Goal: Transaction & Acquisition: Book appointment/travel/reservation

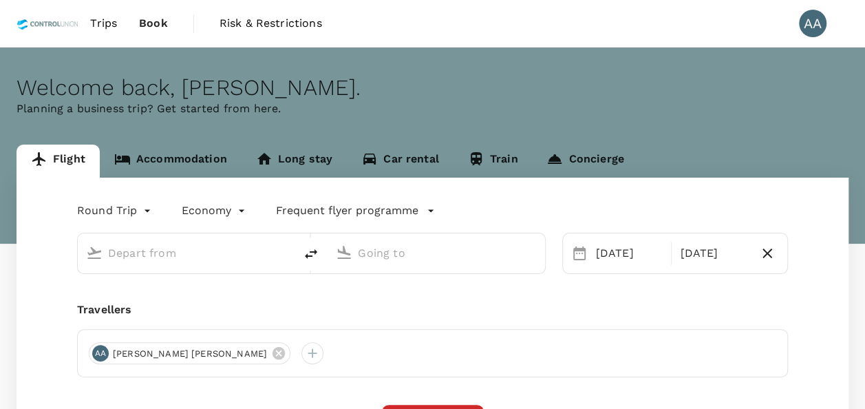
click at [186, 160] on link "Accommodation" at bounding box center [171, 161] width 142 height 33
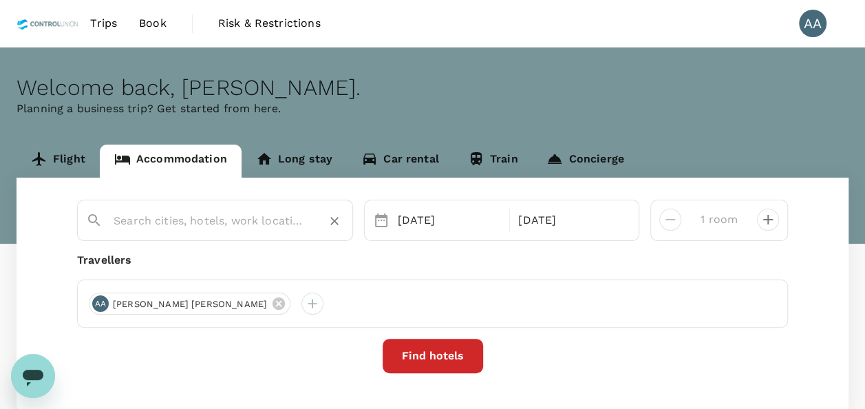
click at [187, 224] on input "text" at bounding box center [210, 220] width 192 height 21
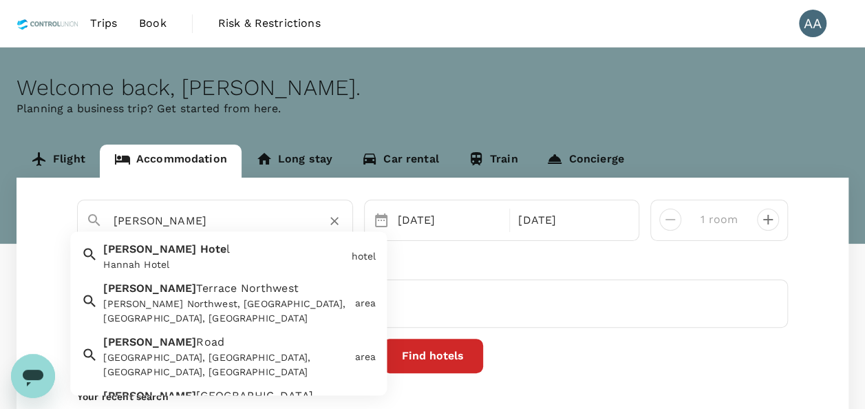
click at [193, 261] on div "Hannah Hotel" at bounding box center [224, 265] width 242 height 14
type input "Hannah Hotel"
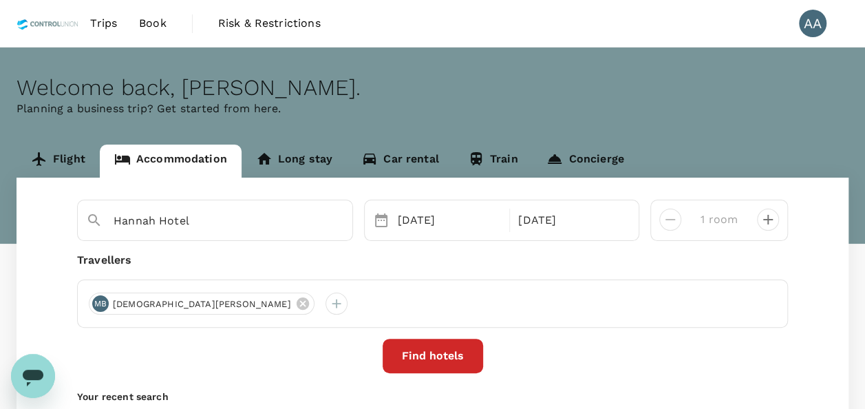
click at [434, 338] on div "Hannah Hotel 20 Aug 21 Aug 1 room Travellers MB MUHAMMAD FAIZ AIZAT BIN RAMLAN …" at bounding box center [433, 325] width 832 height 294
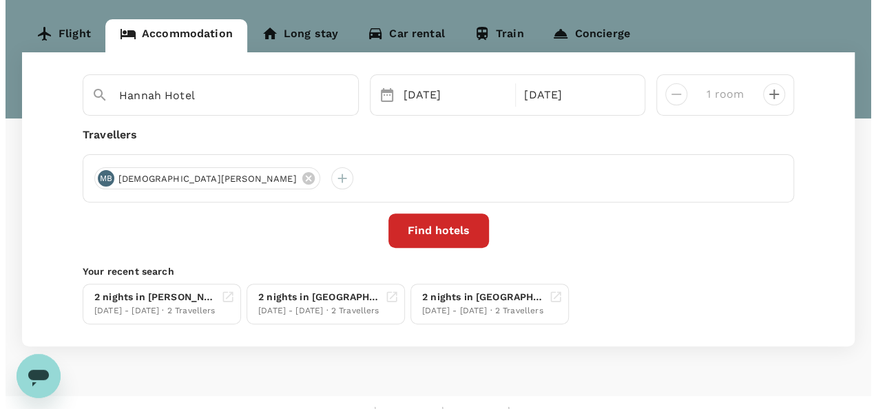
scroll to position [138, 0]
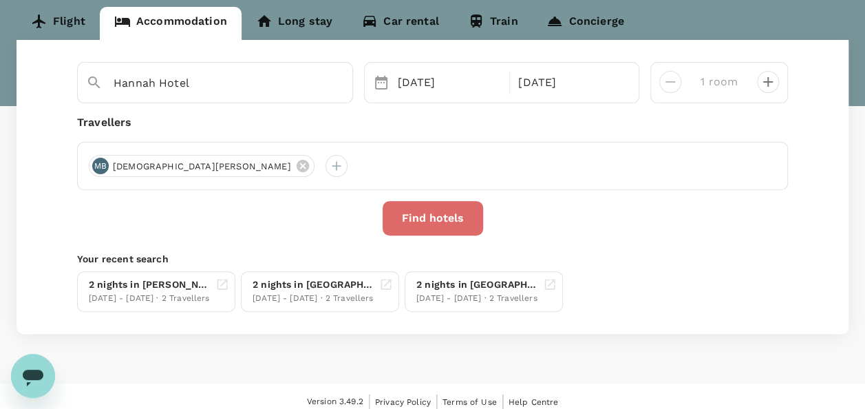
click at [410, 209] on button "Find hotels" at bounding box center [433, 218] width 101 height 34
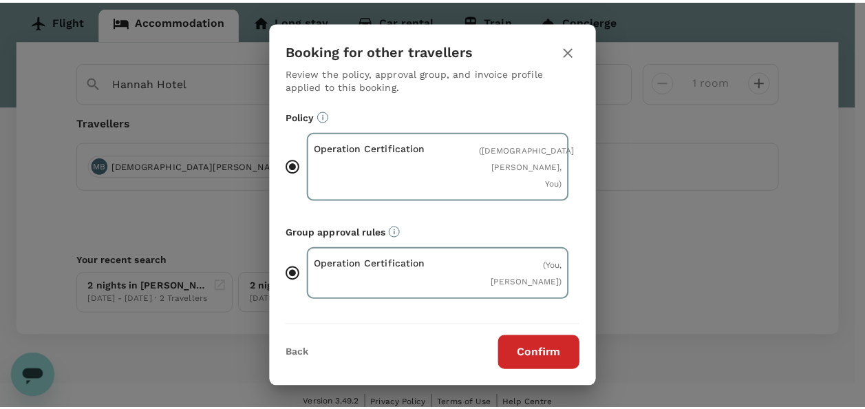
scroll to position [104, 0]
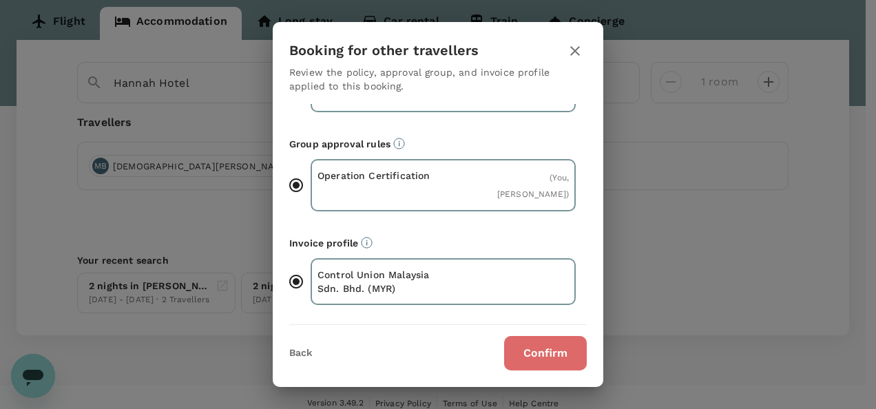
click at [549, 355] on button "Confirm" at bounding box center [545, 353] width 83 height 34
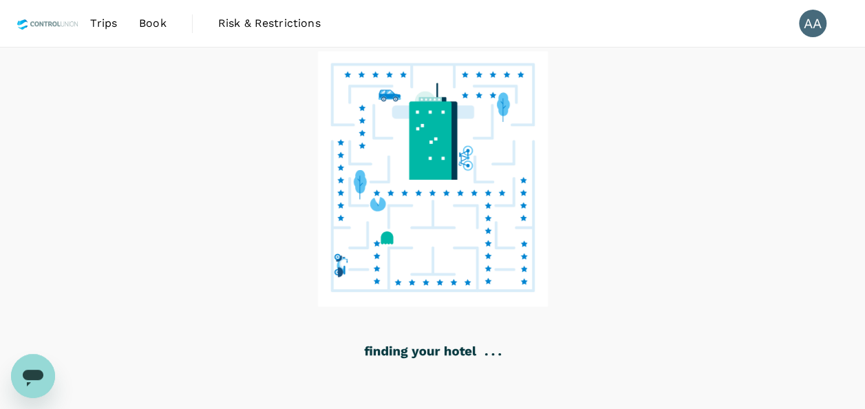
drag, startPoint x: 653, startPoint y: 322, endPoint x: 253, endPoint y: 255, distance: 405.6
click at [255, 256] on div at bounding box center [432, 229] width 865 height 362
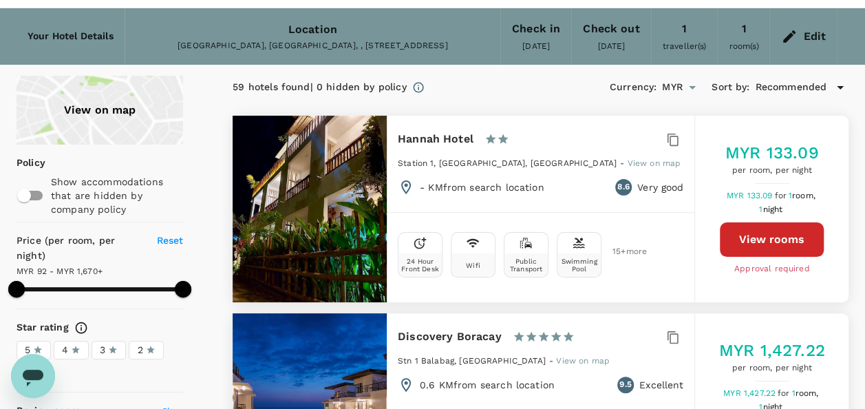
scroll to position [69, 0]
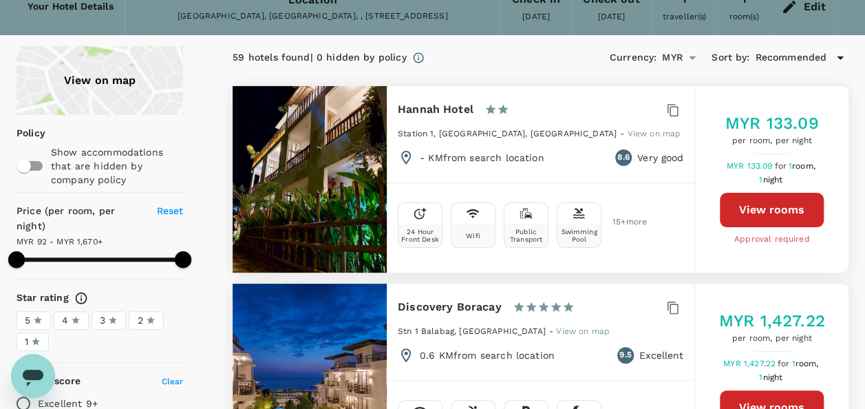
click at [37, 386] on icon "Open messaging window" at bounding box center [33, 376] width 25 height 25
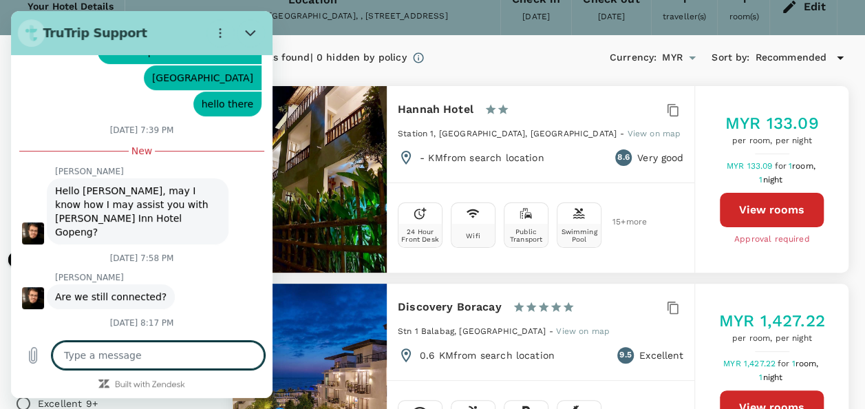
scroll to position [2704, 0]
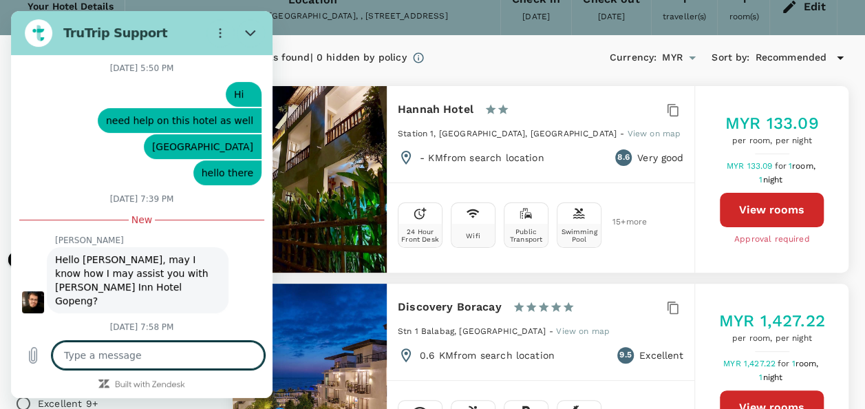
click at [128, 346] on textarea at bounding box center [158, 355] width 212 height 28
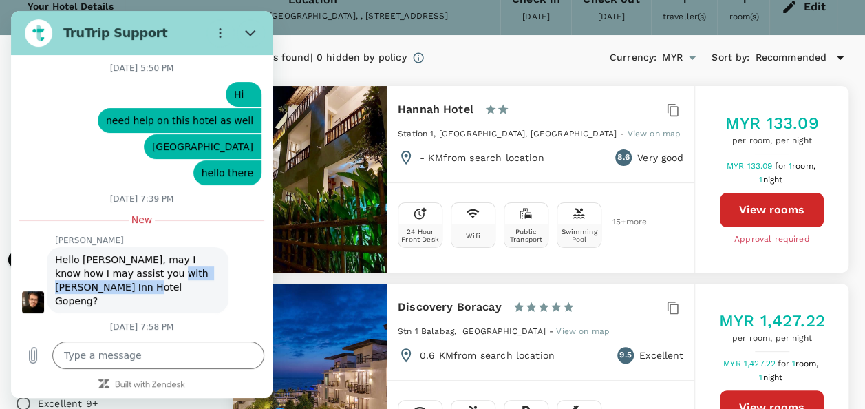
drag, startPoint x: 140, startPoint y: 162, endPoint x: 213, endPoint y: 180, distance: 74.3
click at [213, 247] on div "Youssef Rashad says: Hello Anuratha, may I know how I may assist you with Hanna…" at bounding box center [138, 280] width 182 height 66
copy span "Hannah Inn Hotel Gopeng?"
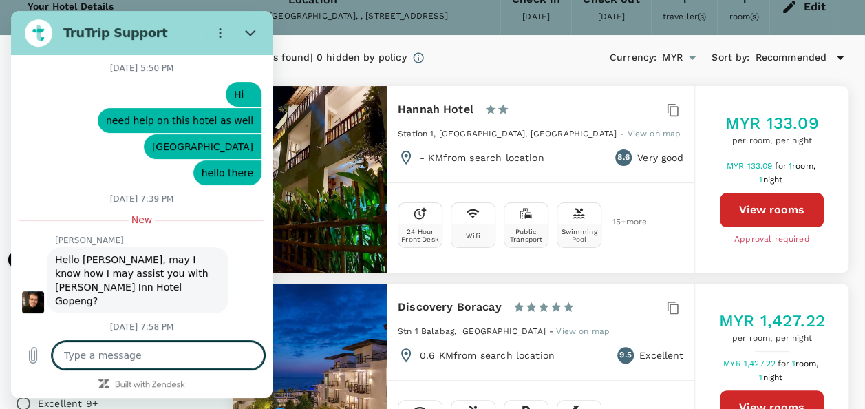
click at [128, 361] on textarea at bounding box center [158, 355] width 212 height 28
type textarea "h"
type textarea "x"
type textarea "he"
type textarea "x"
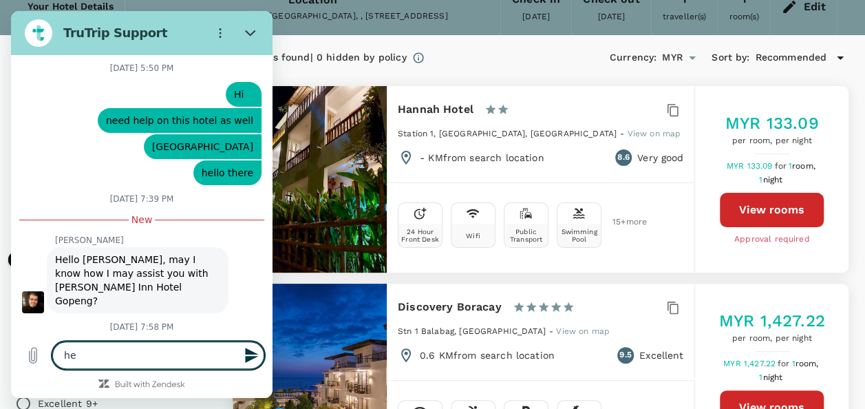
type textarea "hel"
type textarea "x"
type textarea "hell"
type textarea "x"
type textarea "hello"
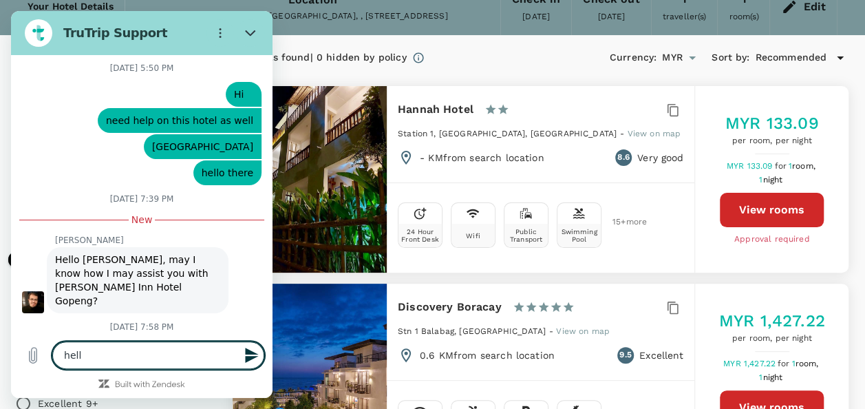
type textarea "x"
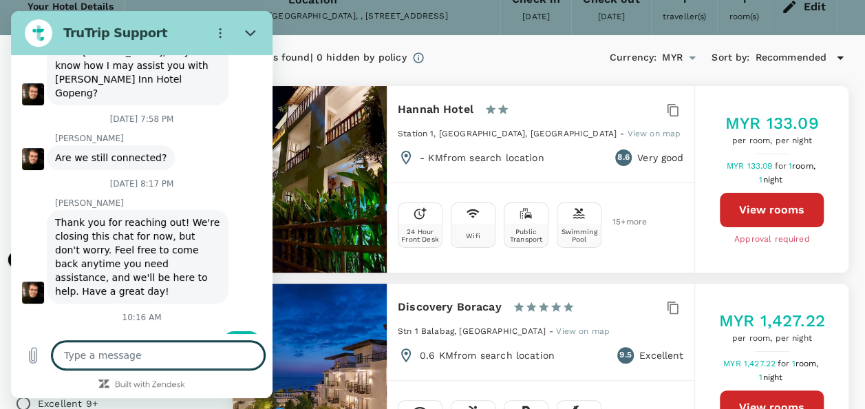
type textarea "x"
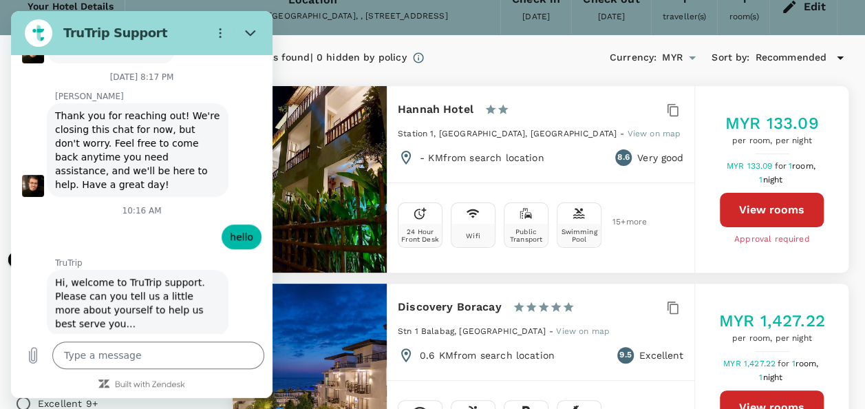
scroll to position [3017, 0]
click at [114, 379] on input "Name" at bounding box center [154, 393] width 191 height 29
type input "ANURATHA A/P MARIAPPAN"
type textarea "x"
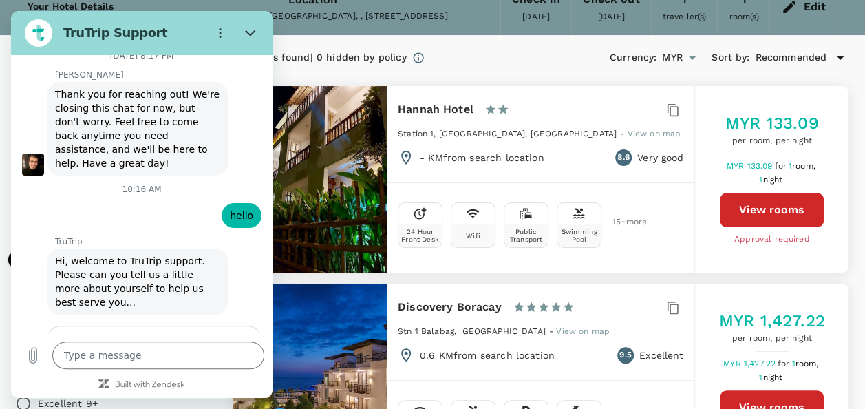
scroll to position [3076, 0]
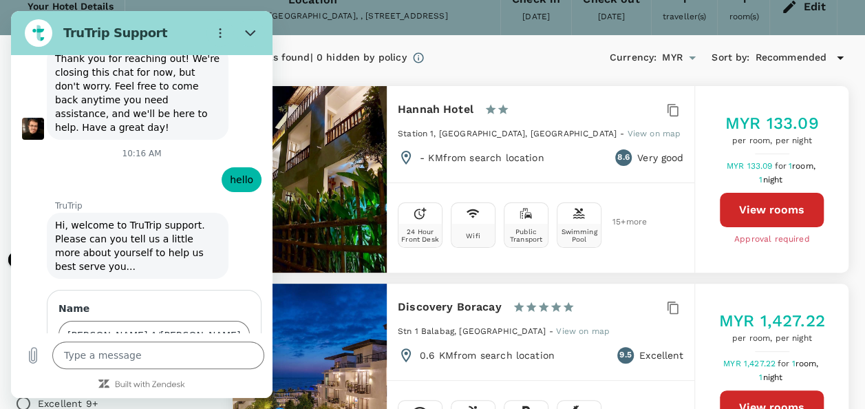
click at [116, 380] on input "Email" at bounding box center [154, 394] width 191 height 29
type input "anurathamariappan@controlunion.com"
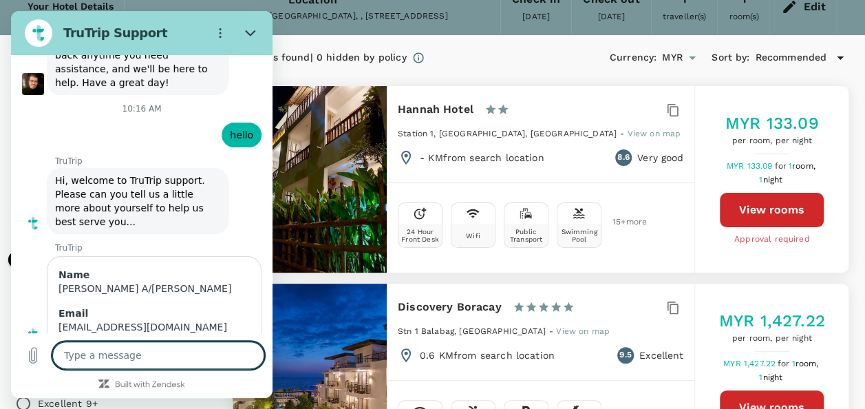
scroll to position [3123, 0]
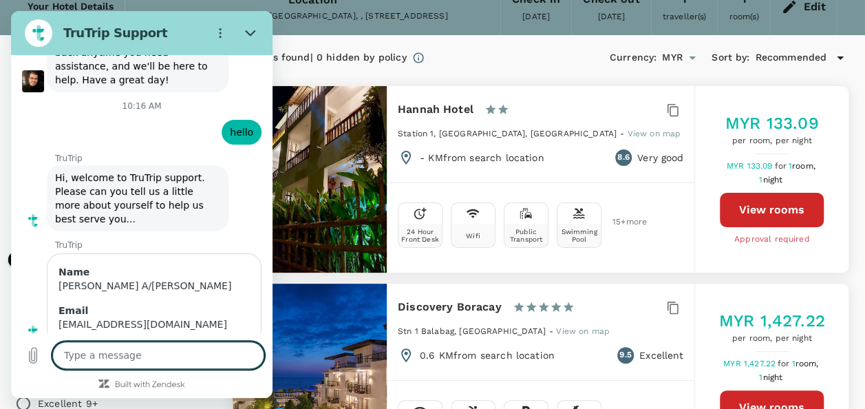
click at [132, 354] on textarea at bounding box center [158, 355] width 212 height 28
type textarea "x"
type textarea "i"
type textarea "x"
type textarea "i"
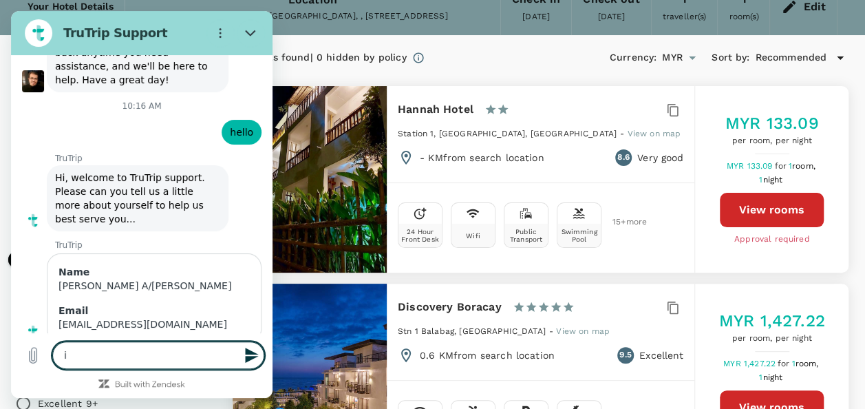
type textarea "x"
type textarea "i n"
type textarea "x"
type textarea "i ne"
type textarea "x"
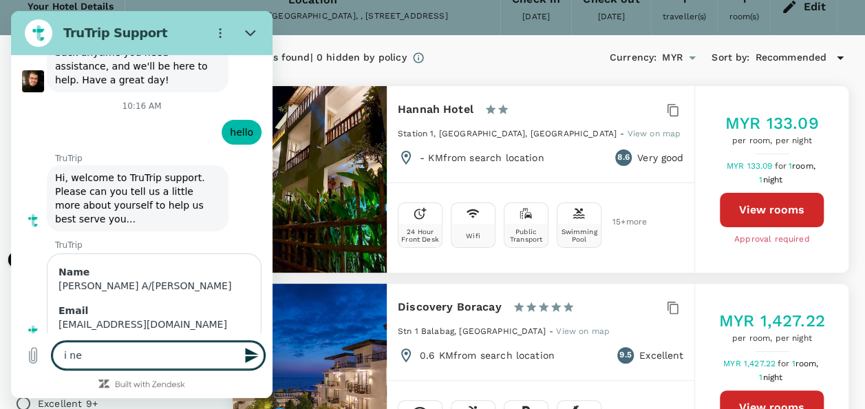
type textarea "i n"
type textarea "x"
type textarea "i"
type textarea "x"
type textarea "i"
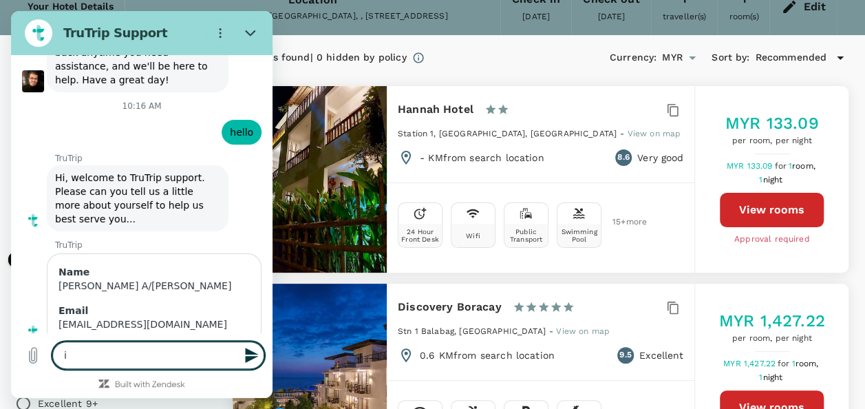
type textarea "x"
type textarea "i"
type textarea "x"
type textarea "i"
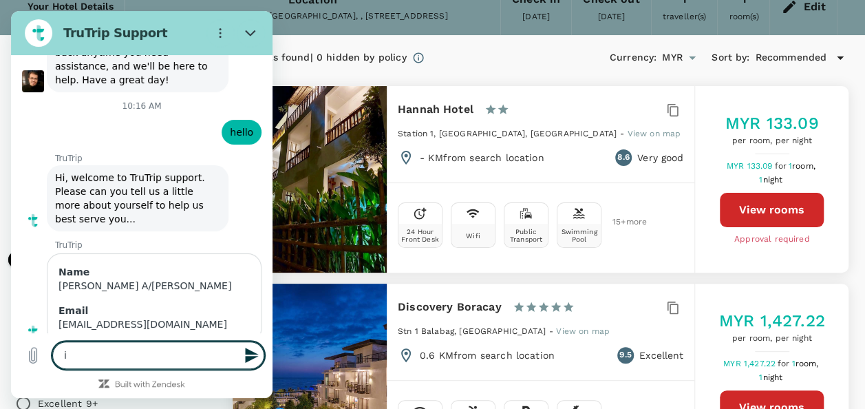
type textarea "x"
type textarea "i c"
type textarea "x"
type textarea "i ca"
type textarea "x"
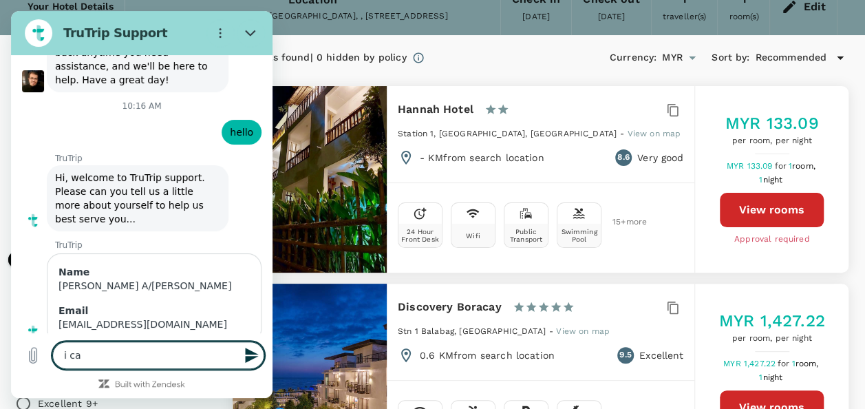
type textarea "i can"
type textarea "x"
type textarea "i cant"
type textarea "x"
type textarea "i cant"
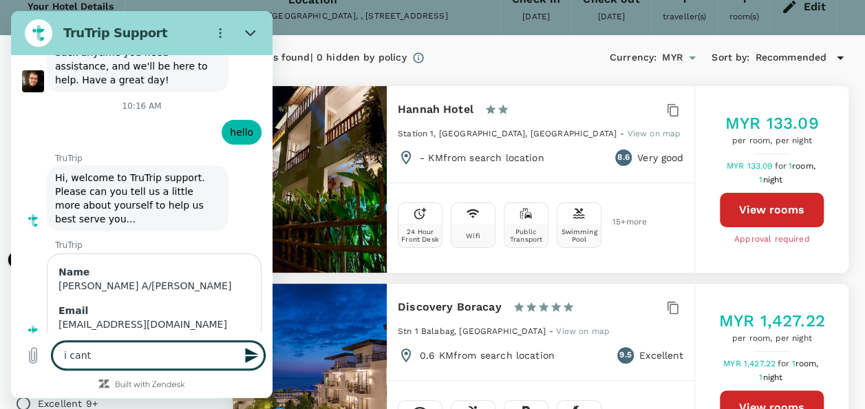
type textarea "x"
type textarea "i cant s"
type textarea "x"
type textarea "i cant se"
type textarea "x"
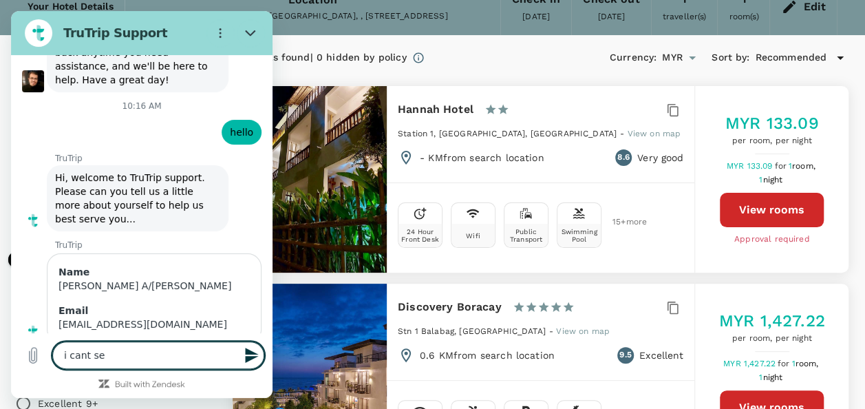
type textarea "i cant ser"
type textarea "x"
type textarea "i cant se"
type textarea "x"
type textarea "i cant s"
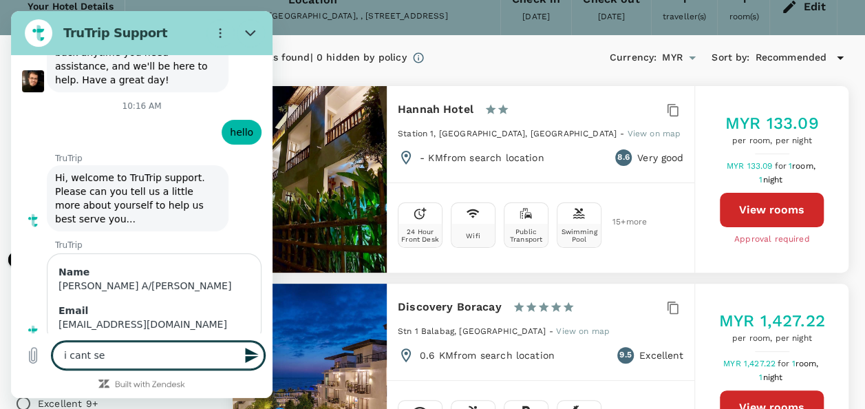
type textarea "x"
type textarea "i cant"
type textarea "x"
type textarea "i cant s"
type textarea "x"
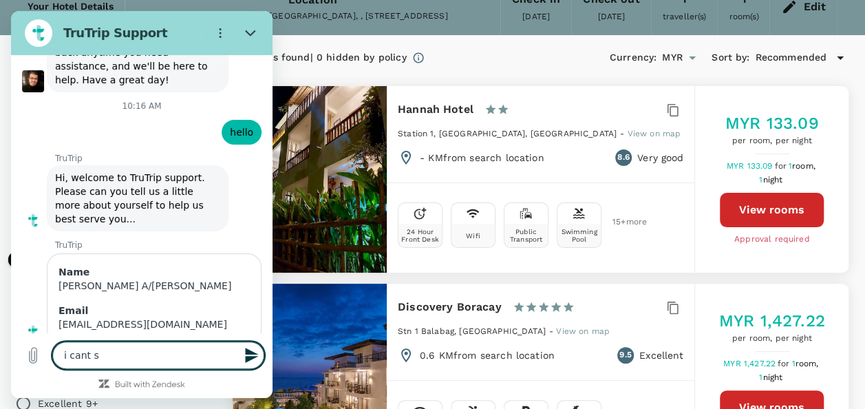
type textarea "i cant se"
type textarea "x"
type textarea "i cant sea"
type textarea "x"
type textarea "i cant sear"
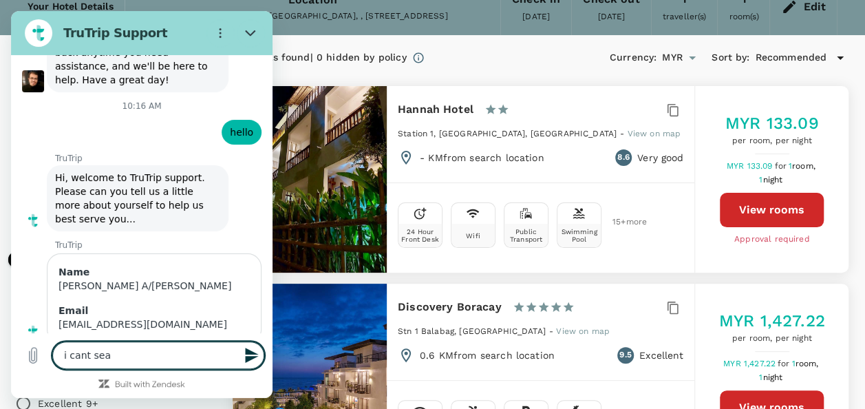
type textarea "x"
type textarea "i cant searc"
type textarea "x"
type textarea "i cant search"
type textarea "x"
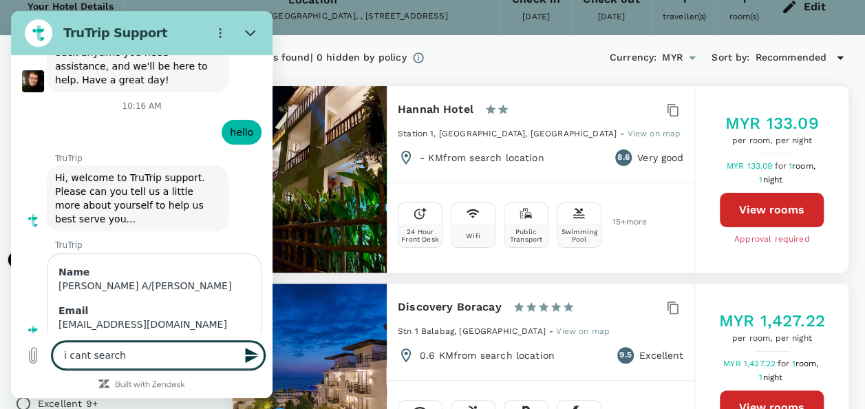
type textarea "i cant search"
type textarea "x"
paste textarea "Hannah Inn Hotel Gopeng?"
type textarea "i cant search Hannah Inn Hotel Gopeng?"
type textarea "x"
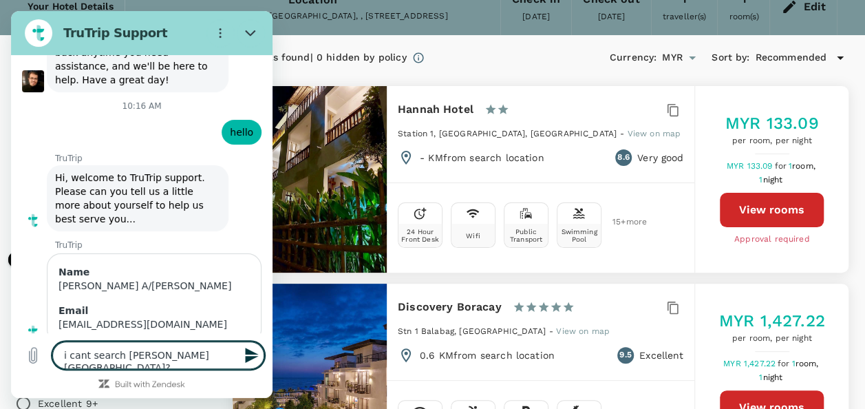
type textarea "i cant search Hannah Inn Hotel Gopeng"
type textarea "x"
type textarea "i cant search Hannah Inn Hotel Gopeng"
type textarea "x"
type textarea "i cant search Hannah Inn Hotel Gopeng i"
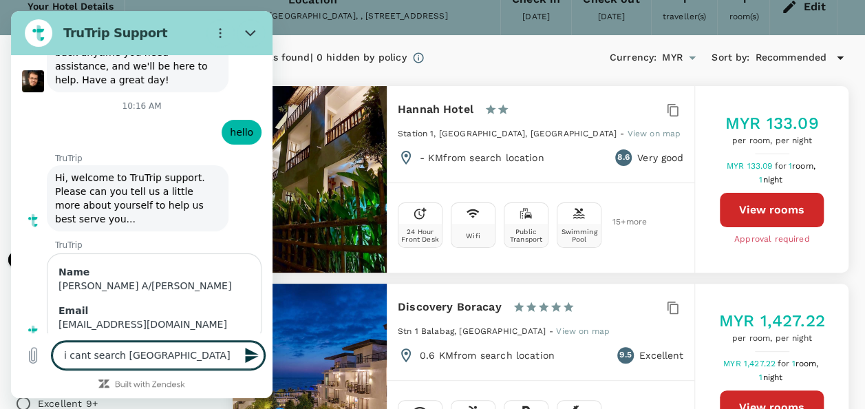
type textarea "x"
type textarea "i cant search Hannah Inn Hotel Gopeng in"
type textarea "x"
type textarea "i cant search Hannah Inn Hotel Gopeng in"
type textarea "x"
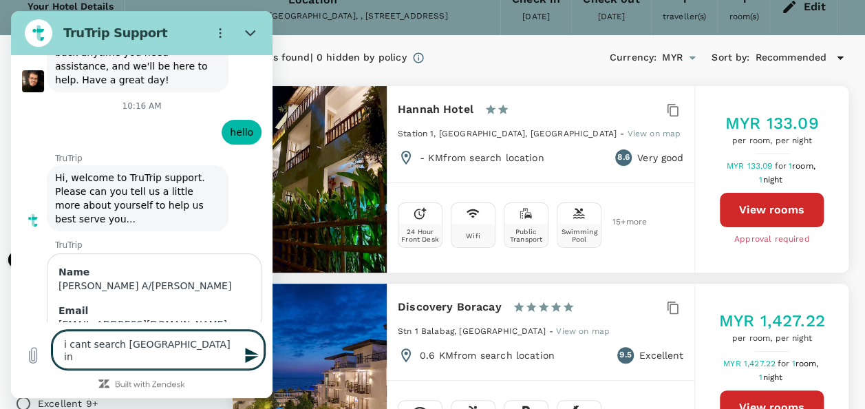
type textarea "i cant search Hannah Inn Hotel Gopeng in t"
type textarea "x"
type textarea "i cant search Hannah Inn Hotel Gopeng in th"
type textarea "x"
type textarea "i cant search Hannah Inn Hotel Gopeng in the"
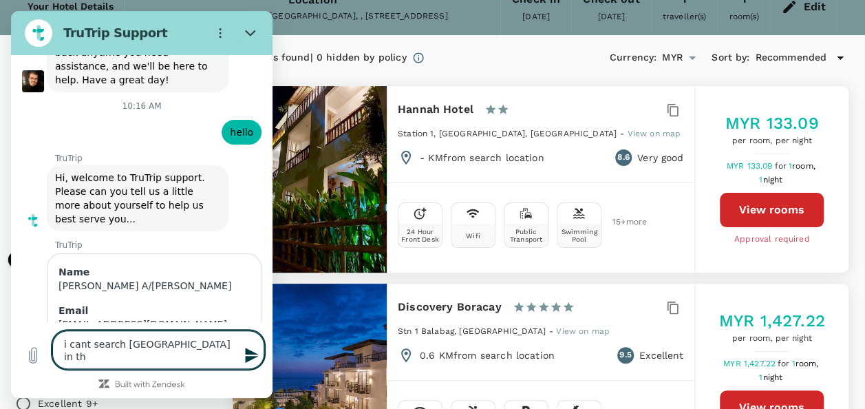
type textarea "x"
type textarea "i cant search Hannah Inn Hotel Gopeng in the"
type textarea "x"
type textarea "i cant search Hannah Inn Hotel Gopeng in the t"
type textarea "x"
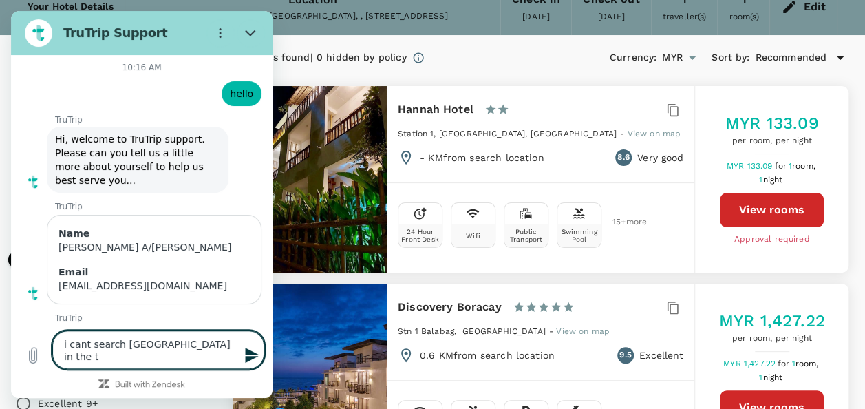
type textarea "i cant search Hannah Inn Hotel Gopeng in the tr"
type textarea "x"
type textarea "i cant search Hannah Inn Hotel Gopeng in the tru"
type textarea "x"
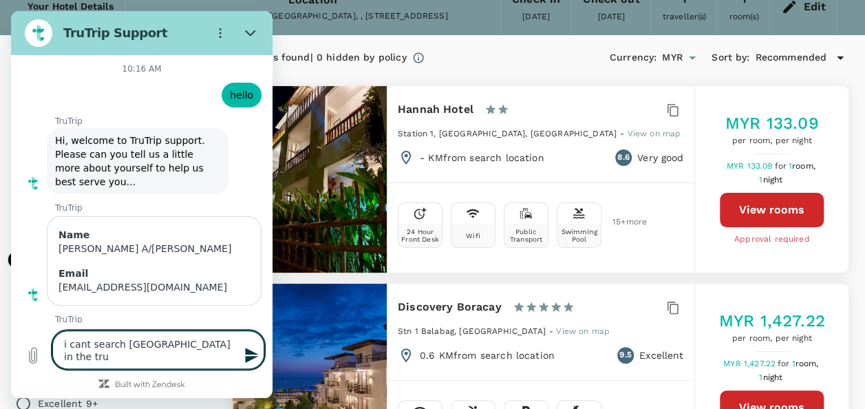
type textarea "i cant search Hannah Inn Hotel Gopeng in the trut"
type textarea "x"
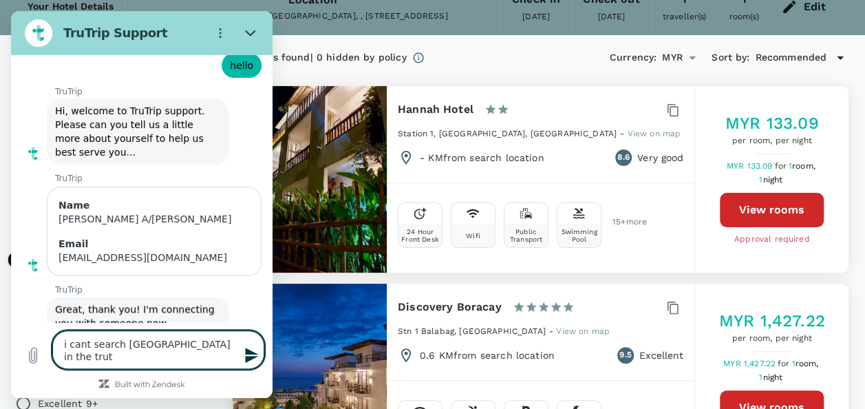
type textarea "i cant search Hannah Inn Hotel Gopeng in the trutr"
type textarea "x"
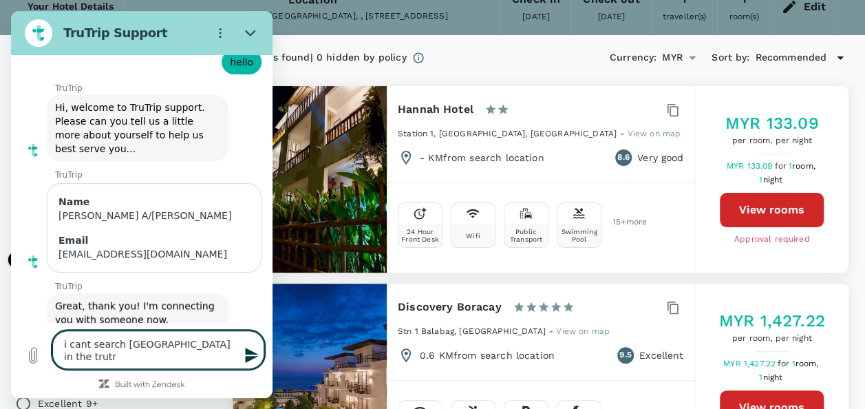
type textarea "i cant search Hannah Inn Hotel Gopeng in the trutri"
type textarea "x"
type textarea "i cant search Hannah Inn Hotel Gopeng in the trutrip"
type textarea "x"
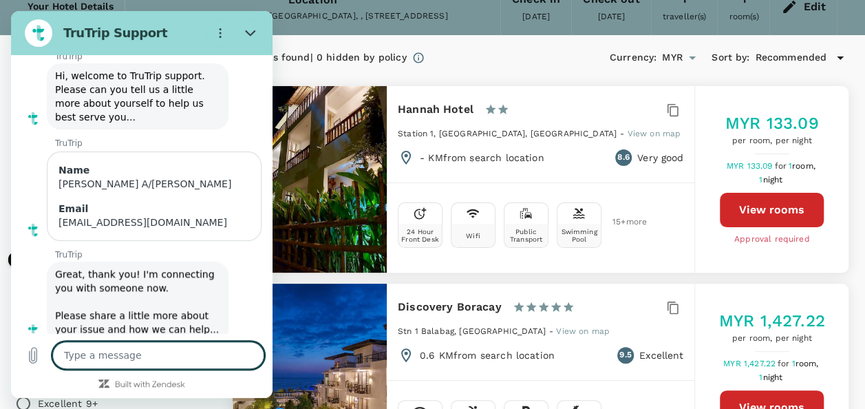
type textarea "x"
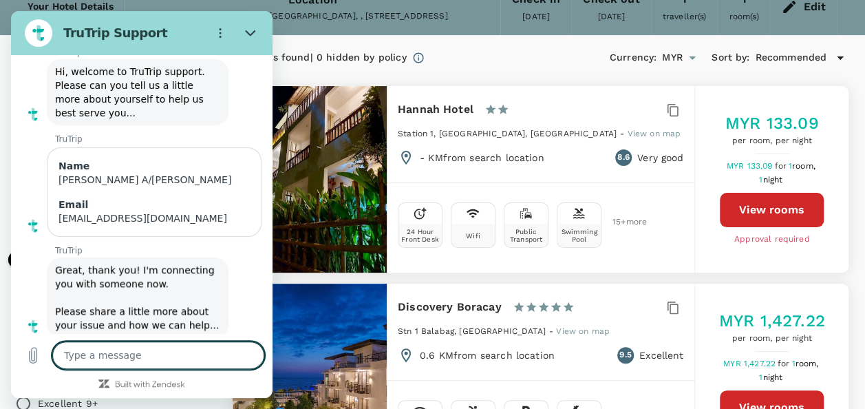
type textarea "p"
type textarea "x"
type textarea "pl"
type textarea "x"
type textarea "ple"
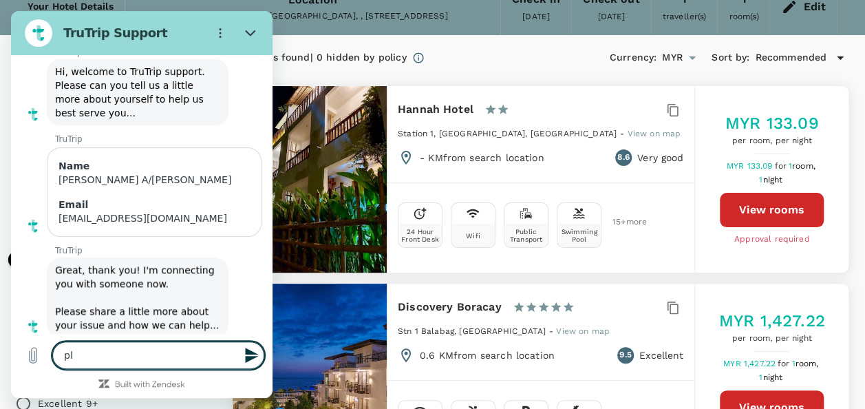
type textarea "x"
type textarea "plea"
type textarea "x"
type textarea "pleas"
type textarea "x"
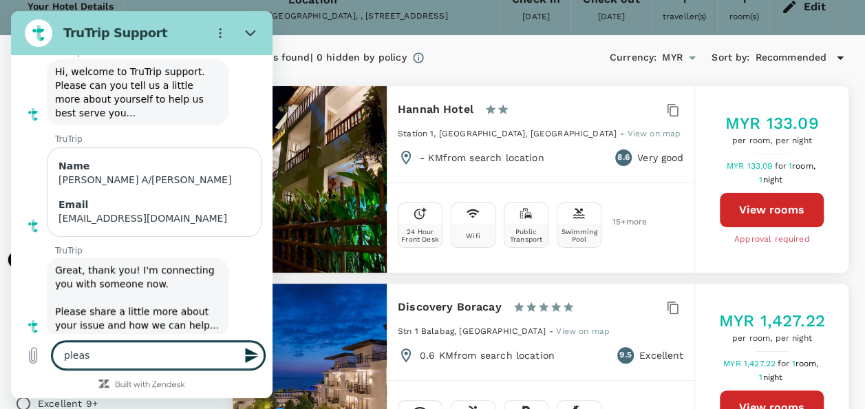
type textarea "please"
type textarea "x"
type textarea "please"
type textarea "x"
type textarea "please a"
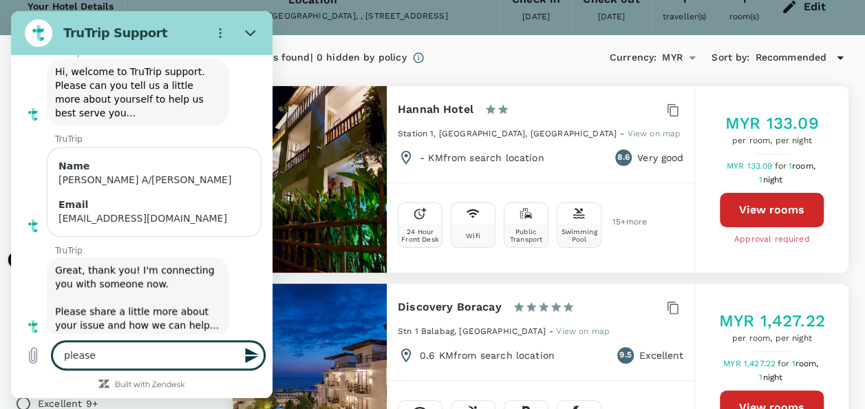
type textarea "x"
type textarea "please ac"
type textarea "x"
type textarea "please acc"
type textarea "x"
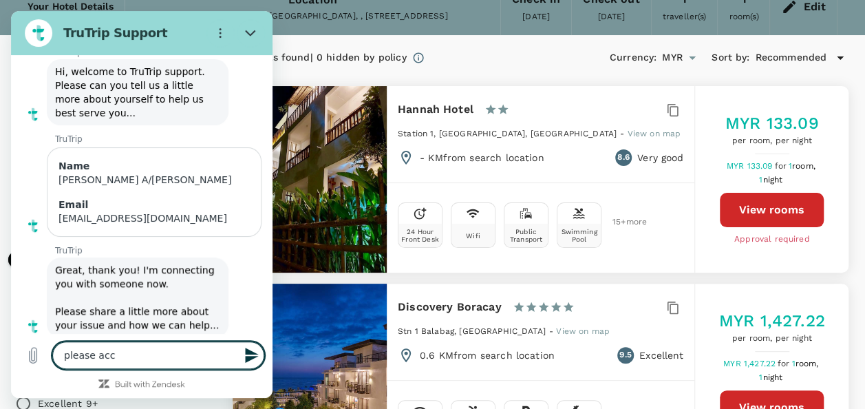
type textarea "please acco"
type textarea "x"
type textarea "please accos"
type textarea "x"
type textarea "please acco"
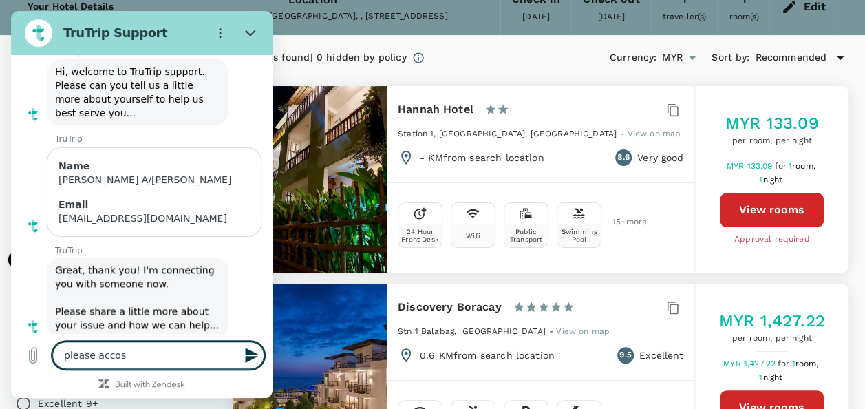
type textarea "x"
type textarea "please acc"
type textarea "x"
type textarea "please ac"
type textarea "x"
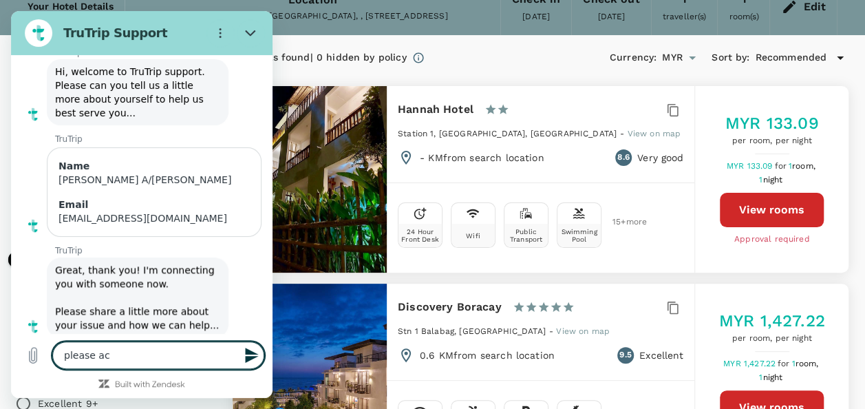
type textarea "please a"
type textarea "x"
type textarea "please as"
type textarea "x"
type textarea "please ass"
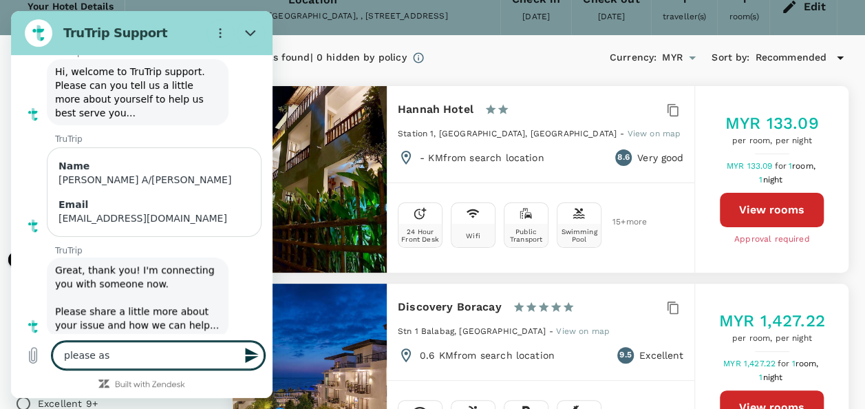
type textarea "x"
type textarea "please assi"
type textarea "x"
type textarea "please assis"
type textarea "x"
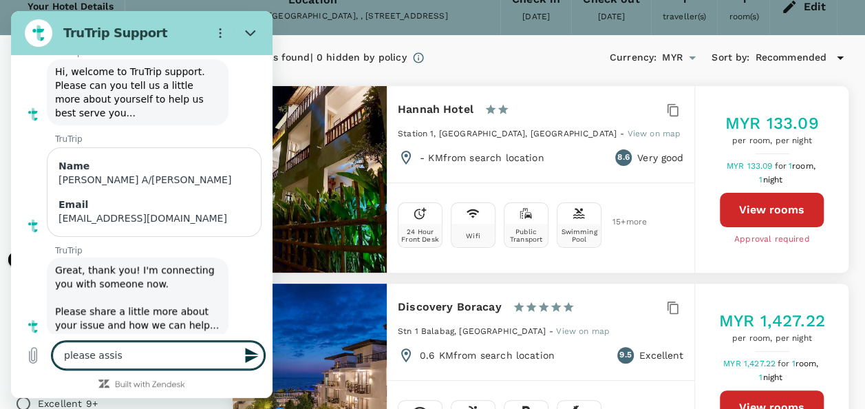
type textarea "please assist"
type textarea "x"
type textarea "please assist"
type textarea "x"
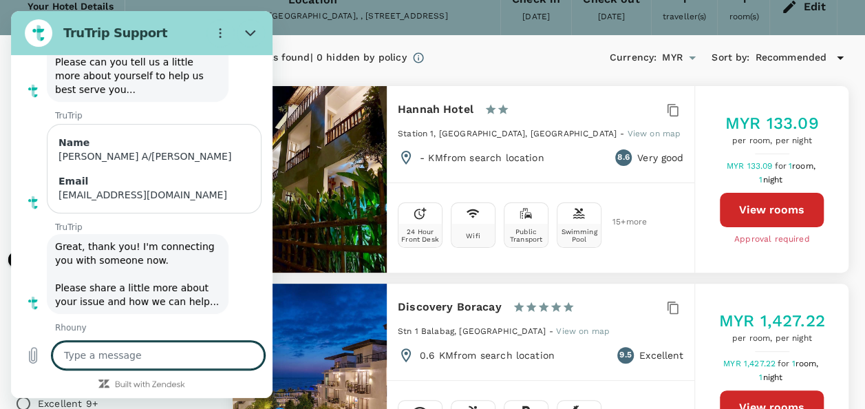
scroll to position [3255, 0]
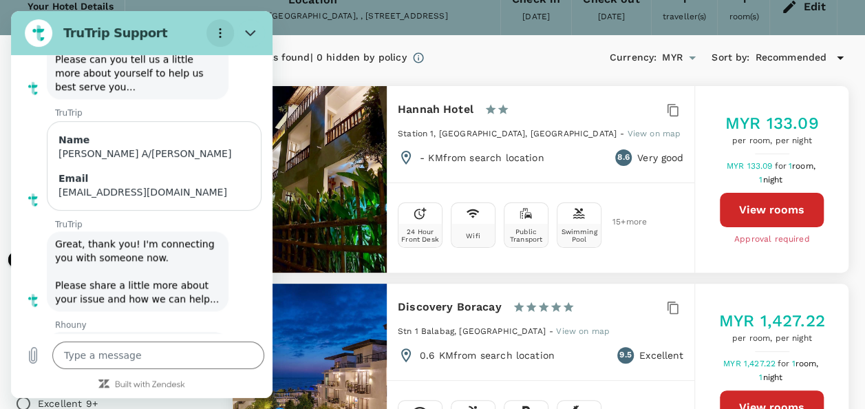
type textarea "x"
type input "1669.62"
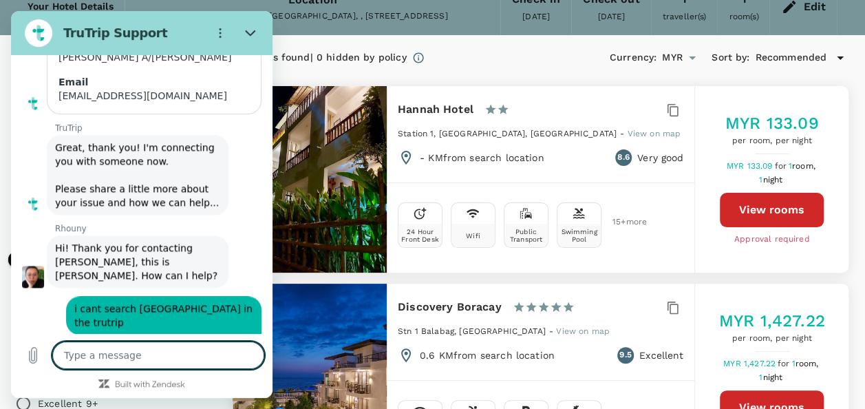
scroll to position [3354, 0]
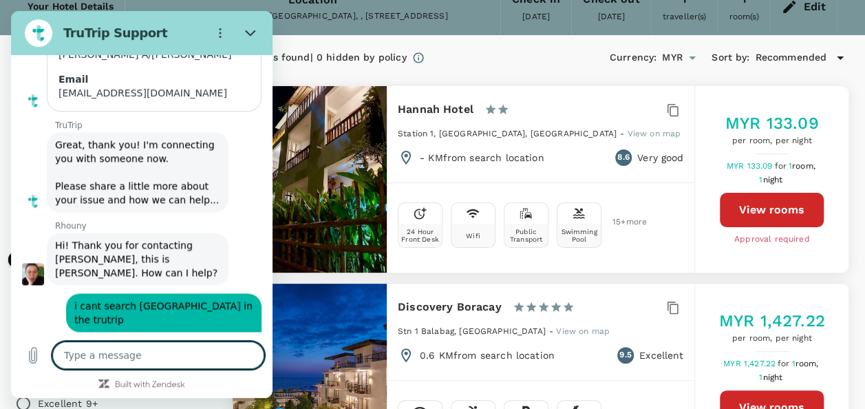
type textarea "x"
click at [160, 354] on textarea at bounding box center [158, 355] width 212 height 28
type textarea "c"
type textarea "x"
type textarea "ch"
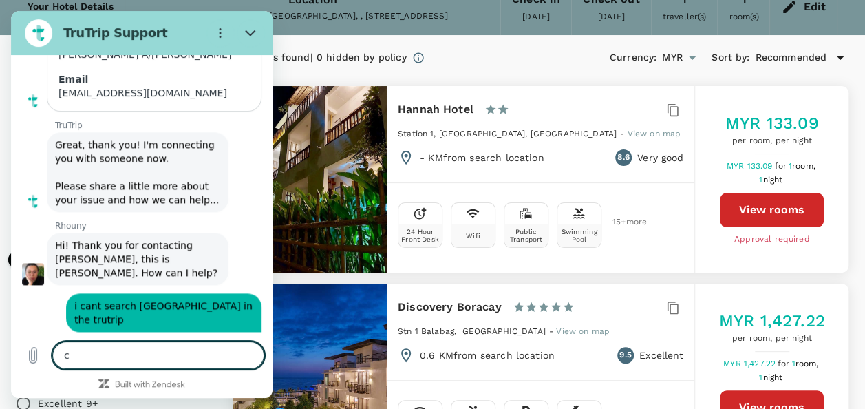
type textarea "x"
type textarea "che"
type textarea "x"
type textarea "chec"
type textarea "x"
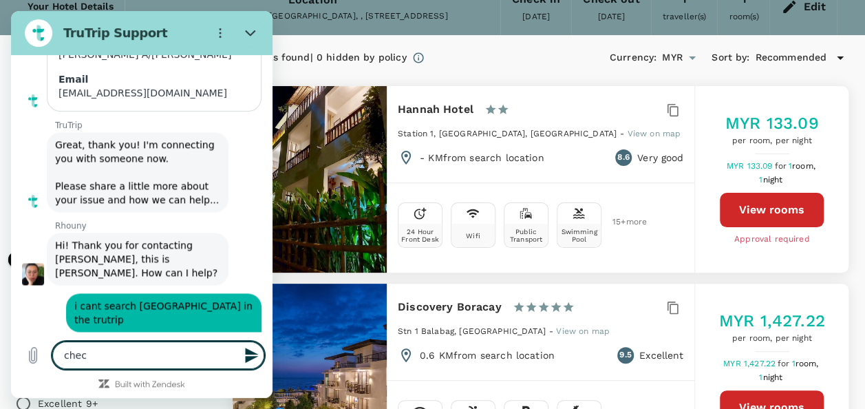
type textarea "check"
type textarea "x"
type textarea "check"
type textarea "x"
type textarea "check i"
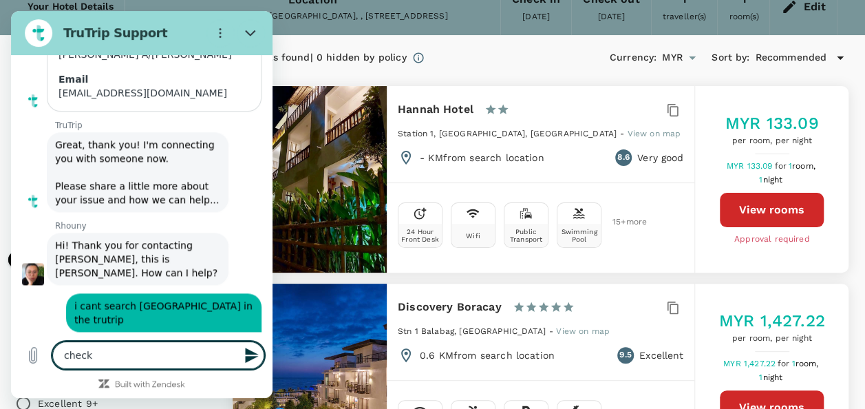
type textarea "x"
type textarea "check in"
type textarea "x"
type textarea "check in"
type textarea "x"
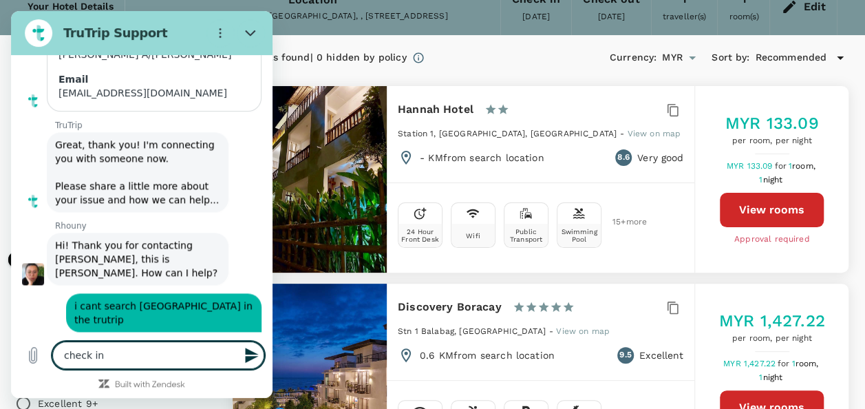
type textarea "check in 2"
type textarea "x"
type textarea "check in 20"
type textarea "x"
type textarea "check in 20/"
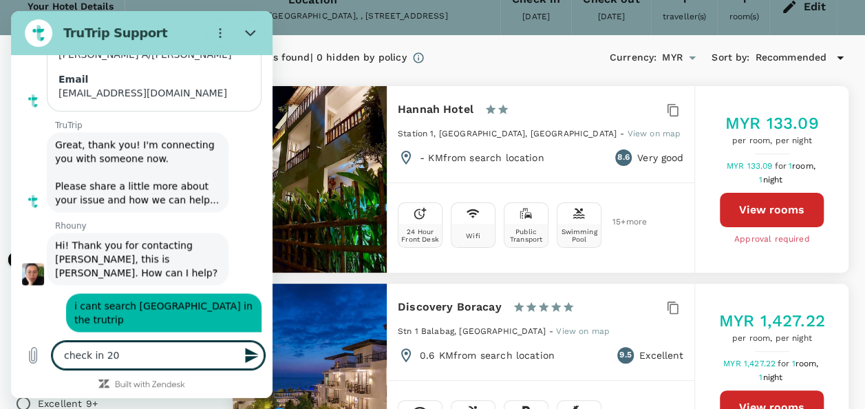
type textarea "x"
type textarea "check in 20/8"
type textarea "x"
type textarea "check in 20/8"
type textarea "x"
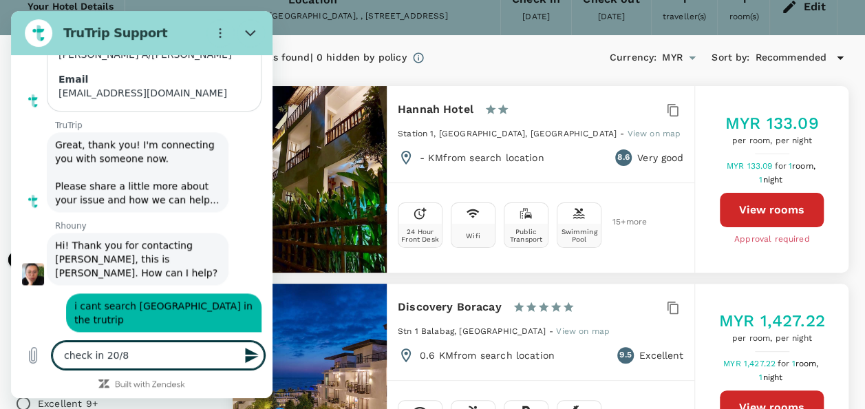
type textarea "check in 20/8 a"
type textarea "x"
type textarea "check in 20/8 an"
type textarea "x"
type textarea "check in 20/8 and"
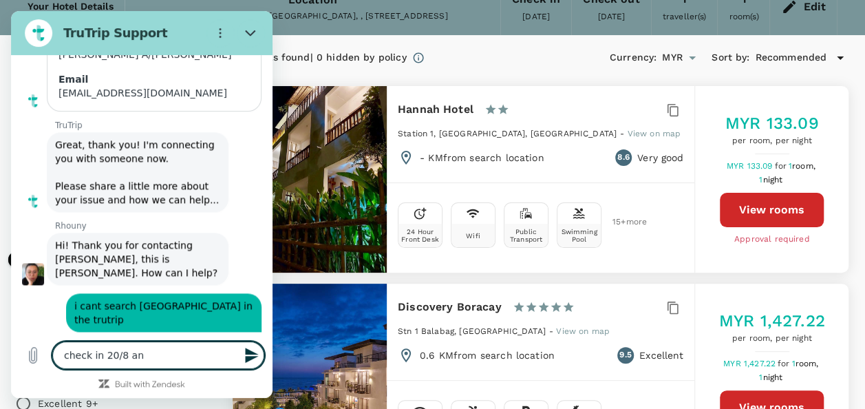
type textarea "x"
type textarea "check in 20/8 and"
type textarea "x"
type textarea "check in 20/8 and c"
type textarea "x"
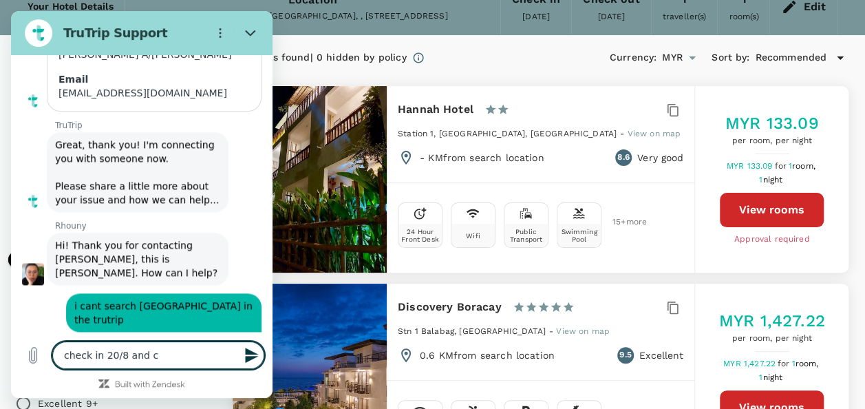
type textarea "check in 20/8 and ch"
type textarea "x"
type textarea "check in 20/8 and che"
type textarea "x"
type textarea "check in 20/8 and chec"
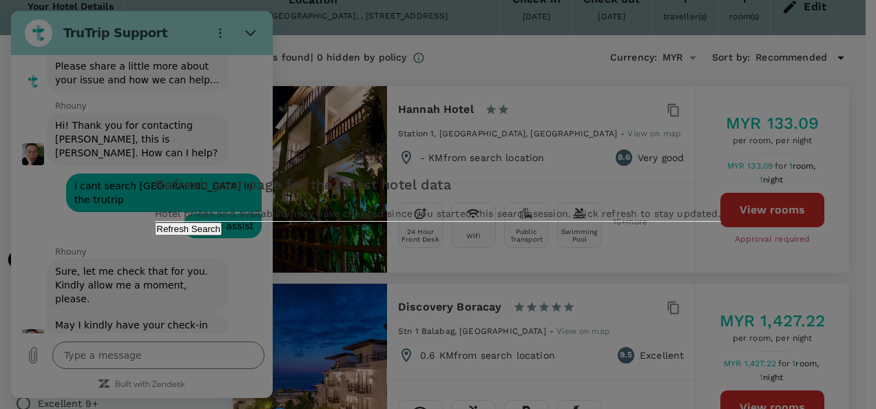
scroll to position [0, 0]
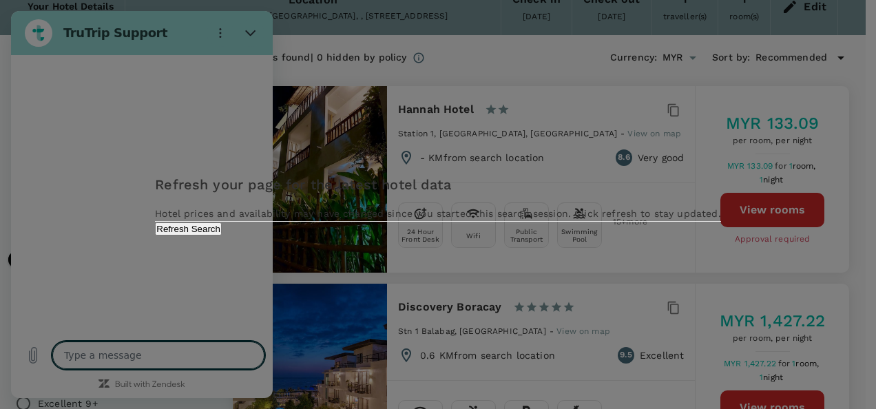
click at [222, 235] on button "Refresh Search" at bounding box center [188, 228] width 67 height 13
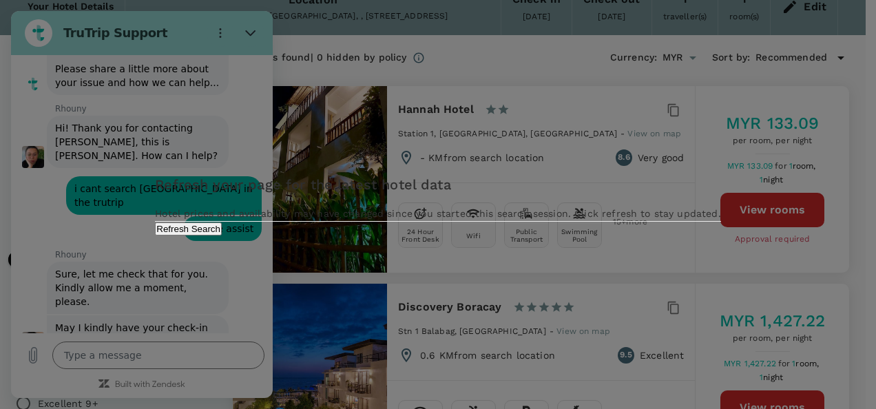
scroll to position [3474, 0]
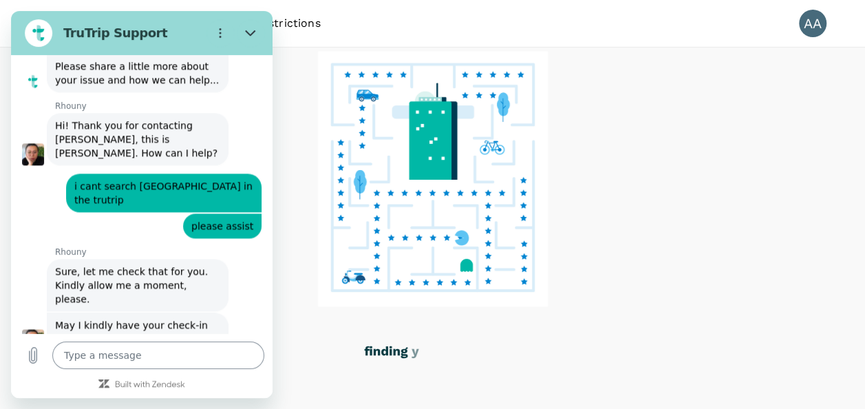
click at [158, 353] on textarea at bounding box center [158, 355] width 212 height 28
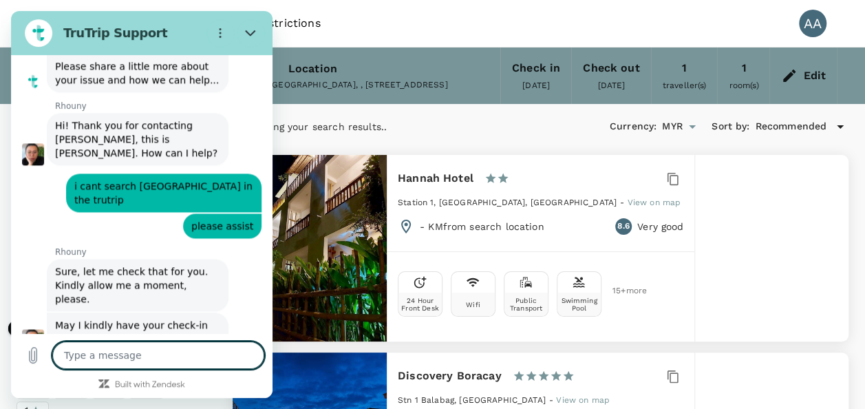
click at [158, 353] on textarea at bounding box center [158, 355] width 212 height 28
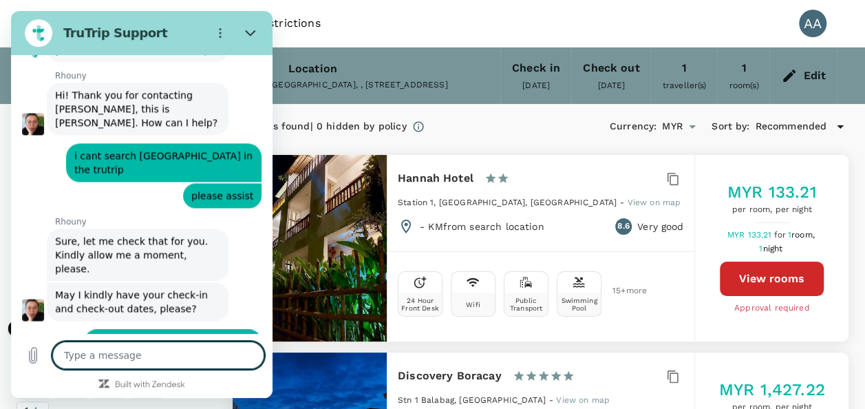
scroll to position [3507, 0]
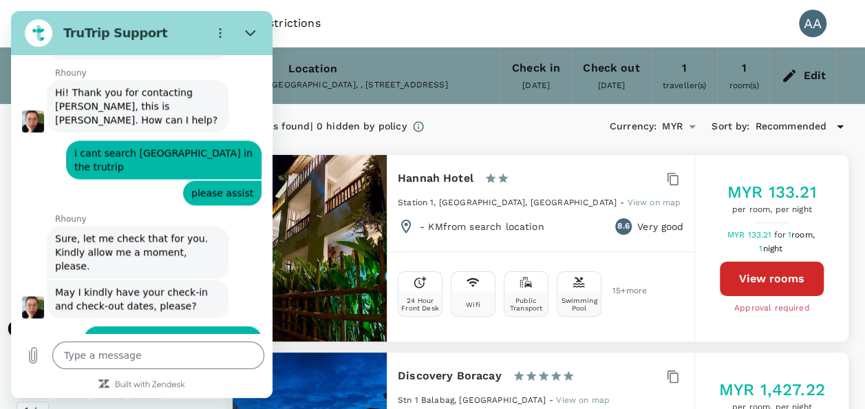
click at [797, 74] on icon at bounding box center [789, 75] width 17 height 17
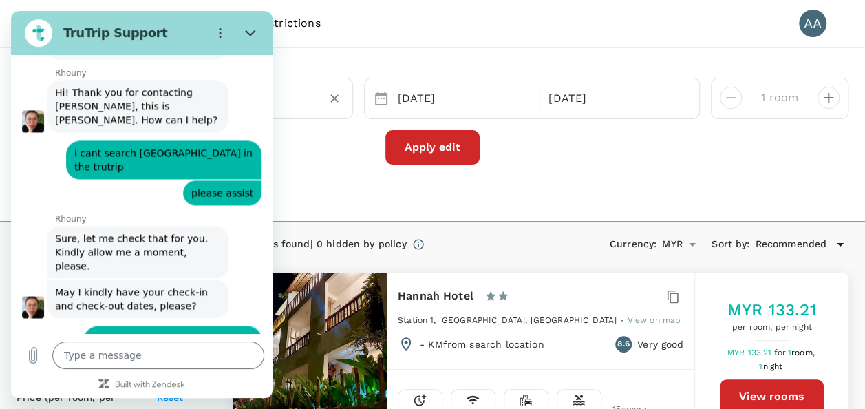
click at [307, 109] on div "Hannah Hotel" at bounding box center [198, 98] width 291 height 22
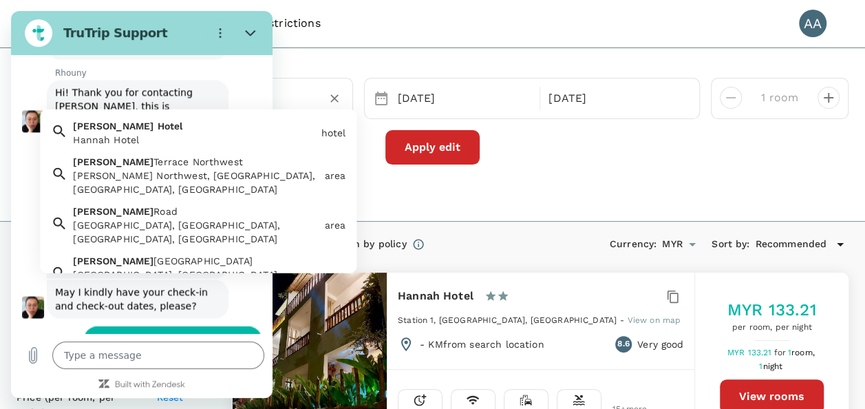
click at [311, 96] on div "Hannah Hotel" at bounding box center [198, 98] width 291 height 22
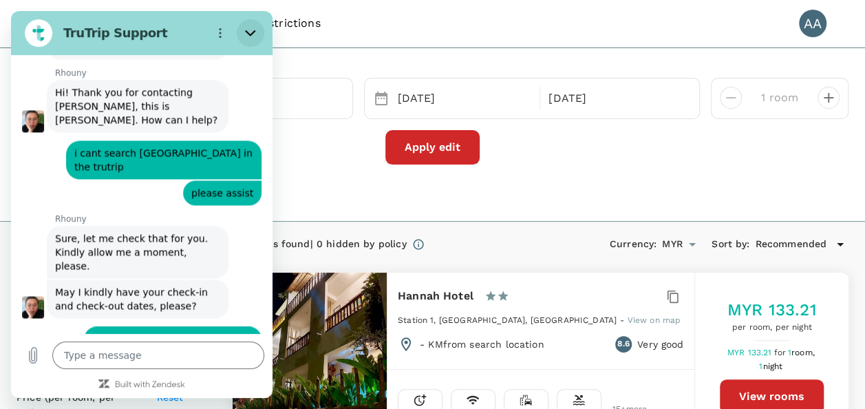
click at [247, 32] on icon "Close" at bounding box center [250, 33] width 10 height 6
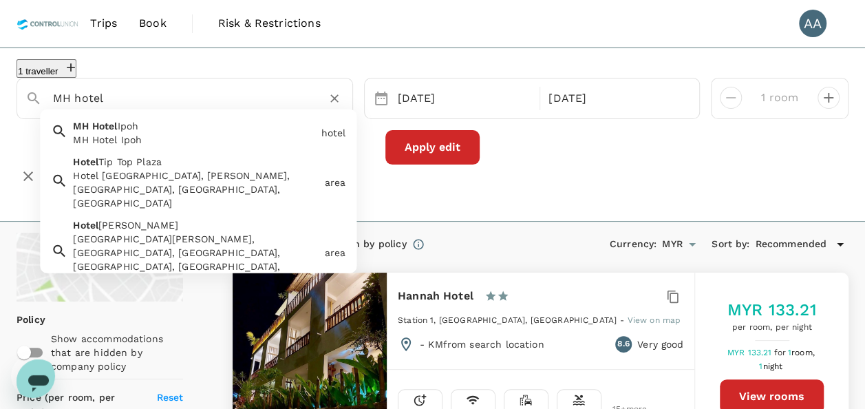
click at [163, 127] on div "MH Hotel Ipoh MH Hotel Ipoh" at bounding box center [191, 130] width 248 height 33
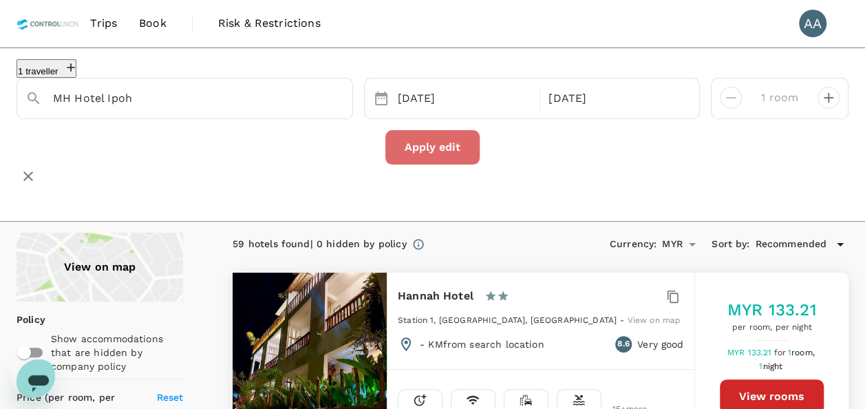
click at [437, 161] on button "Apply edit" at bounding box center [433, 147] width 94 height 34
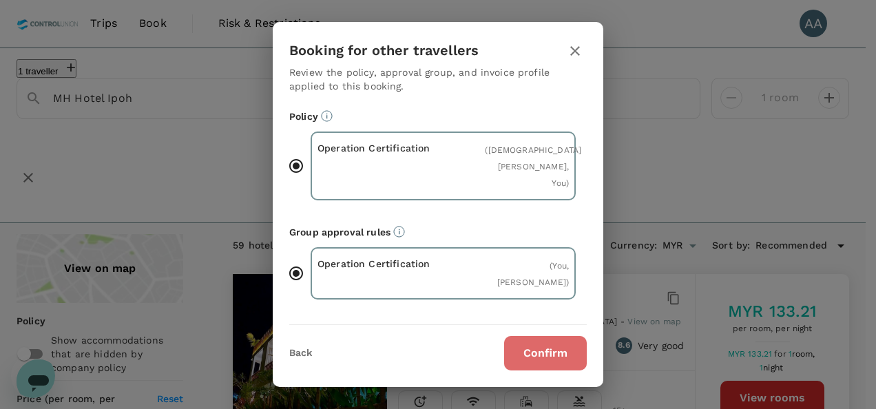
click at [515, 349] on button "Confirm" at bounding box center [545, 353] width 83 height 34
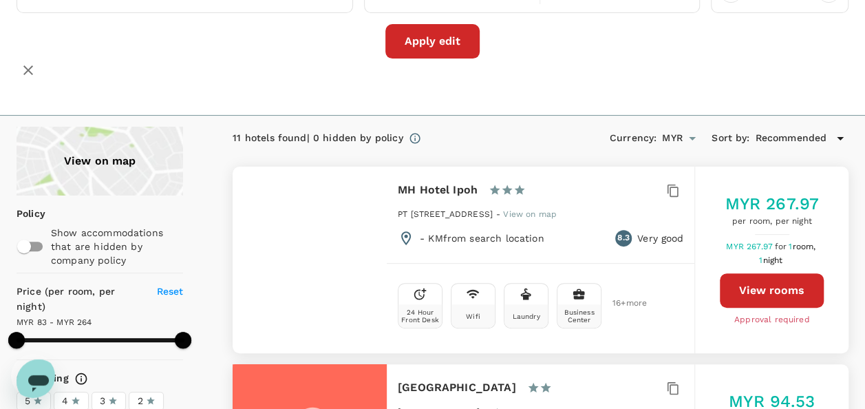
scroll to position [138, 0]
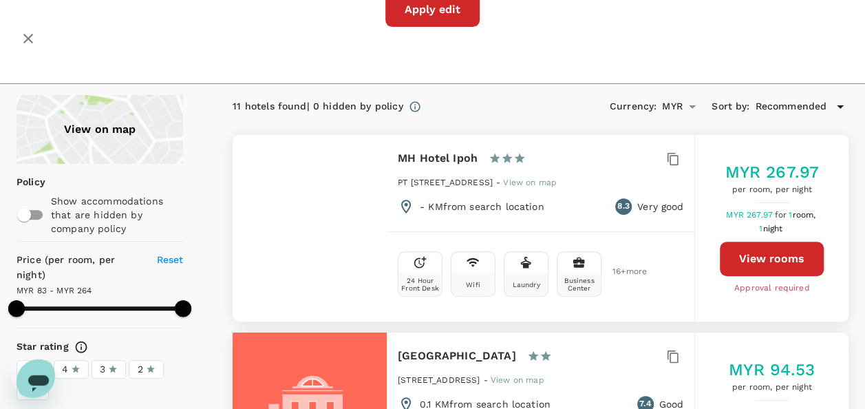
click at [45, 376] on div "Open messaging window" at bounding box center [38, 381] width 41 height 41
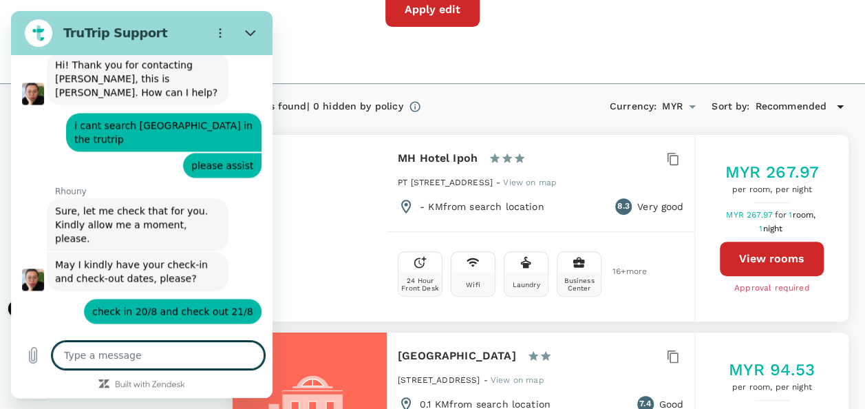
scroll to position [3511, 0]
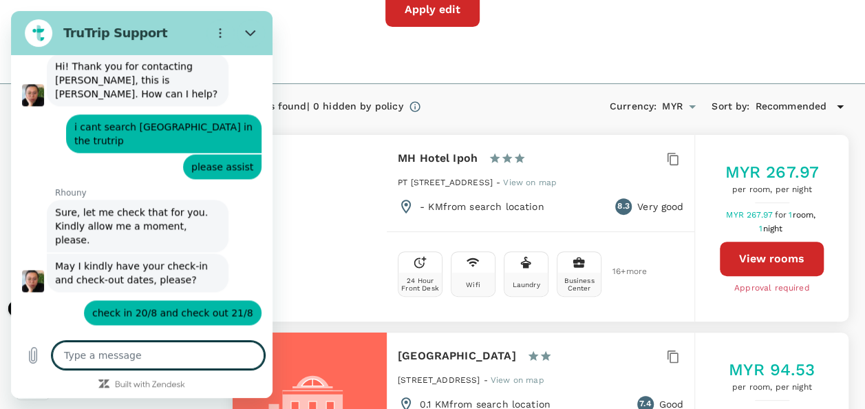
click at [156, 355] on textarea at bounding box center [158, 355] width 212 height 28
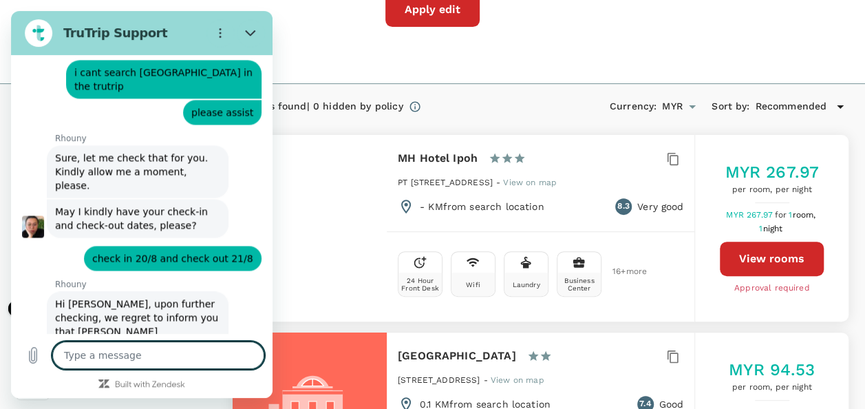
scroll to position [3571, 0]
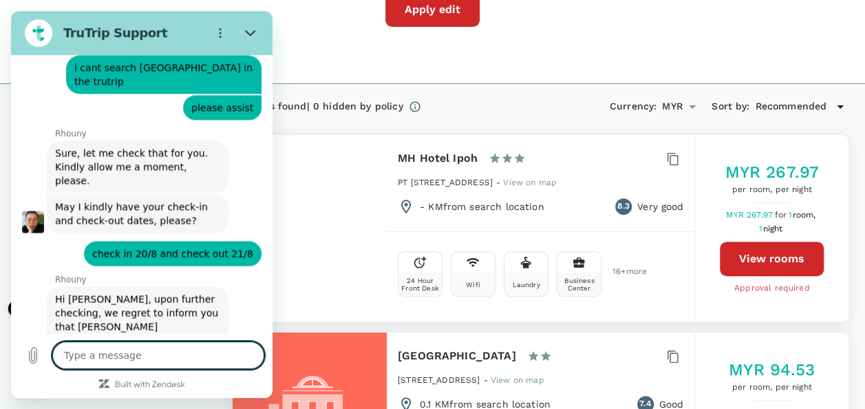
click at [160, 351] on textarea at bounding box center [158, 355] width 212 height 28
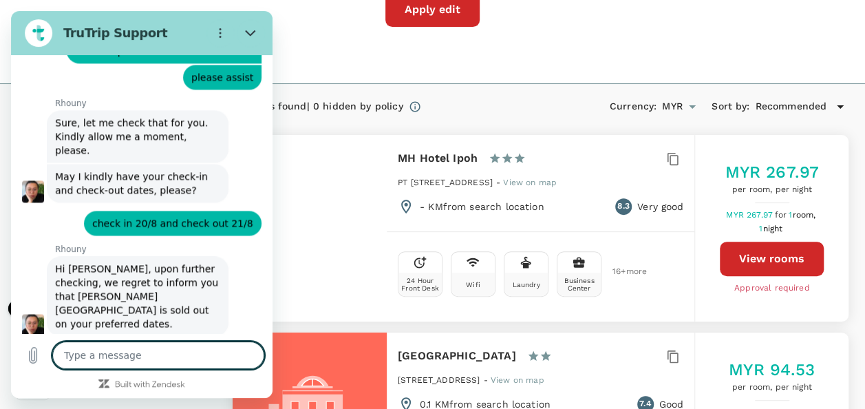
scroll to position [3604, 0]
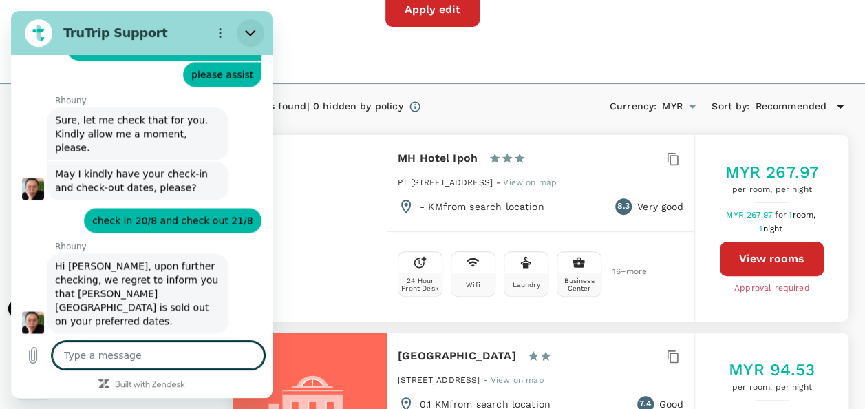
click at [249, 35] on icon "Close" at bounding box center [250, 33] width 10 height 6
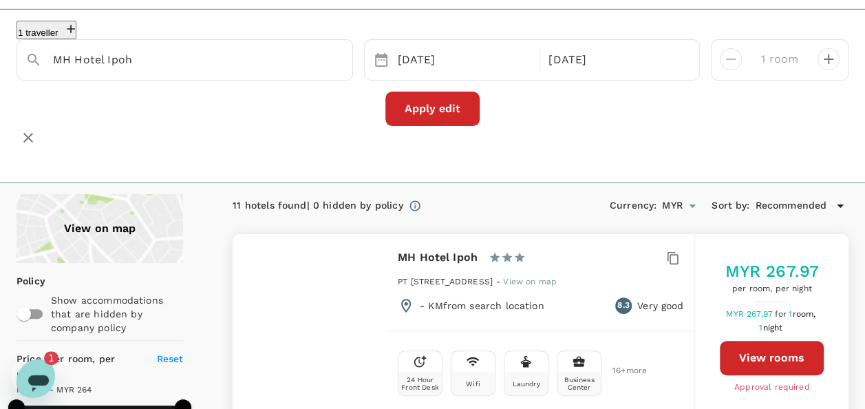
scroll to position [0, 0]
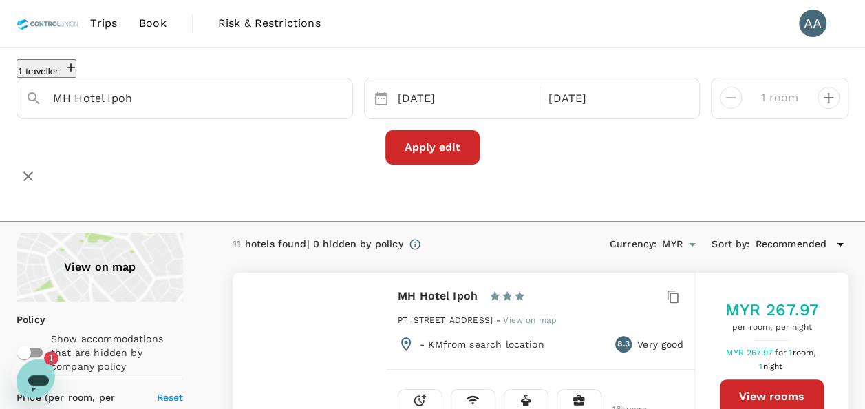
click at [416, 156] on button "Apply edit" at bounding box center [433, 147] width 94 height 34
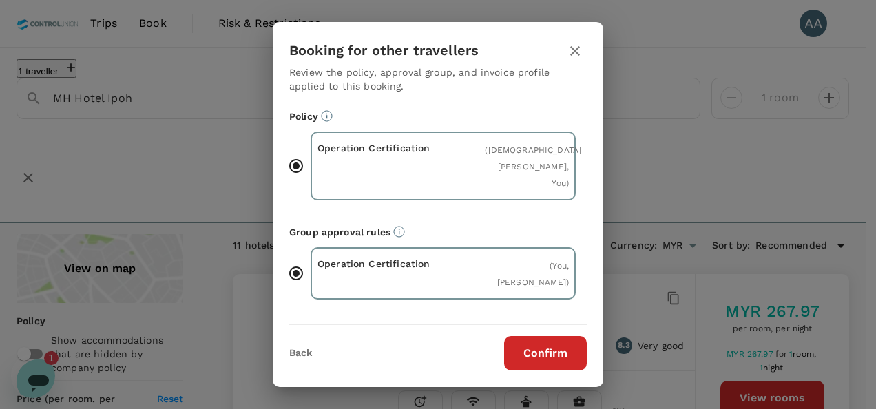
click at [578, 61] on button "button" at bounding box center [574, 50] width 23 height 23
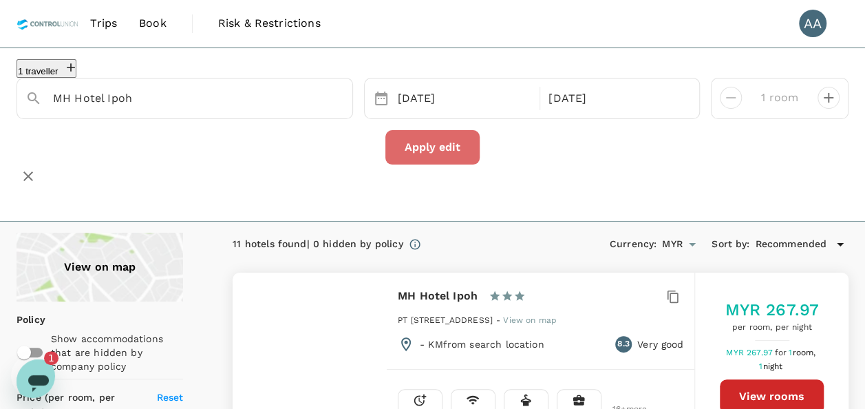
click at [395, 159] on button "Apply edit" at bounding box center [433, 147] width 94 height 34
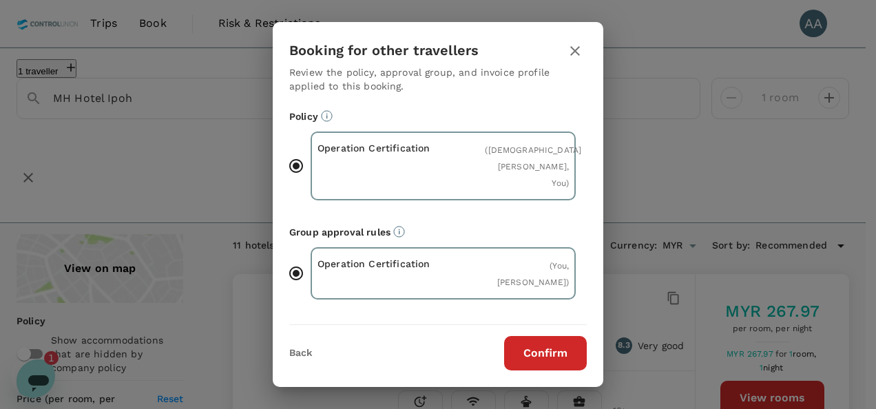
click at [574, 55] on icon "button" at bounding box center [575, 51] width 17 height 17
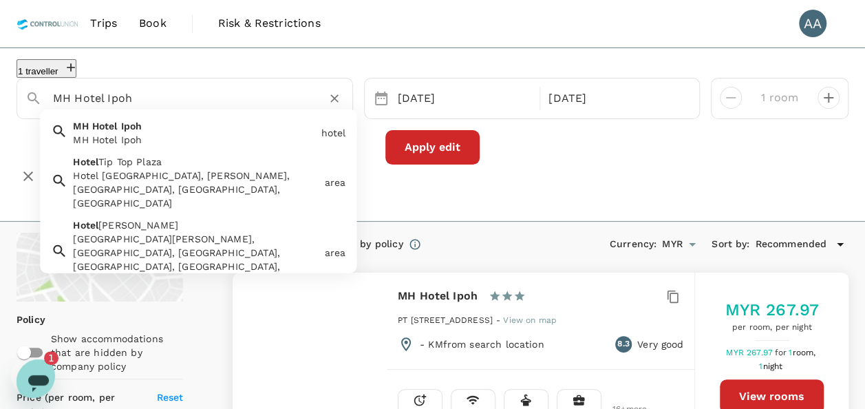
click at [248, 109] on input "MH Hotel Ipoh" at bounding box center [179, 97] width 253 height 21
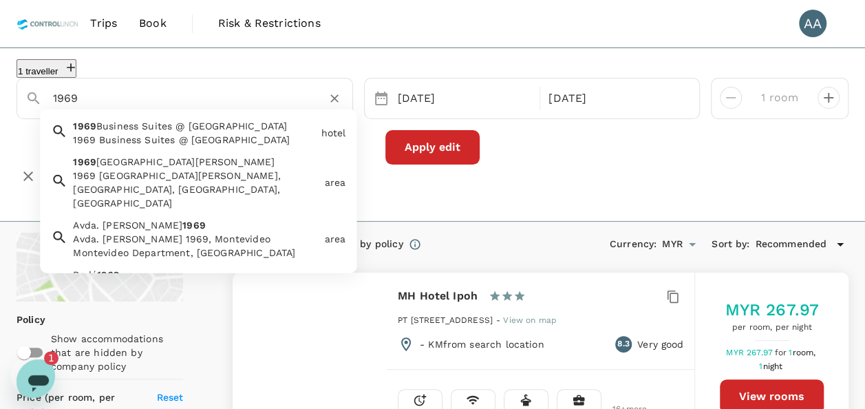
click at [194, 132] on span "Business Suites @ Ipoh Garden" at bounding box center [191, 125] width 191 height 11
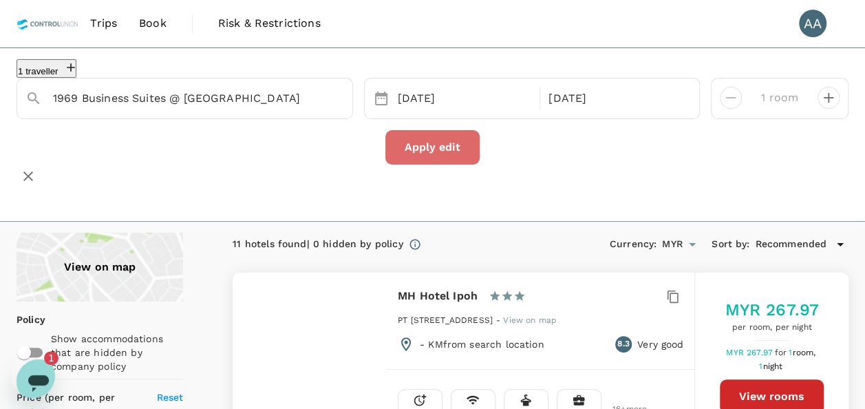
click at [434, 154] on button "Apply edit" at bounding box center [433, 147] width 94 height 34
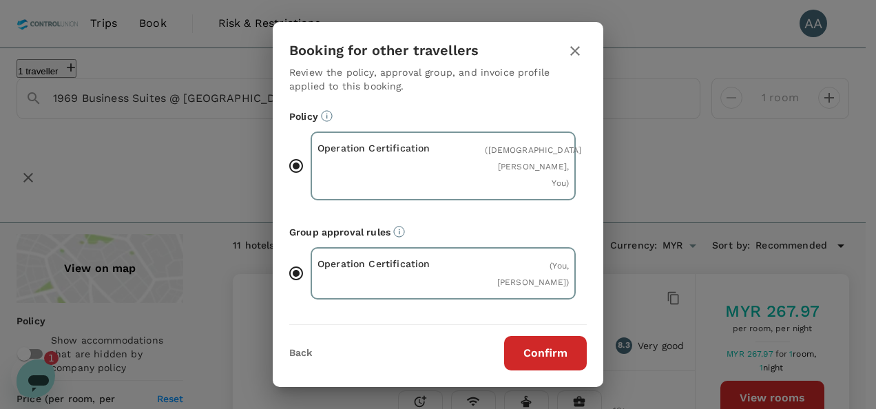
click at [521, 350] on button "Confirm" at bounding box center [545, 353] width 83 height 34
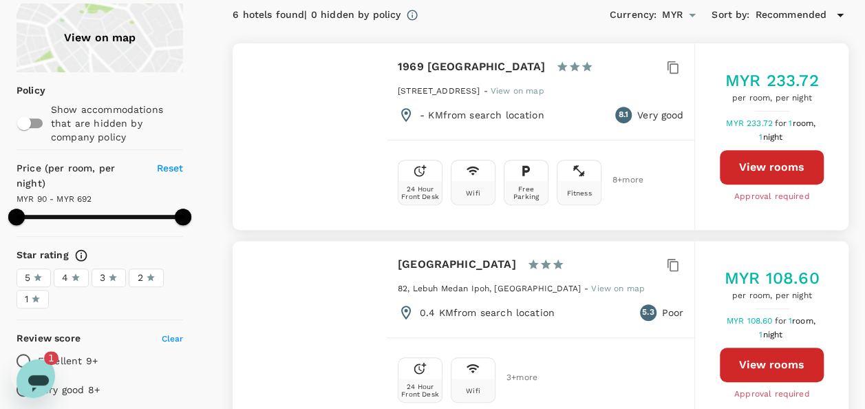
scroll to position [207, 0]
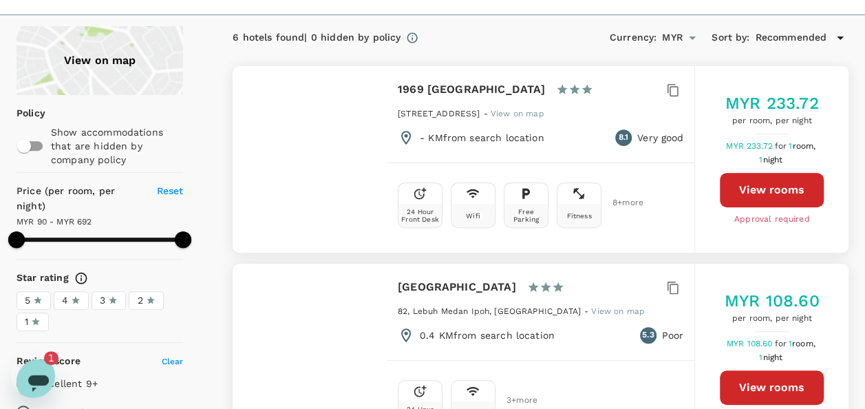
click at [757, 189] on button "View rooms" at bounding box center [772, 190] width 104 height 34
drag, startPoint x: 392, startPoint y: 80, endPoint x: 494, endPoint y: 81, distance: 101.9
click at [494, 81] on div "1969 Ipoh Garden 1 Star 2 Stars 3 Stars 4 Stars 5 Stars No. 3, Persiaran Medan …" at bounding box center [541, 113] width 308 height 94
drag, startPoint x: 494, startPoint y: 81, endPoint x: 482, endPoint y: 83, distance: 12.5
copy h6 "1969 Ipoh Garden"
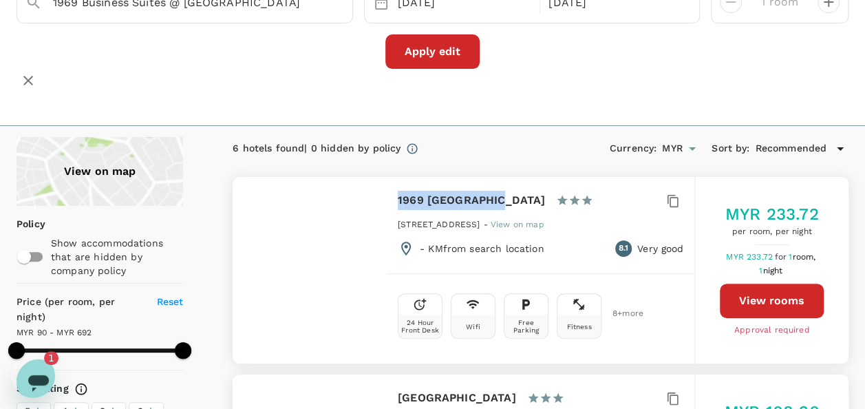
scroll to position [0, 0]
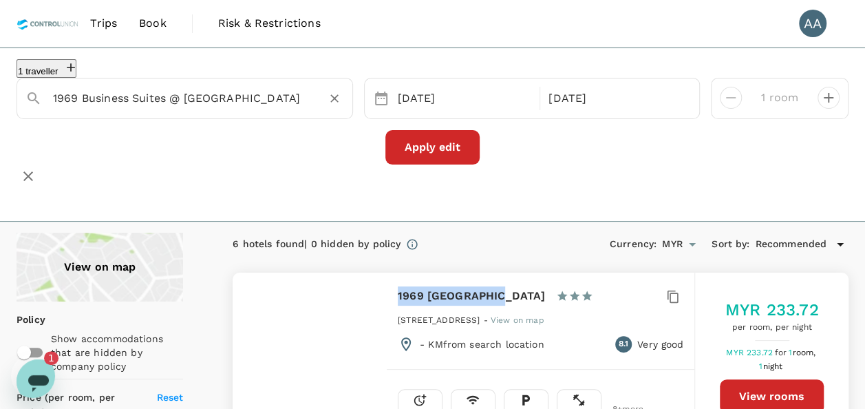
click at [319, 96] on div "1969 Business Suites @ Ipoh Garden" at bounding box center [198, 98] width 291 height 22
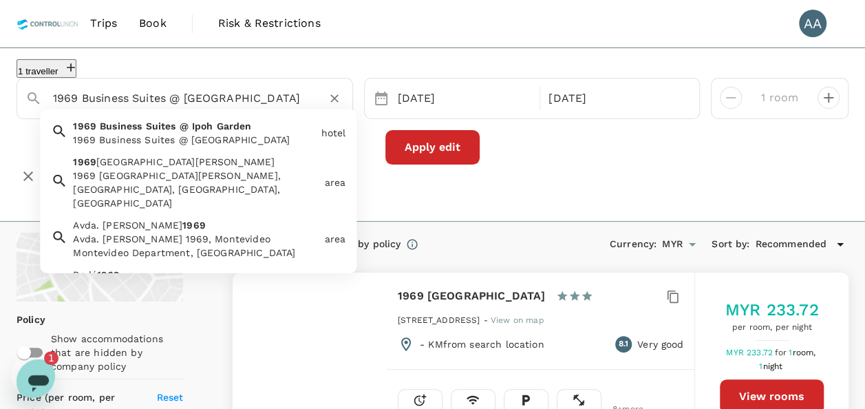
click at [310, 107] on div "1969 Business Suites @ Ipoh Garden" at bounding box center [198, 98] width 291 height 22
click at [301, 99] on input "1969 Business Suites @ Ipoh Garden" at bounding box center [179, 97] width 253 height 21
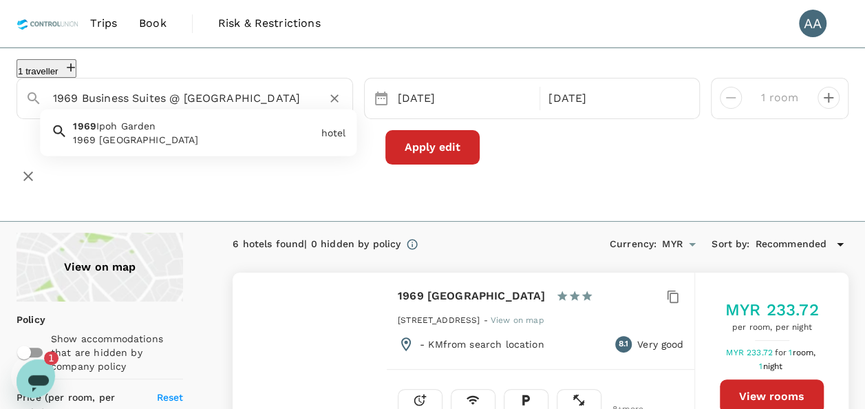
click at [335, 140] on div "hotel" at bounding box center [334, 133] width 25 height 14
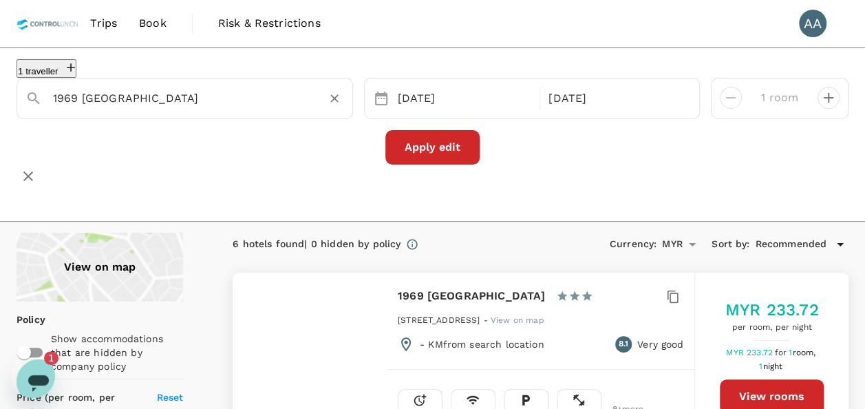
click at [434, 165] on button "Apply edit" at bounding box center [433, 147] width 94 height 34
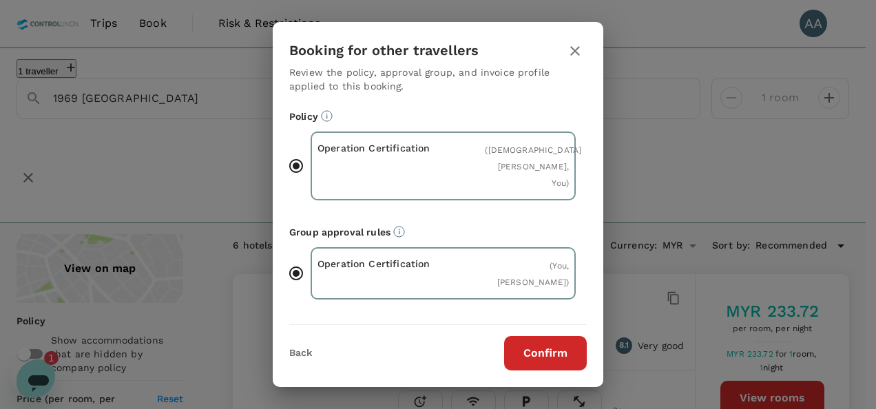
click at [520, 350] on button "Confirm" at bounding box center [545, 353] width 83 height 34
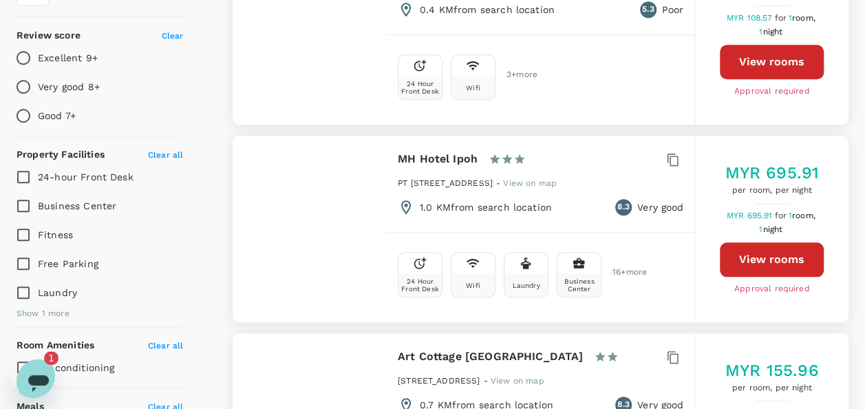
scroll to position [551, 0]
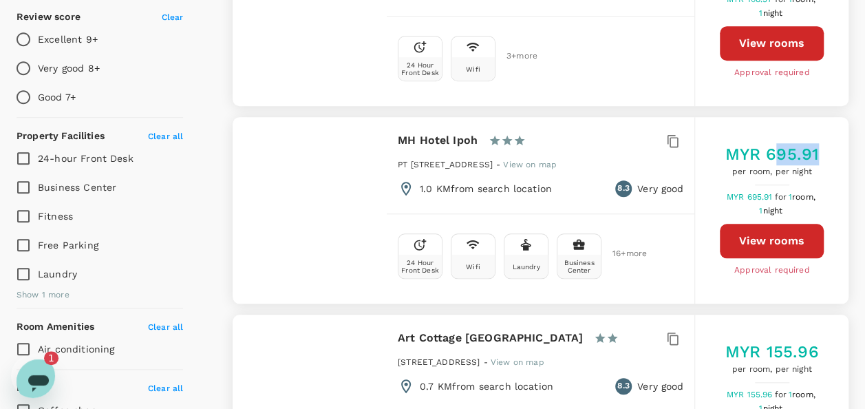
drag, startPoint x: 773, startPoint y: 144, endPoint x: 869, endPoint y: 148, distance: 96.5
click at [865, 148] on html "Trips Book Risk & Restrictions AA 1 traveller 1969 Ipoh Garden 20 Aug 21 Aug 1 …" at bounding box center [432, 307] width 865 height 1717
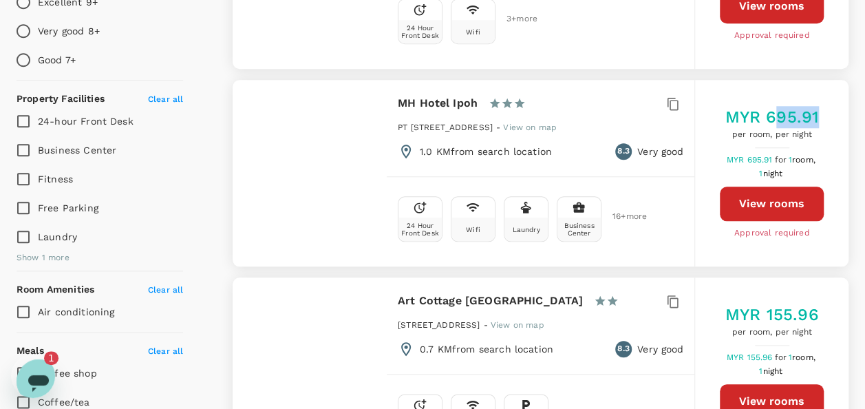
scroll to position [620, 0]
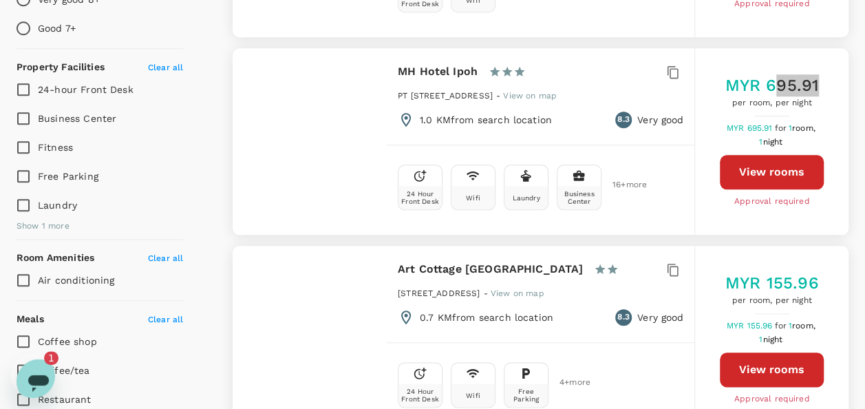
drag, startPoint x: 39, startPoint y: 370, endPoint x: 38, endPoint y: 693, distance: 322.2
click at [39, 375] on icon "Open messaging window, 1 unread message" at bounding box center [38, 383] width 21 height 17
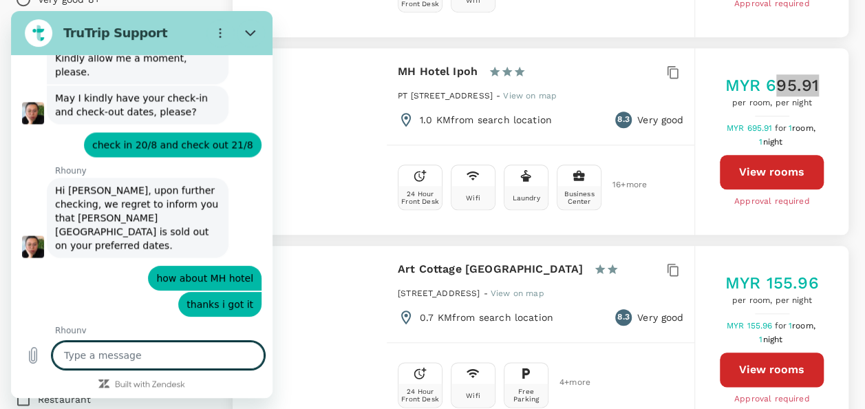
scroll to position [3685, 0]
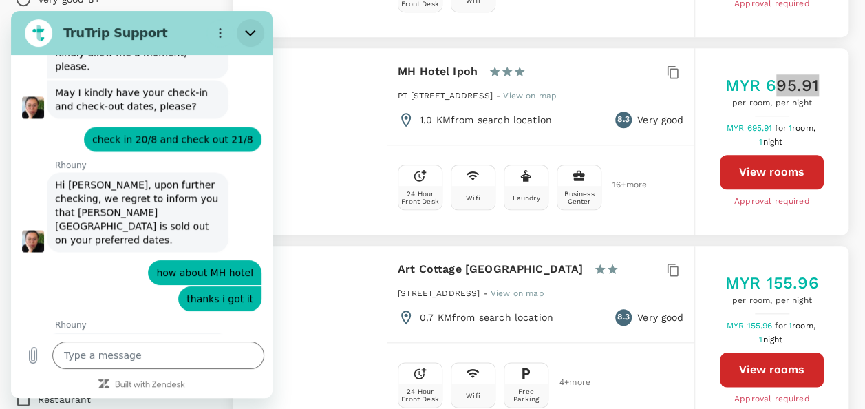
click at [246, 28] on icon "Close" at bounding box center [250, 33] width 11 height 11
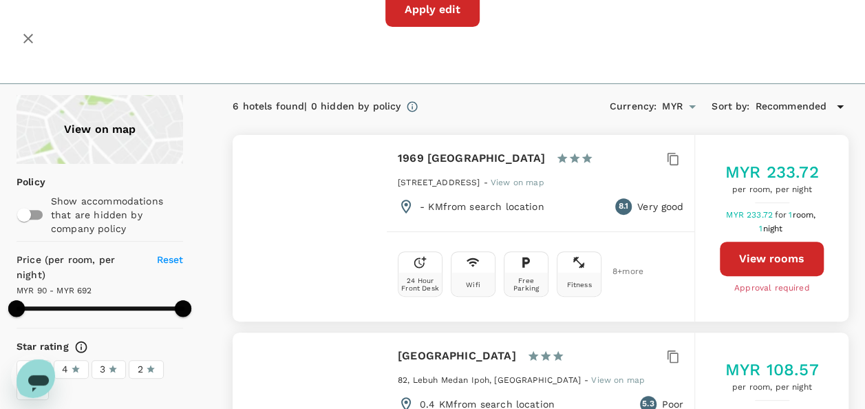
scroll to position [0, 0]
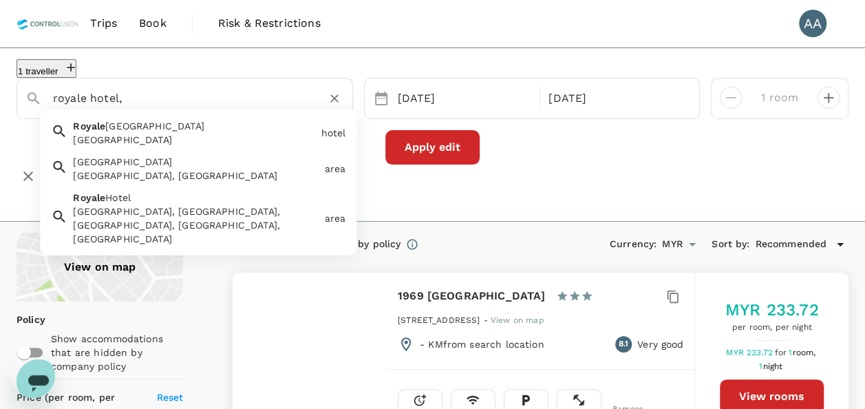
click at [146, 141] on div "Royale Hotel Batu Gajah" at bounding box center [194, 140] width 242 height 14
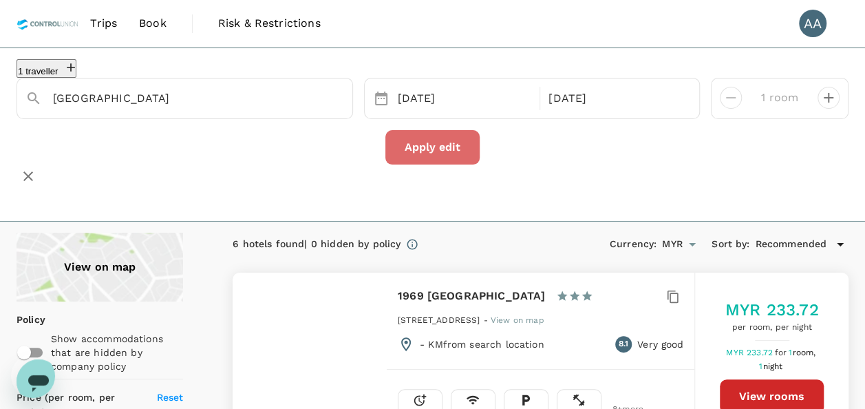
click at [456, 157] on button "Apply edit" at bounding box center [433, 147] width 94 height 34
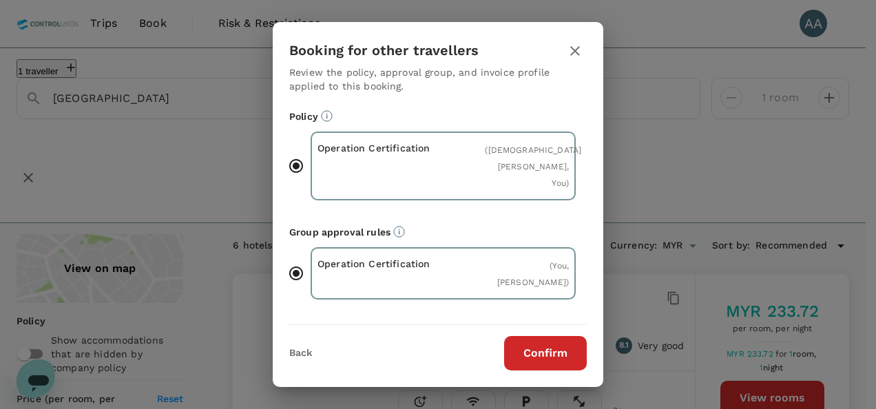
click at [550, 347] on button "Confirm" at bounding box center [545, 353] width 83 height 34
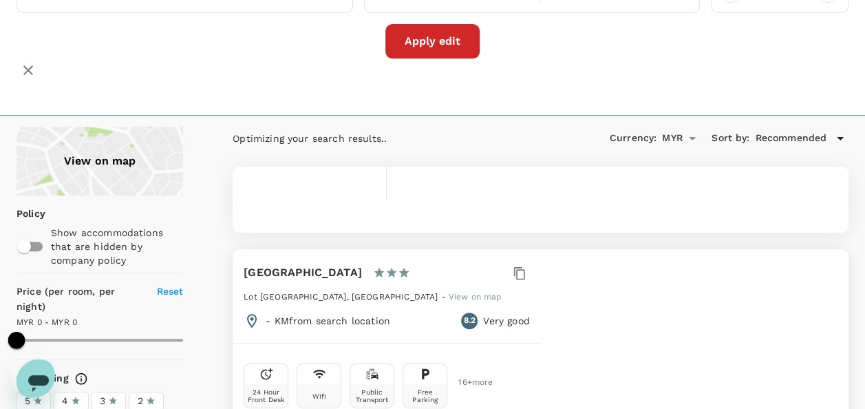
scroll to position [138, 0]
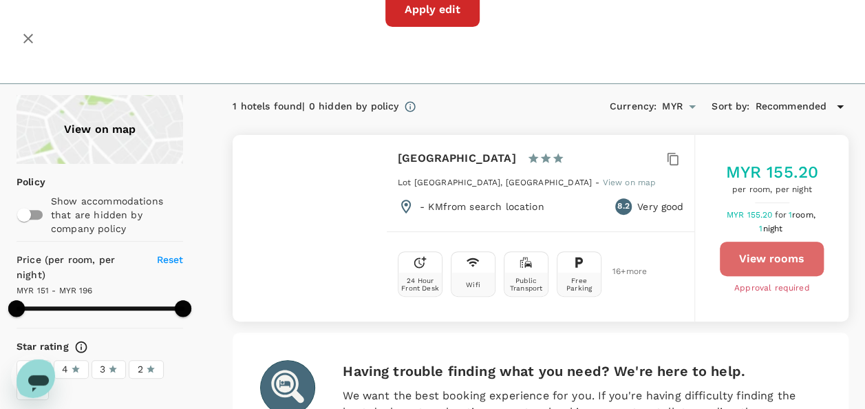
click at [775, 259] on button "View rooms" at bounding box center [772, 259] width 104 height 34
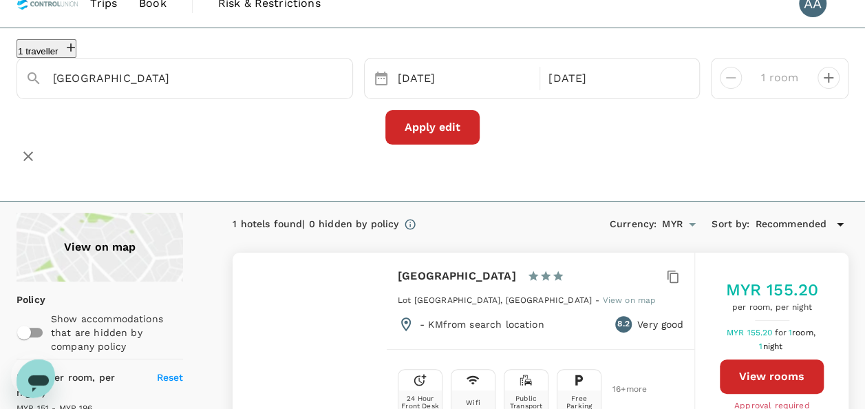
scroll to position [0, 0]
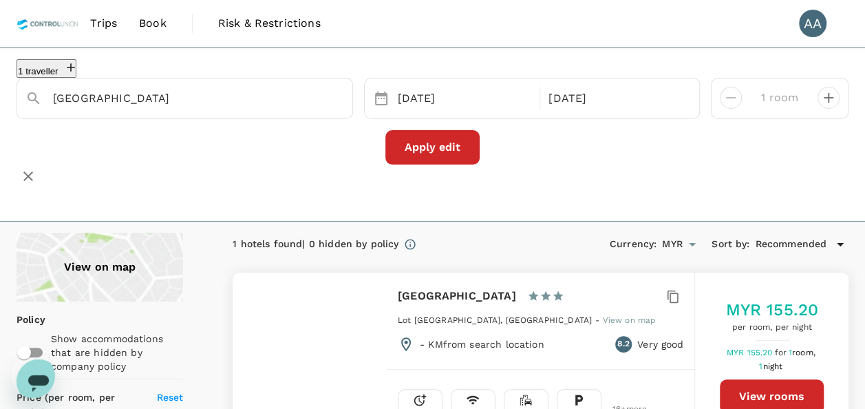
click at [165, 24] on span "Book" at bounding box center [153, 23] width 28 height 17
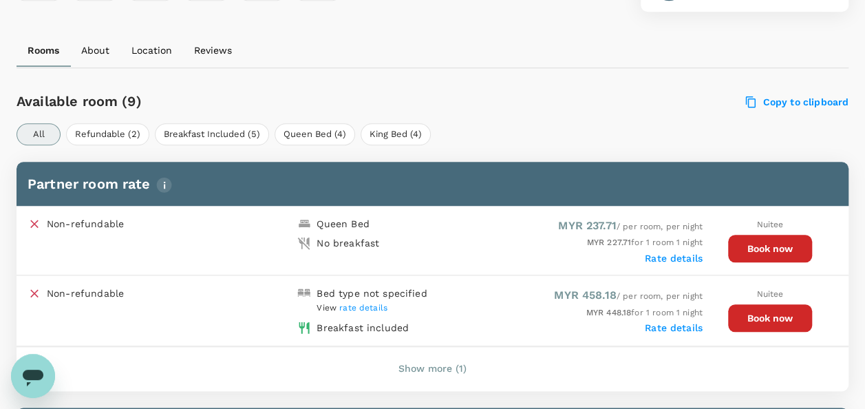
scroll to position [620, 0]
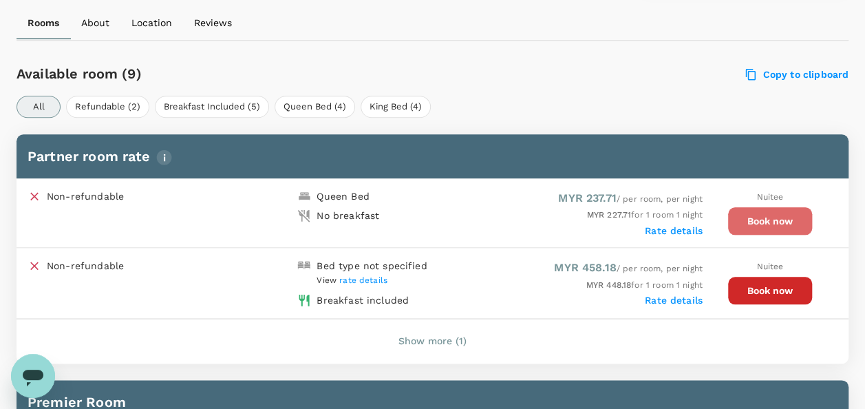
click at [748, 222] on button "Book now" at bounding box center [770, 221] width 84 height 28
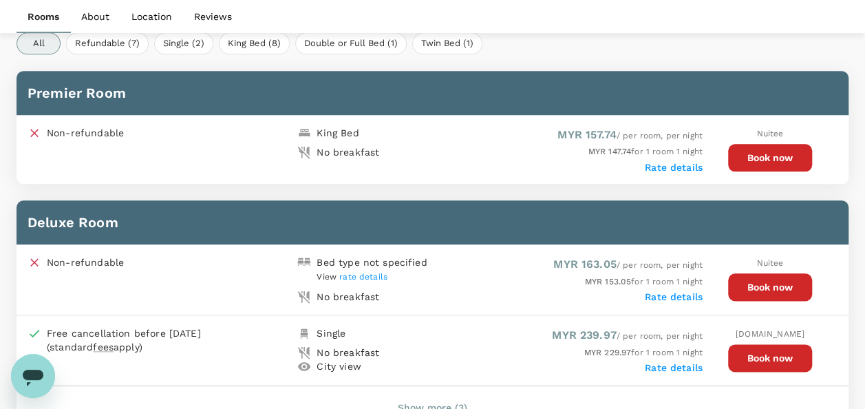
scroll to position [614, 0]
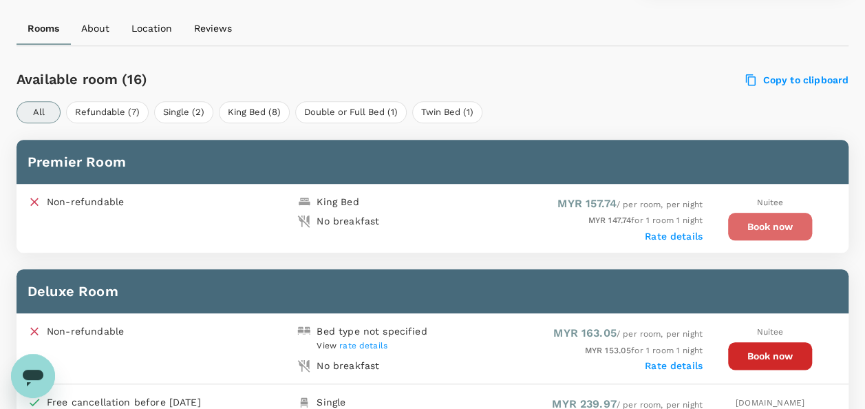
click at [778, 218] on button "Book now" at bounding box center [770, 227] width 84 height 28
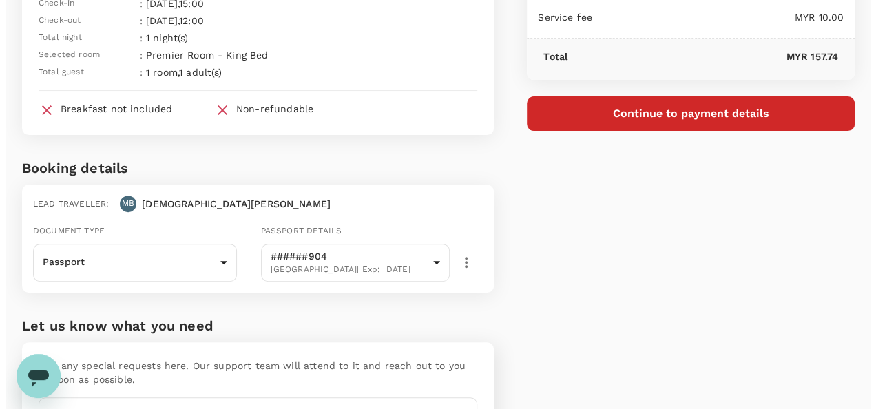
scroll to position [36, 0]
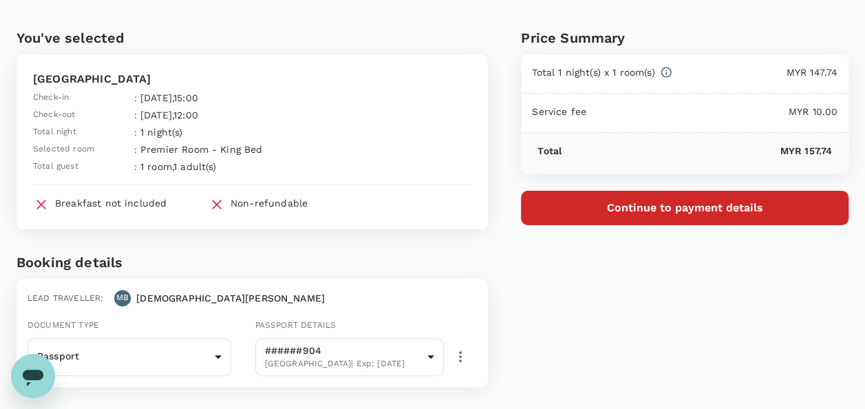
click at [591, 206] on button "Continue to payment details" at bounding box center [685, 208] width 328 height 34
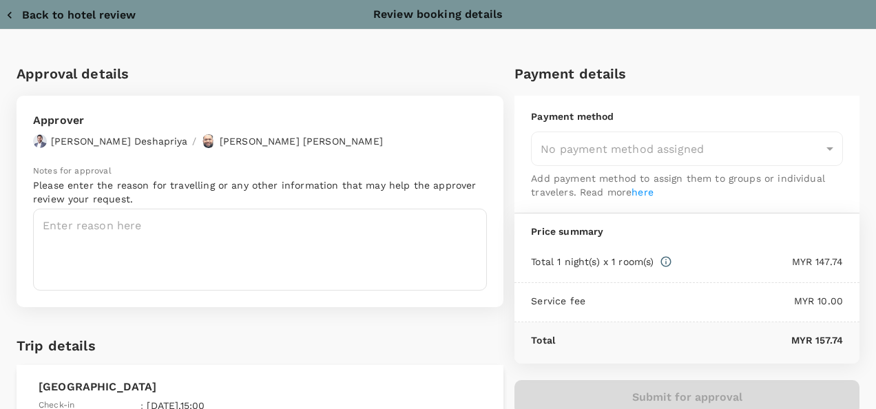
type input "9e254831-a140-43d4-90d9-f4bdc71b84d3"
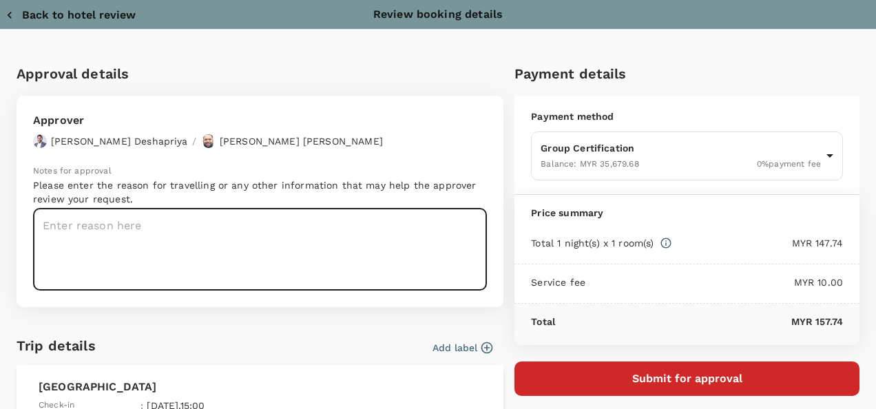
click at [235, 220] on textarea at bounding box center [260, 250] width 454 height 82
click at [176, 223] on textarea at bounding box center [260, 250] width 454 height 82
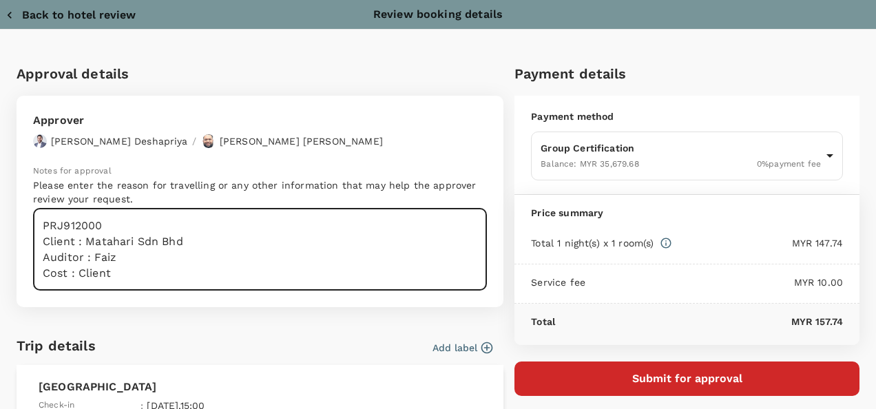
scroll to position [6, 0]
type textarea "PRJ912000 Client: Matahari Sdn Bhd Auditor: Faiz Cost: Client Program: Organic"
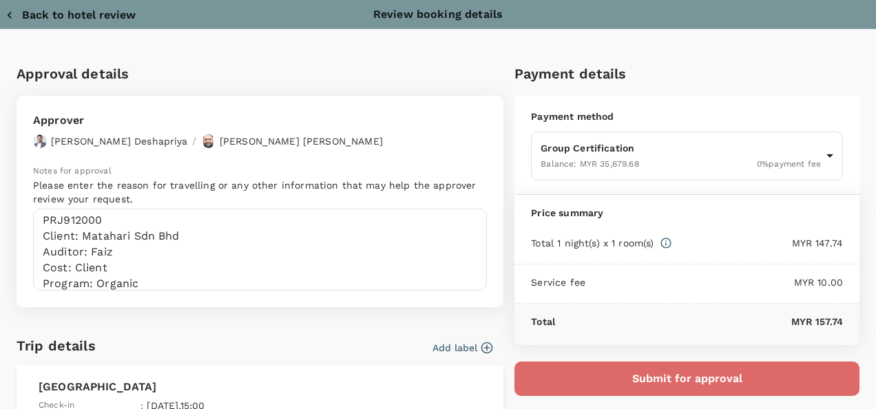
click at [692, 363] on button "Submit for approval" at bounding box center [686, 378] width 345 height 34
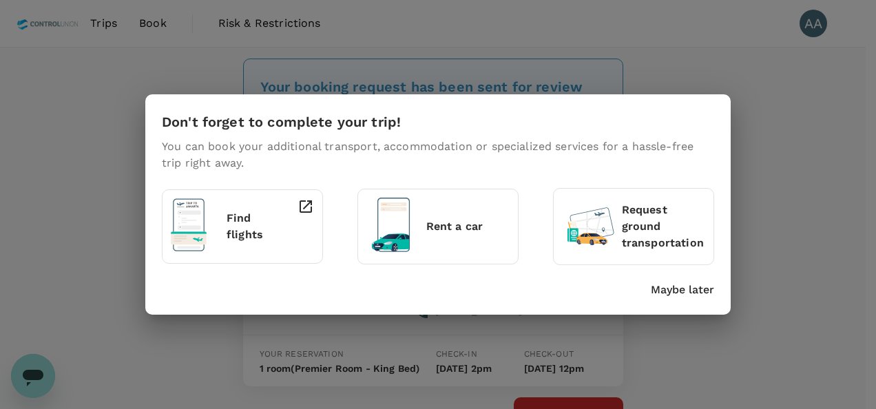
click at [673, 298] on div "Don't forget to complete your trip! You can book your additional transport, acc…" at bounding box center [437, 204] width 585 height 220
click at [679, 293] on p "Maybe later" at bounding box center [682, 290] width 63 height 17
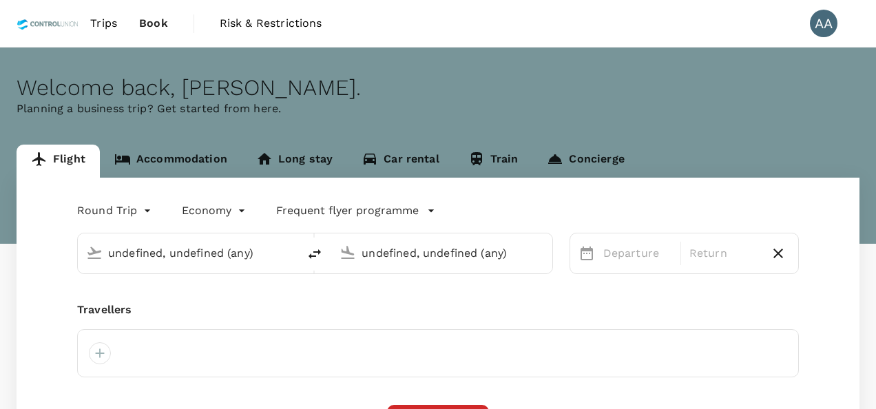
type input "[GEOGRAPHIC_DATA], [GEOGRAPHIC_DATA] (any)"
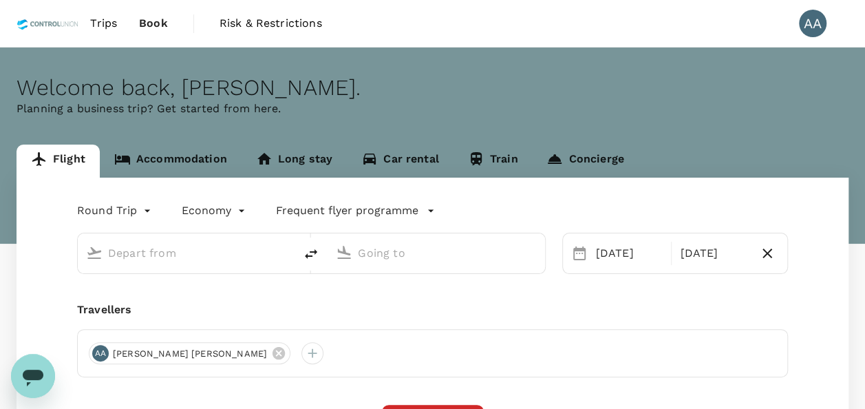
type input "[GEOGRAPHIC_DATA], [GEOGRAPHIC_DATA] (any)"
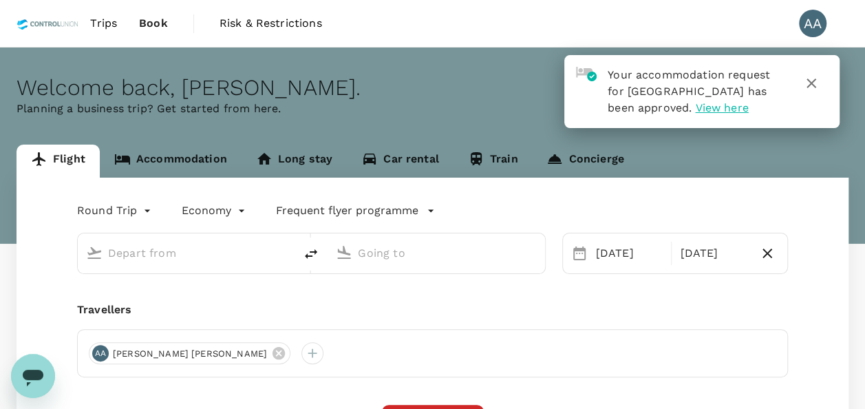
type input "[GEOGRAPHIC_DATA], [GEOGRAPHIC_DATA] (any)"
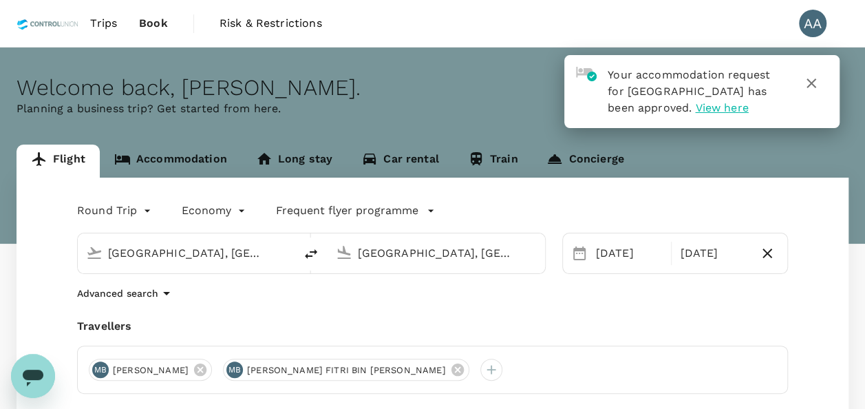
click at [701, 106] on span "View here" at bounding box center [721, 107] width 53 height 13
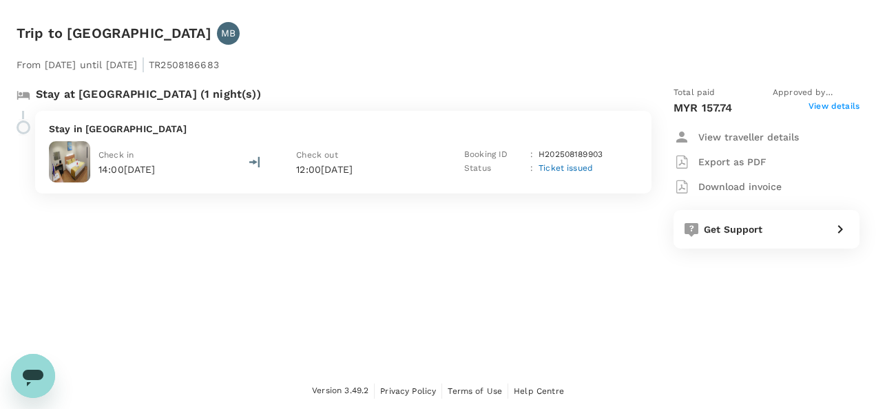
click at [721, 164] on p "Export as PDF" at bounding box center [732, 162] width 68 height 14
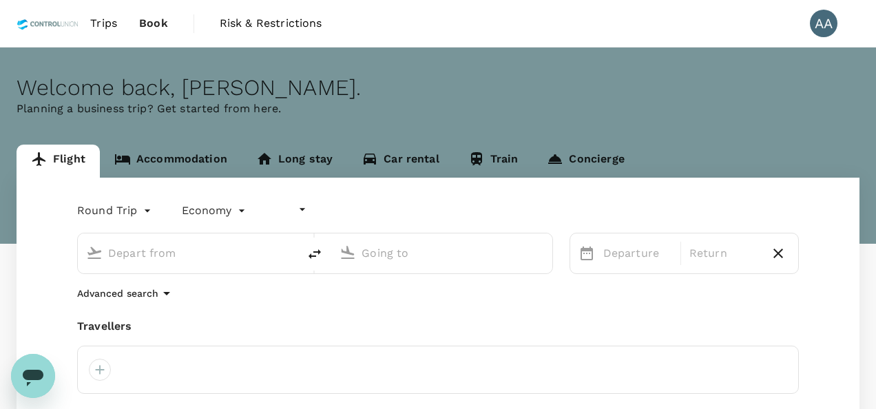
type input "undefined, undefined (any)"
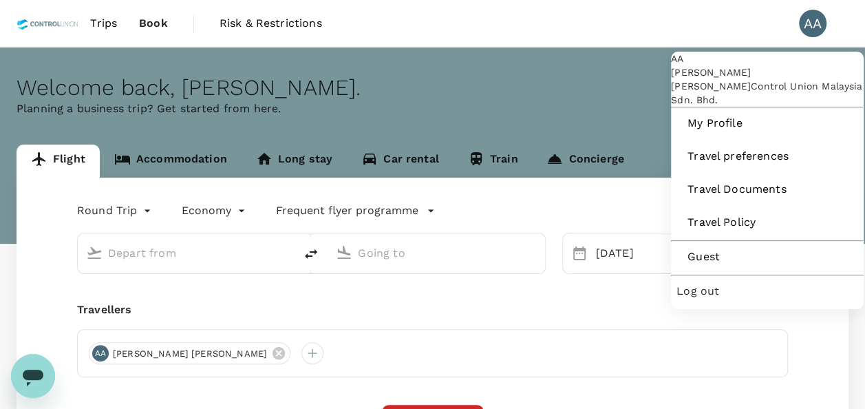
click at [823, 32] on div "AA" at bounding box center [813, 24] width 28 height 28
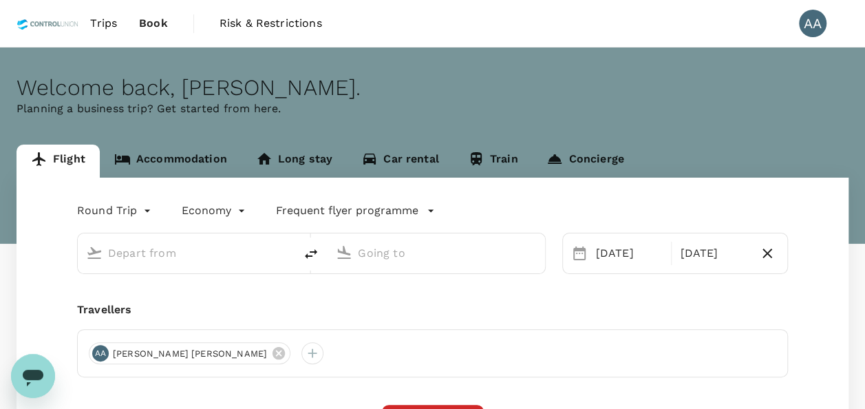
type input "[GEOGRAPHIC_DATA], [GEOGRAPHIC_DATA] (any)"
click at [818, 32] on div "AA" at bounding box center [813, 24] width 28 height 28
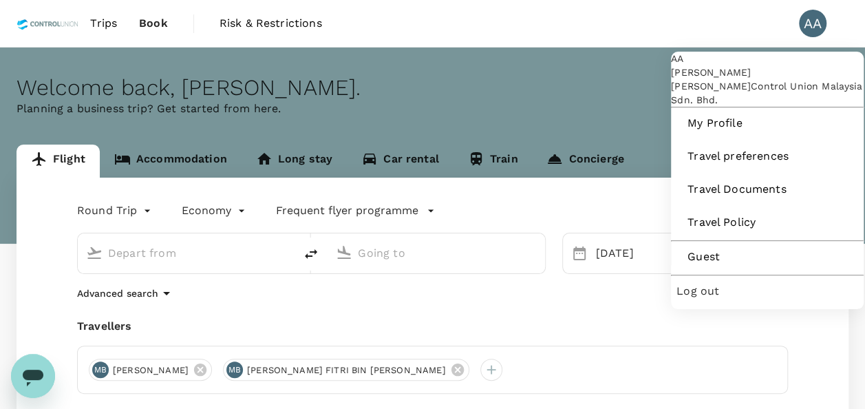
type input "[GEOGRAPHIC_DATA], [GEOGRAPHIC_DATA] (any)"
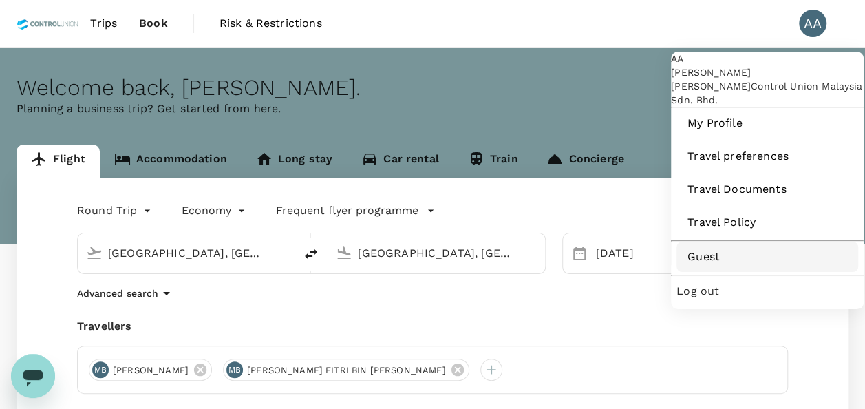
click at [728, 265] on span "Guest" at bounding box center [768, 257] width 160 height 17
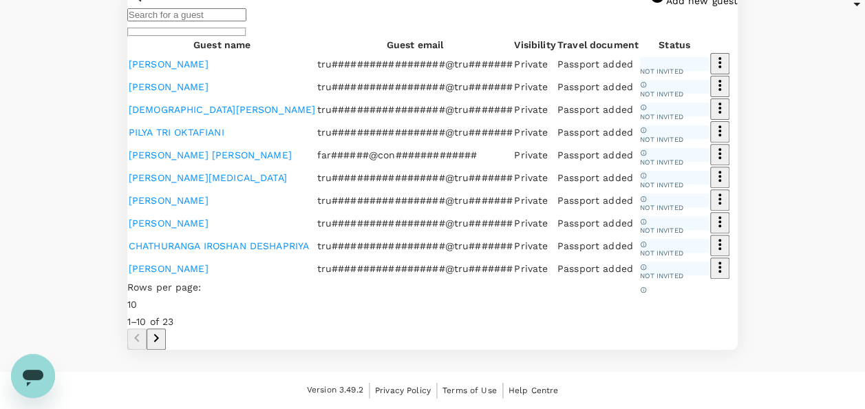
scroll to position [207, 0]
click at [203, 21] on input "text" at bounding box center [186, 14] width 119 height 13
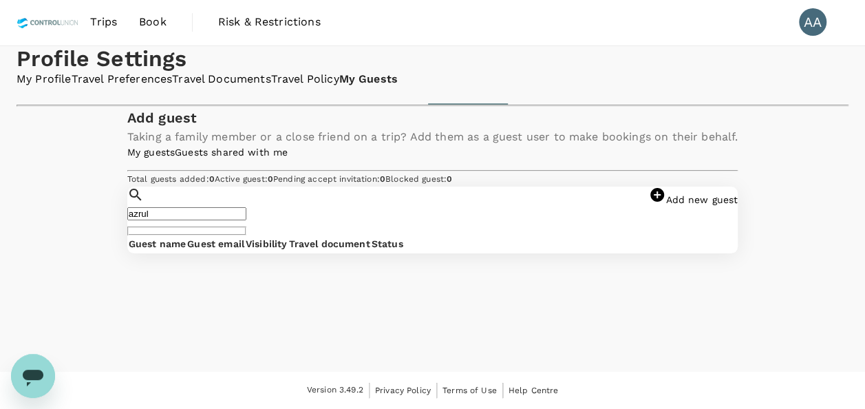
scroll to position [215, 0]
type input "azrul"
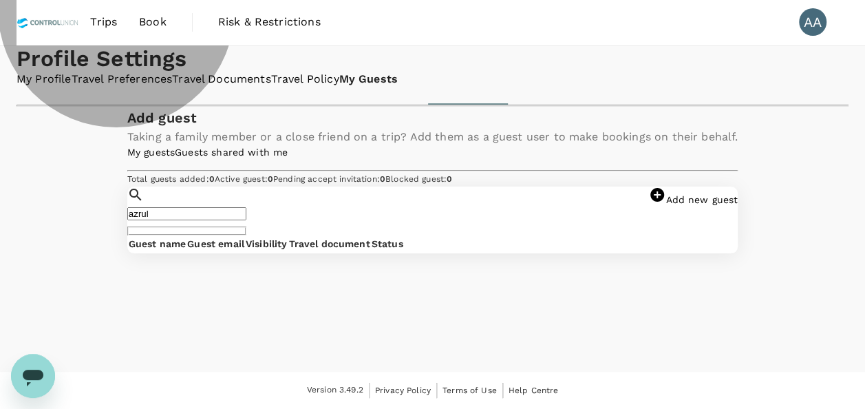
click at [288, 147] on link "Guests shared with me" at bounding box center [231, 152] width 113 height 11
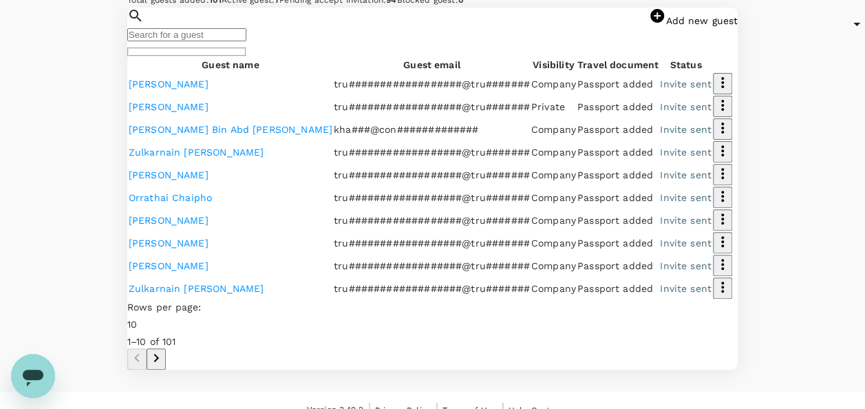
scroll to position [207, 0]
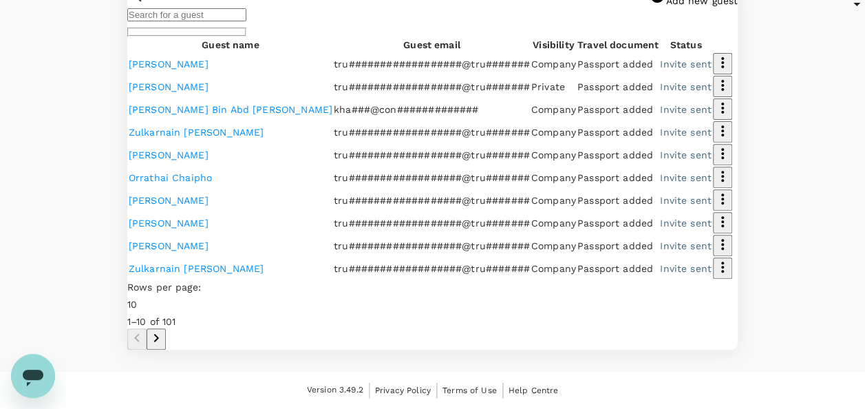
click at [217, 36] on div "​ ​ Add new guest" at bounding box center [432, 12] width 611 height 49
click at [214, 21] on input "text" at bounding box center [186, 14] width 119 height 13
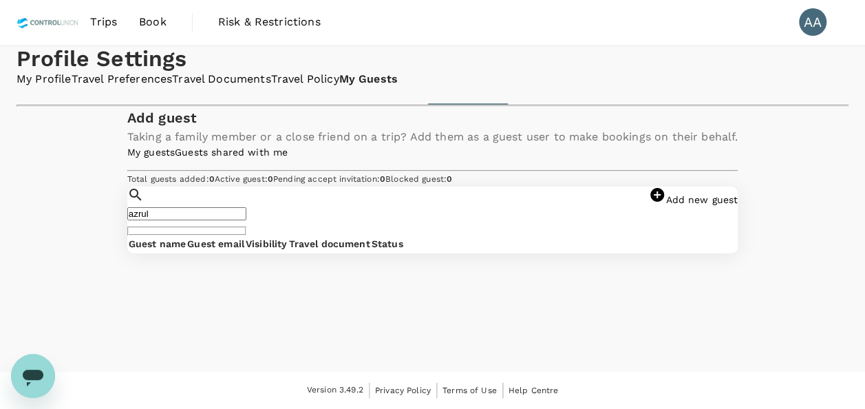
scroll to position [215, 0]
type input "a"
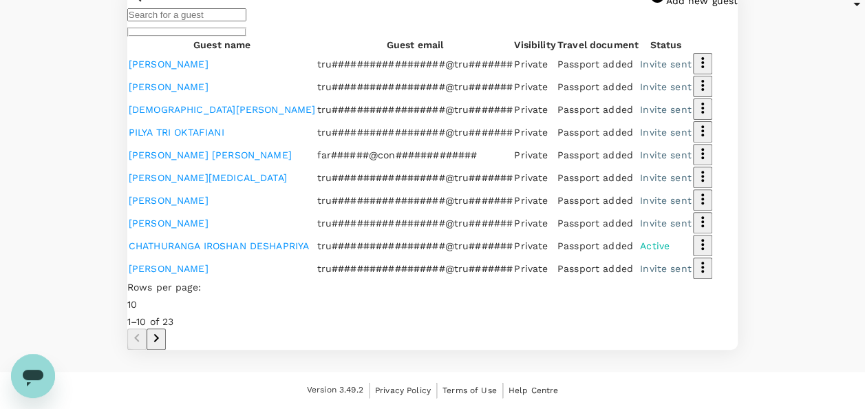
scroll to position [745, 0]
click at [165, 330] on icon "Go to next page" at bounding box center [156, 338] width 17 height 17
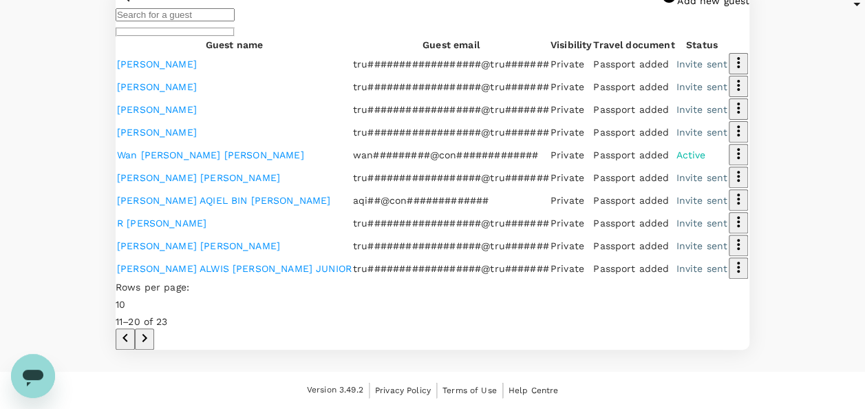
scroll to position [52, 0]
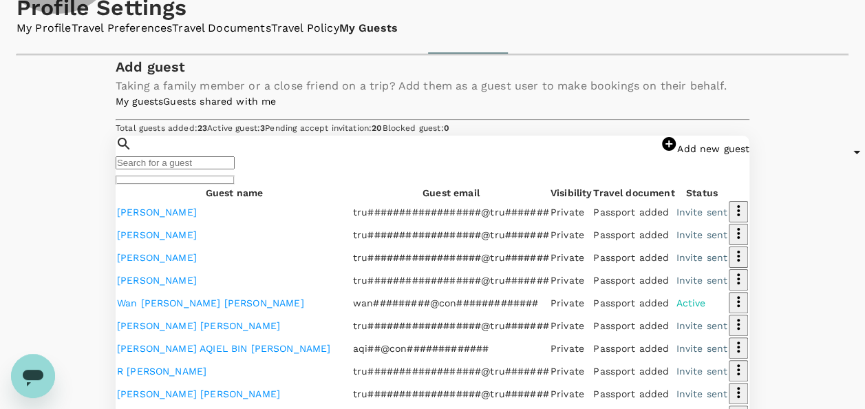
click at [143, 107] on link "My guests" at bounding box center [140, 101] width 48 height 11
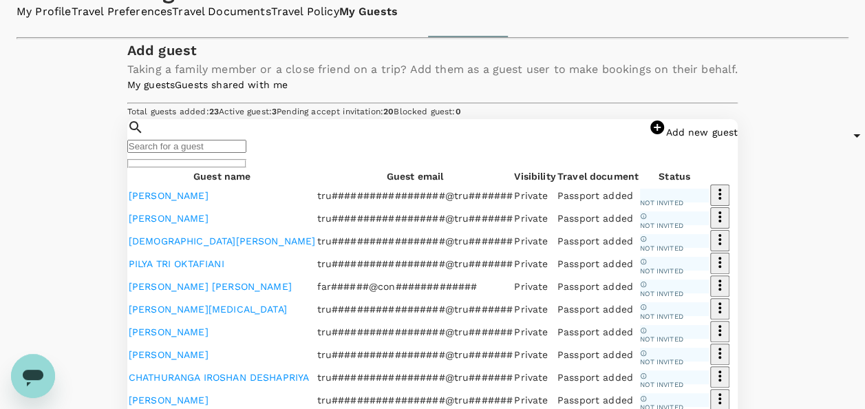
click at [244, 90] on link "Guests shared with me" at bounding box center [231, 84] width 113 height 11
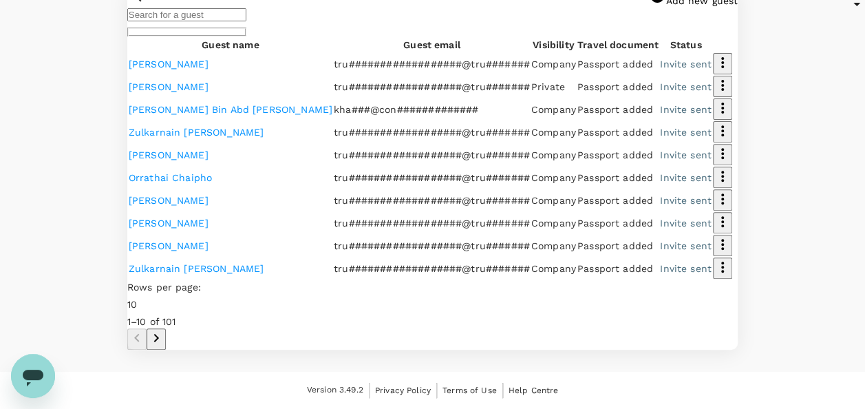
scroll to position [687, 0]
click at [165, 330] on icon "Go to next page" at bounding box center [156, 338] width 17 height 17
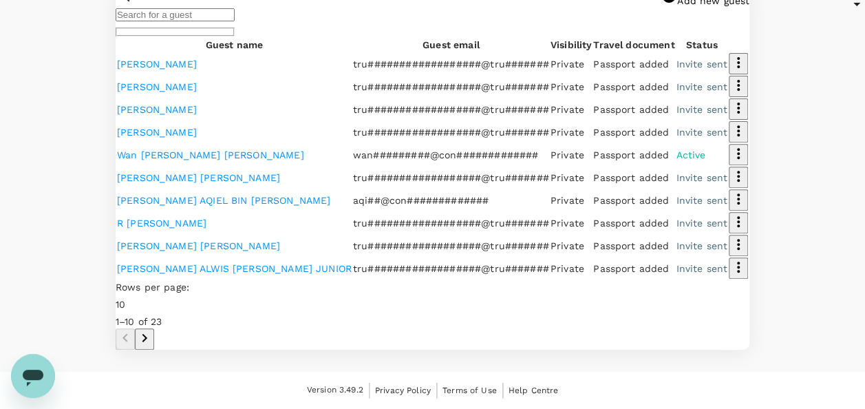
scroll to position [308, 0]
click at [220, 21] on input "text" at bounding box center [175, 14] width 119 height 13
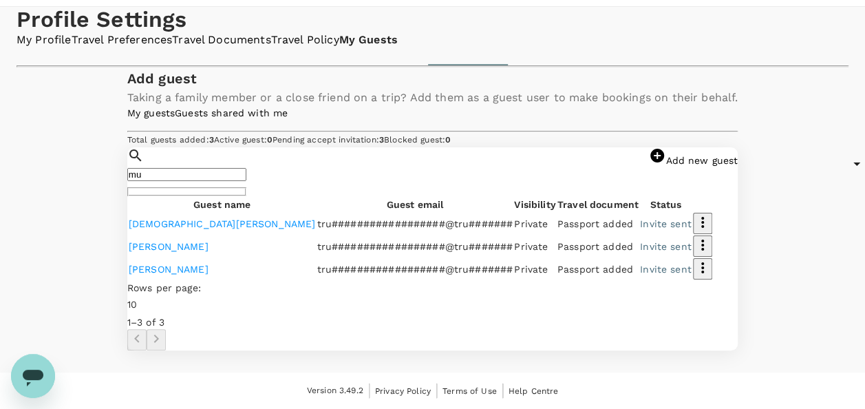
type input "m"
click at [193, 147] on div "​ ​ Add new guest" at bounding box center [432, 171] width 611 height 49
click at [186, 168] on input "text" at bounding box center [186, 174] width 119 height 13
click at [169, 168] on input "azrul nizam" at bounding box center [186, 174] width 119 height 13
click at [242, 168] on input "azrul nizam" at bounding box center [186, 174] width 119 height 13
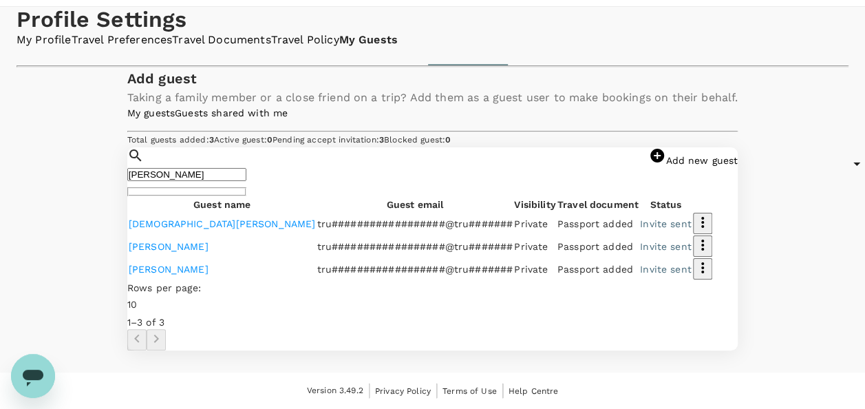
drag, startPoint x: 229, startPoint y: 98, endPoint x: 48, endPoint y: 87, distance: 181.5
click at [59, 87] on div "Add guest Taking a family member or a close friend on a trip? Add them as a gue…" at bounding box center [433, 208] width 832 height 282
type input "nizam"
drag, startPoint x: 182, startPoint y: 99, endPoint x: 10, endPoint y: 87, distance: 172.6
click at [10, 87] on div "Profile Settings My Profile Travel Preferences Travel Documents Travel Policy M…" at bounding box center [432, 179] width 865 height 344
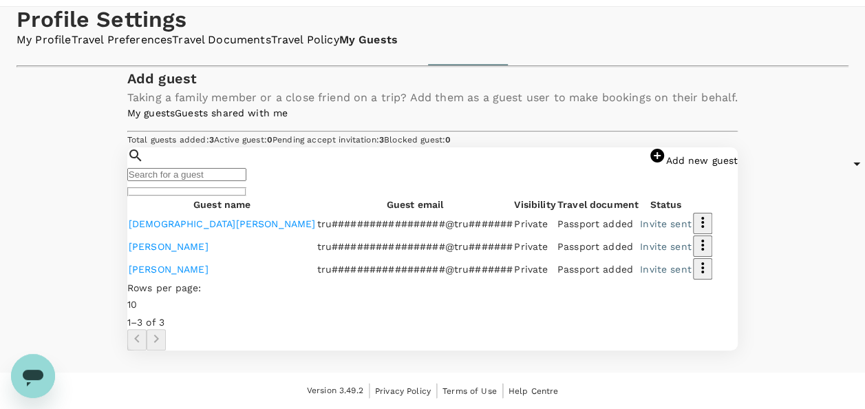
scroll to position [32, 0]
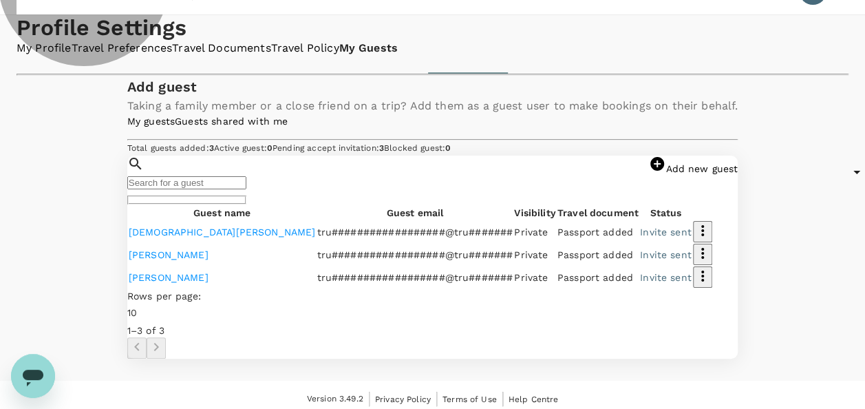
click at [280, 127] on link "Guests shared with me" at bounding box center [231, 121] width 113 height 11
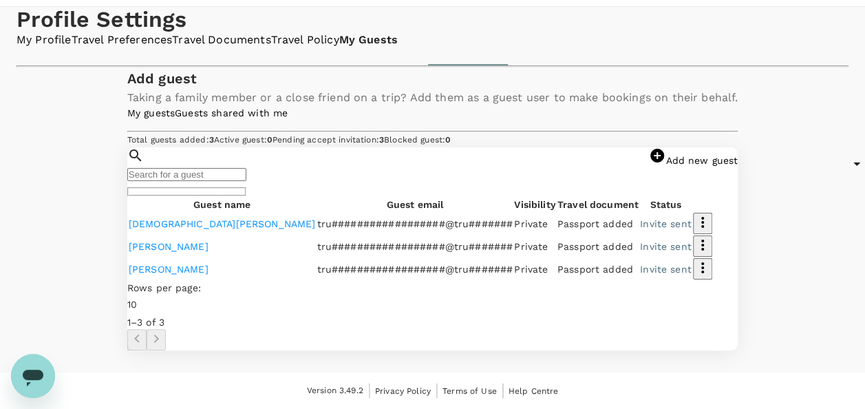
scroll to position [170, 0]
click at [132, 118] on link "My guests" at bounding box center [151, 112] width 48 height 11
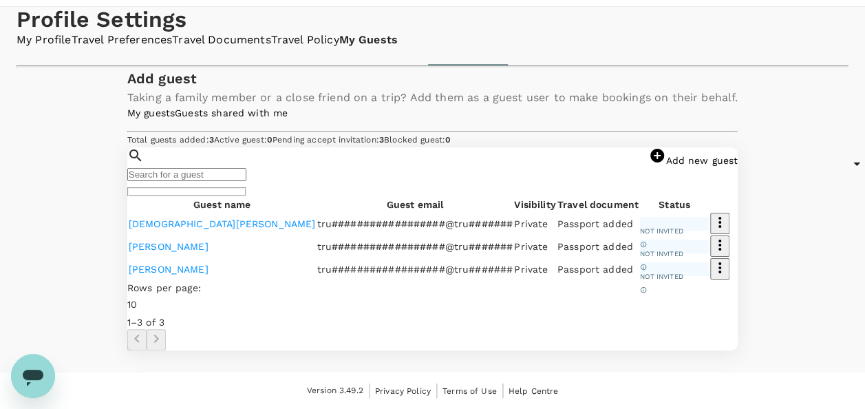
scroll to position [138, 0]
click at [319, 182] on div "Add guest Taking a family member or a close friend on a trip? Add them as a gue…" at bounding box center [432, 208] width 611 height 282
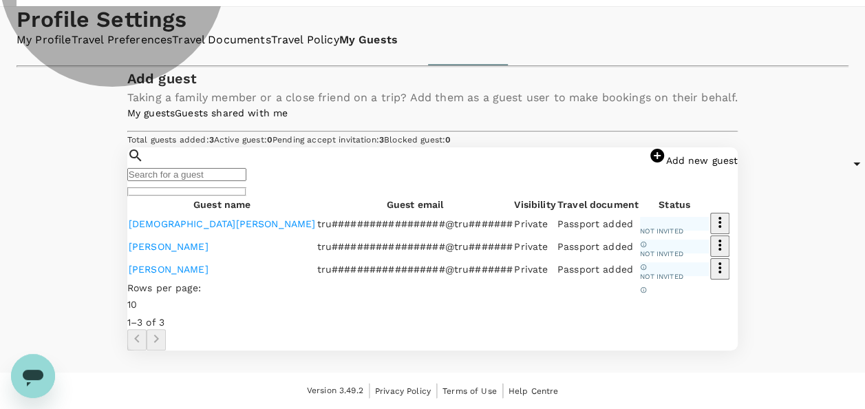
click at [288, 118] on link "Guests shared with me" at bounding box center [231, 112] width 113 height 11
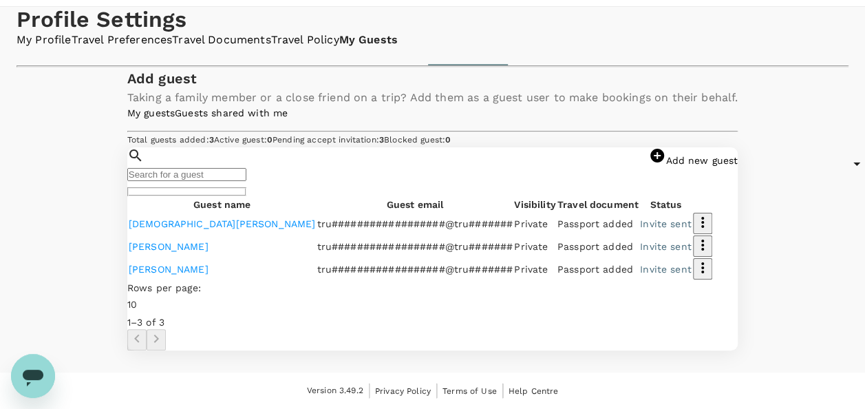
scroll to position [344, 0]
click at [631, 314] on body "Trips Book Risk & Restrictions AA Profile Settings My Profile Travel Preference…" at bounding box center [438, 184] width 876 height 450
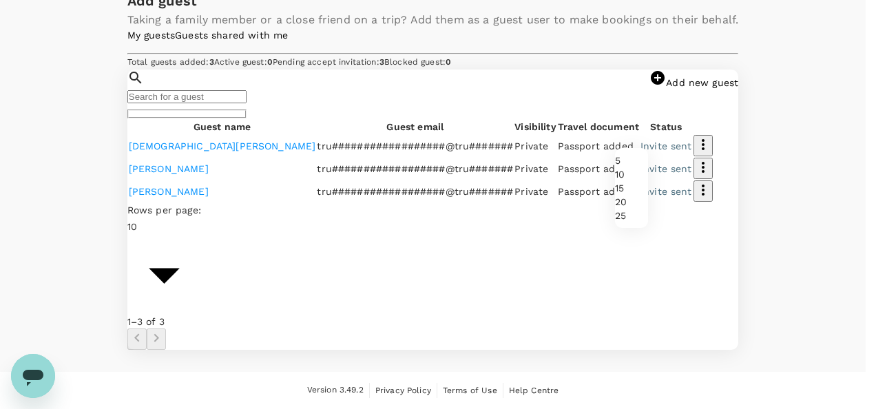
click at [623, 167] on li "5" at bounding box center [631, 161] width 33 height 14
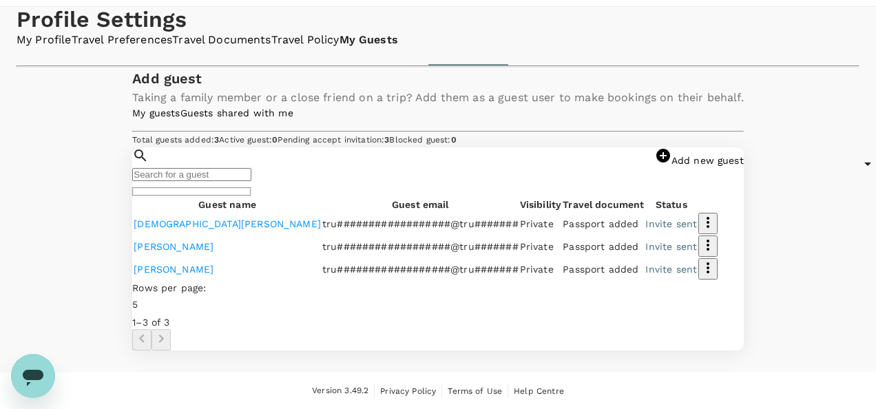
click at [642, 315] on body "Trips Book Risk & Restrictions AA Profile Settings My Profile Travel Preference…" at bounding box center [438, 184] width 876 height 450
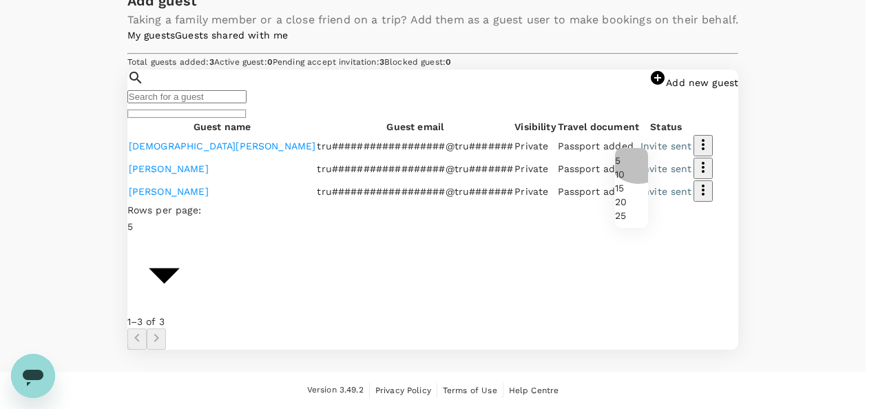
click at [638, 222] on li "25" at bounding box center [631, 216] width 33 height 14
type input "25"
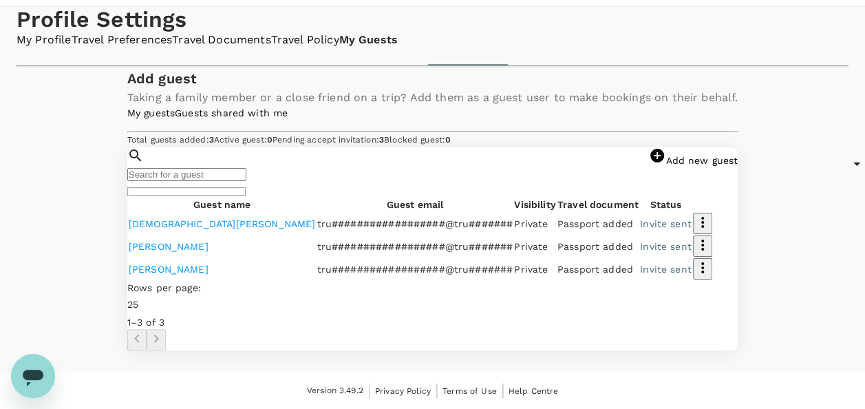
click at [201, 328] on div "Rows per page: 25 25 1–3 of 3" at bounding box center [164, 315] width 74 height 69
click at [384, 145] on span "Pending accept invitation : 3" at bounding box center [329, 140] width 112 height 10
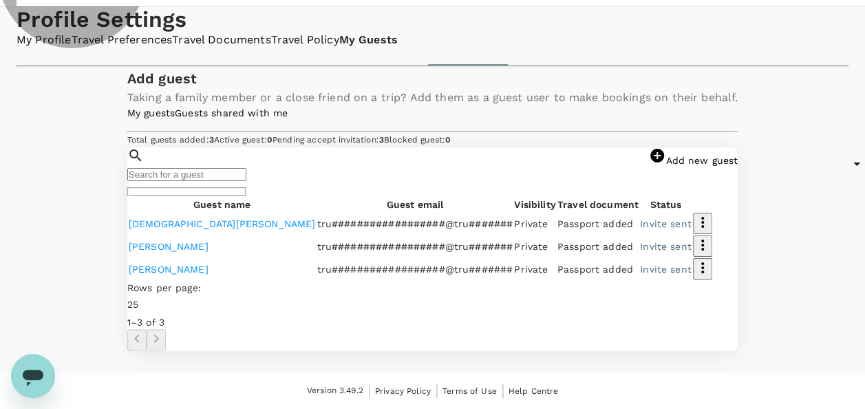
click at [158, 107] on link "My guests" at bounding box center [151, 112] width 48 height 11
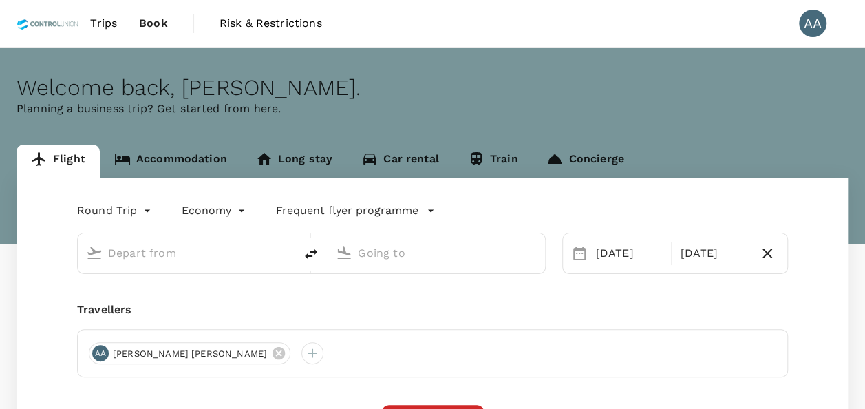
type input "[GEOGRAPHIC_DATA], [GEOGRAPHIC_DATA] (any)"
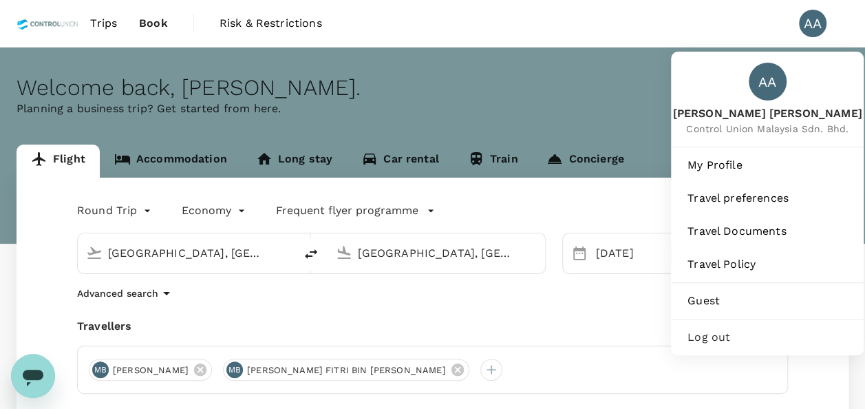
click at [820, 29] on div "AA" at bounding box center [813, 24] width 28 height 28
click at [803, 19] on div "AA" at bounding box center [813, 24] width 28 height 28
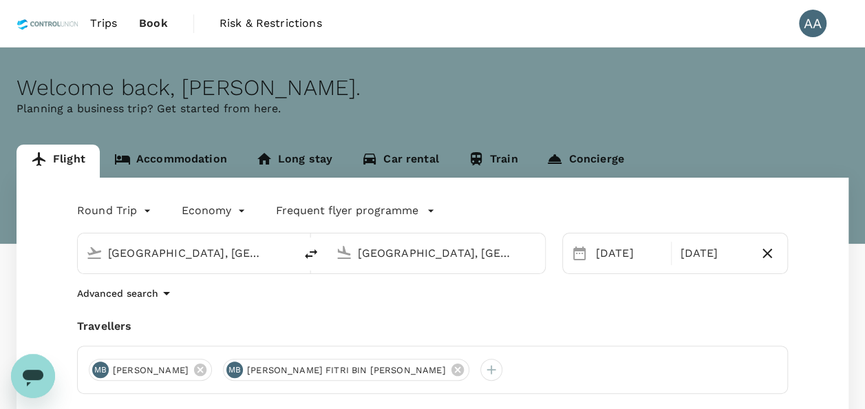
click at [803, 19] on div "AA" at bounding box center [813, 24] width 28 height 28
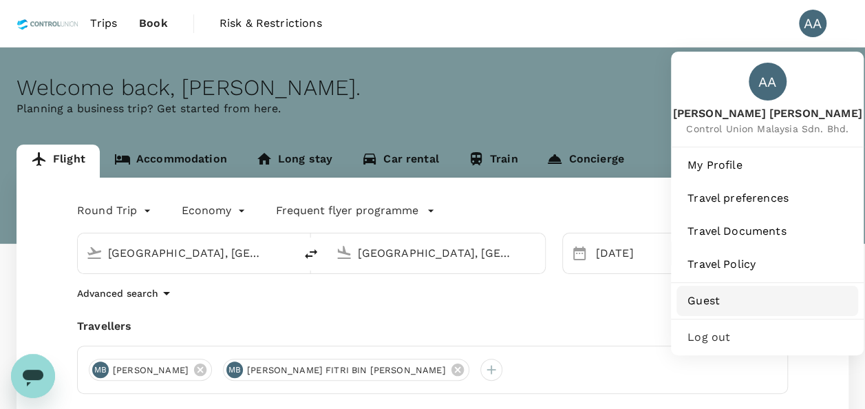
click at [717, 286] on link "Guest" at bounding box center [768, 301] width 182 height 30
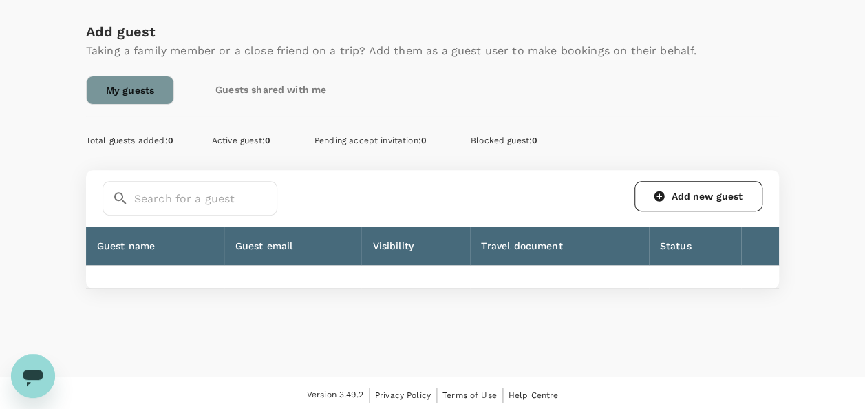
scroll to position [215, 0]
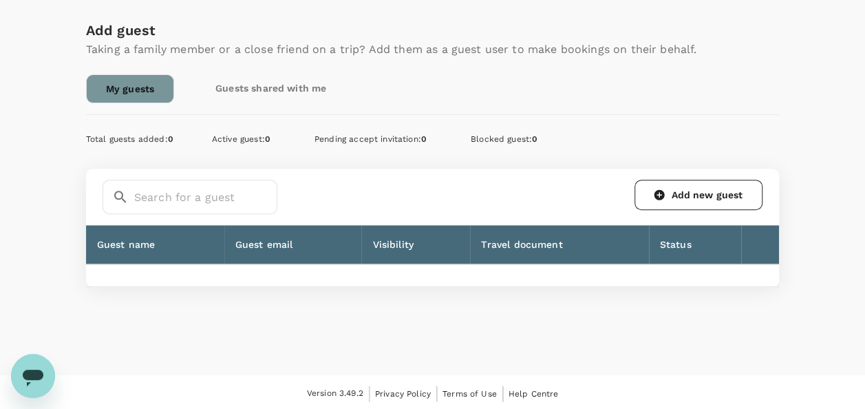
click at [260, 63] on div "Add guest Taking a family member or a close friend on a trip? Add them as a gue…" at bounding box center [433, 55] width 694 height 95
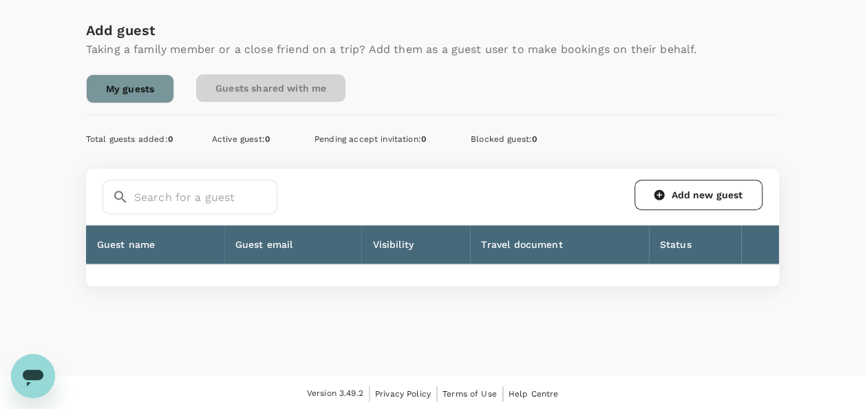
click at [277, 87] on link "Guests shared with me" at bounding box center [270, 88] width 149 height 28
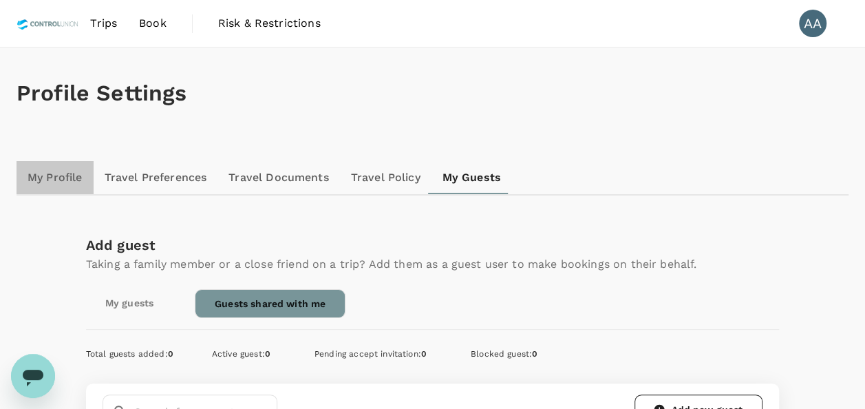
click at [84, 171] on link "My Profile" at bounding box center [55, 177] width 77 height 33
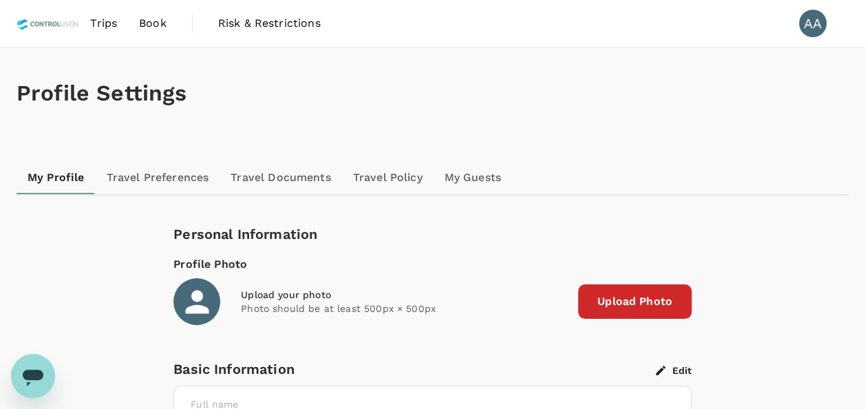
click at [158, 14] on link "Book" at bounding box center [153, 23] width 50 height 47
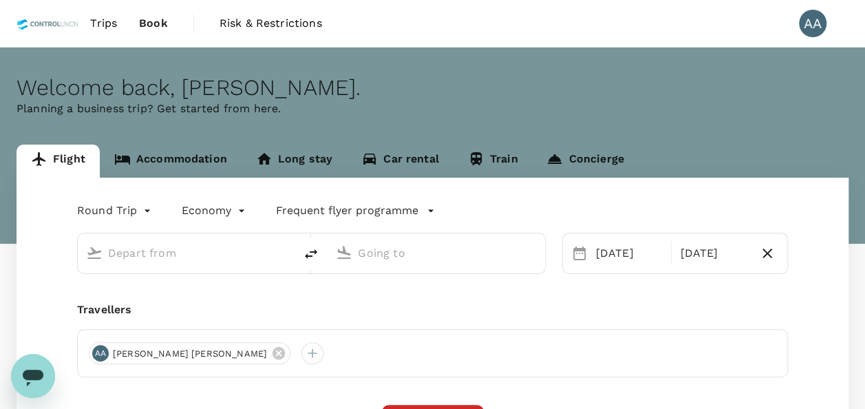
type input "[GEOGRAPHIC_DATA], [GEOGRAPHIC_DATA] (any)"
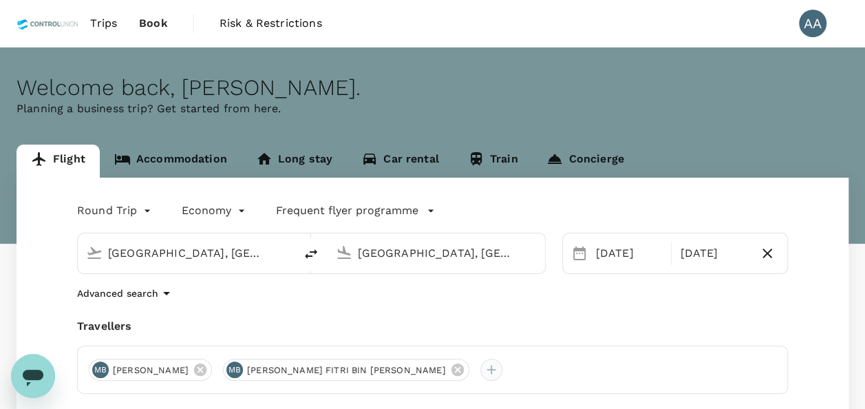
click at [481, 375] on div at bounding box center [492, 370] width 22 height 22
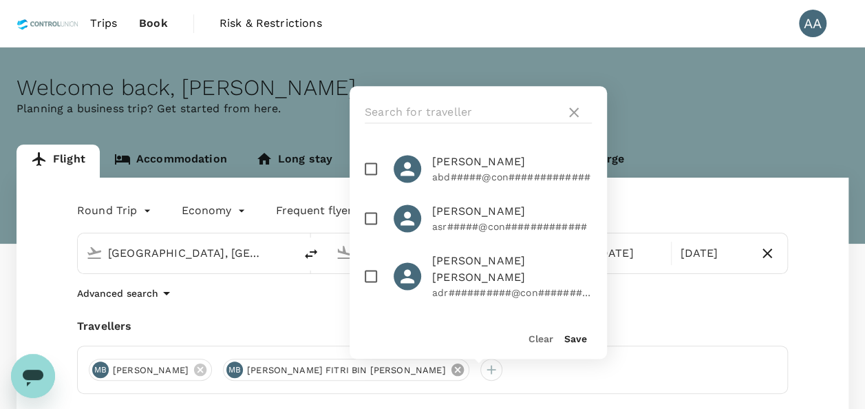
click at [450, 372] on icon at bounding box center [457, 369] width 15 height 15
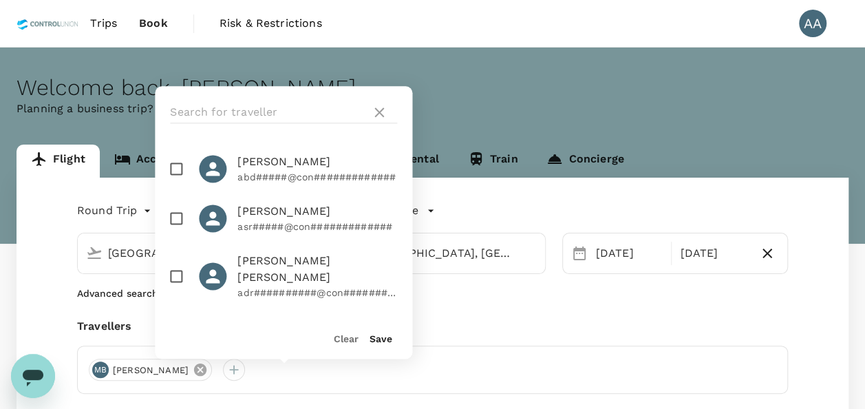
click at [197, 366] on span "[PERSON_NAME]" at bounding box center [151, 371] width 92 height 14
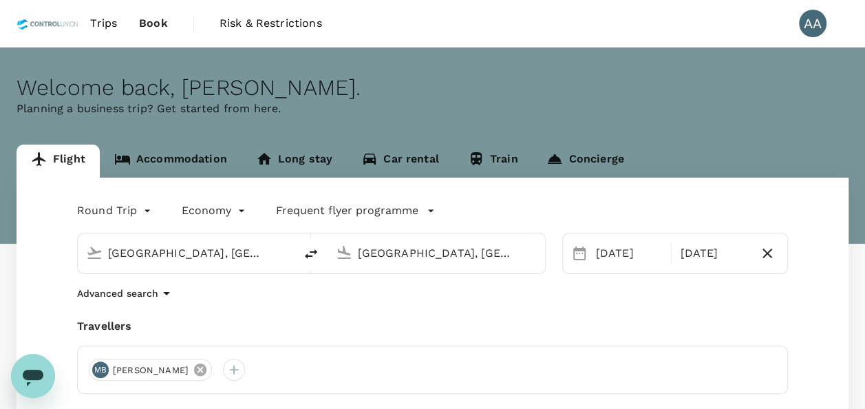
click at [207, 370] on icon at bounding box center [200, 370] width 12 height 12
click at [92, 376] on div at bounding box center [100, 370] width 22 height 22
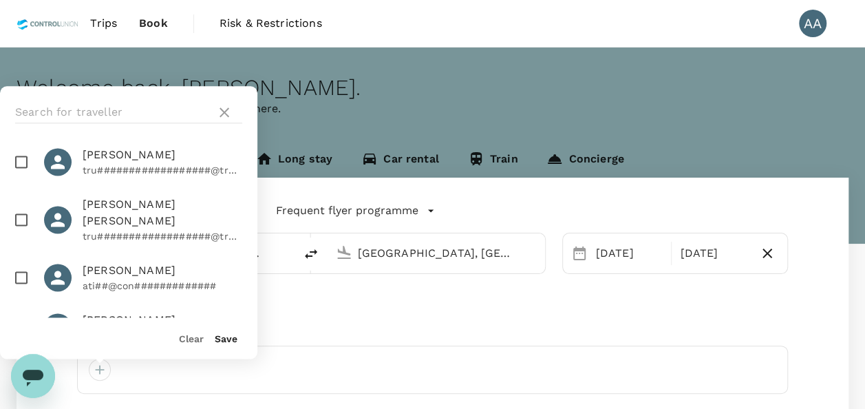
scroll to position [1102, 0]
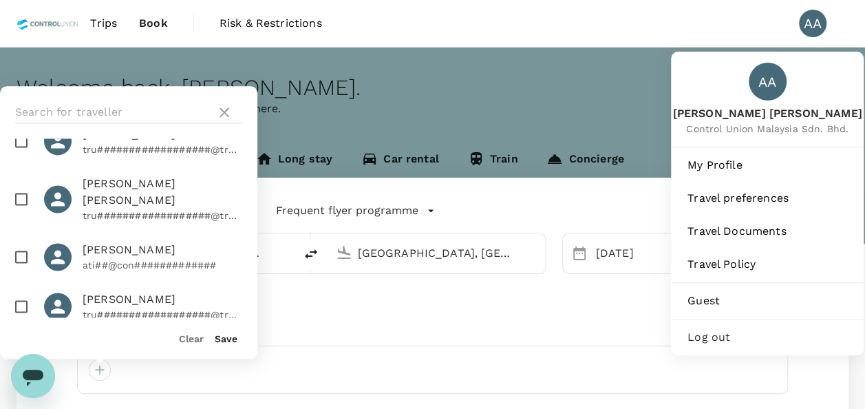
click at [814, 29] on div "AA" at bounding box center [813, 24] width 28 height 28
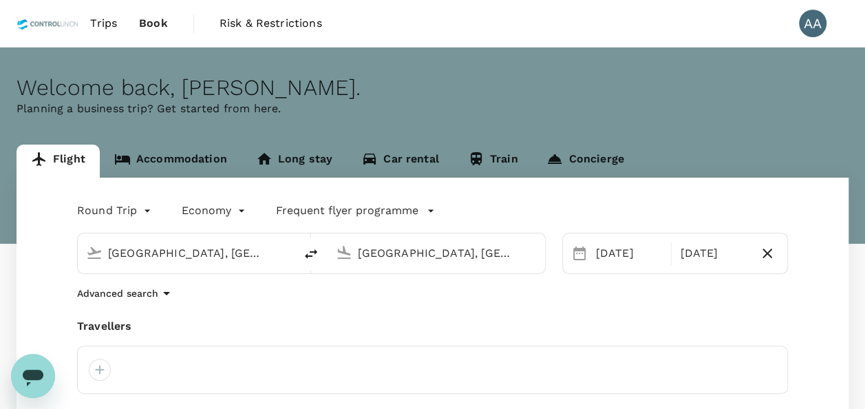
click at [814, 29] on div "AA" at bounding box center [813, 24] width 28 height 28
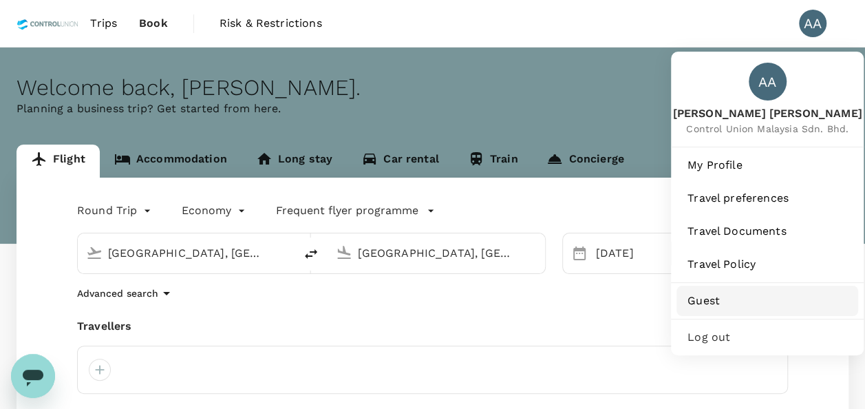
click at [694, 296] on span "Guest" at bounding box center [768, 301] width 160 height 17
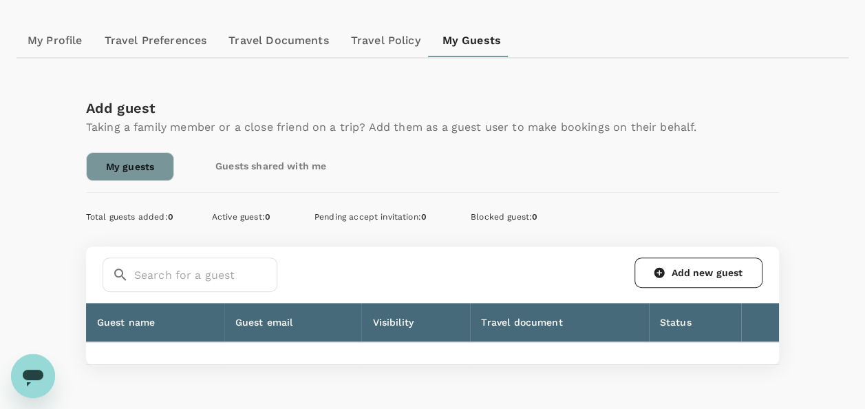
scroll to position [138, 0]
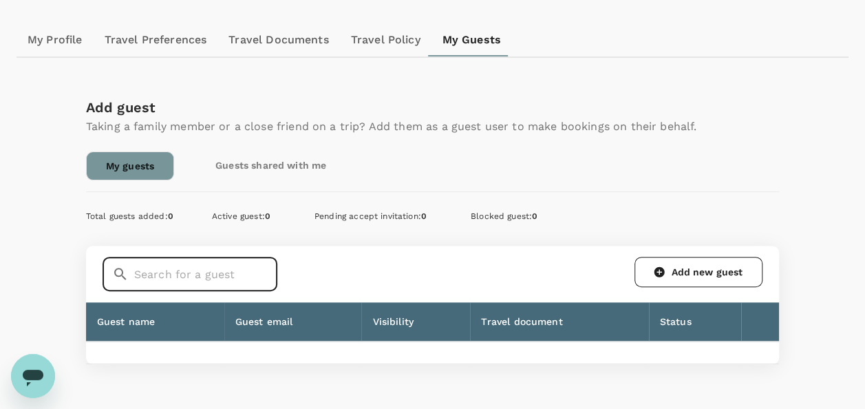
click at [196, 263] on input "text" at bounding box center [205, 274] width 143 height 34
click at [180, 277] on input "text" at bounding box center [205, 274] width 143 height 34
click at [452, 380] on div "Profile Settings My Profile Travel Preferences Travel Documents Travel Policy M…" at bounding box center [432, 170] width 865 height 521
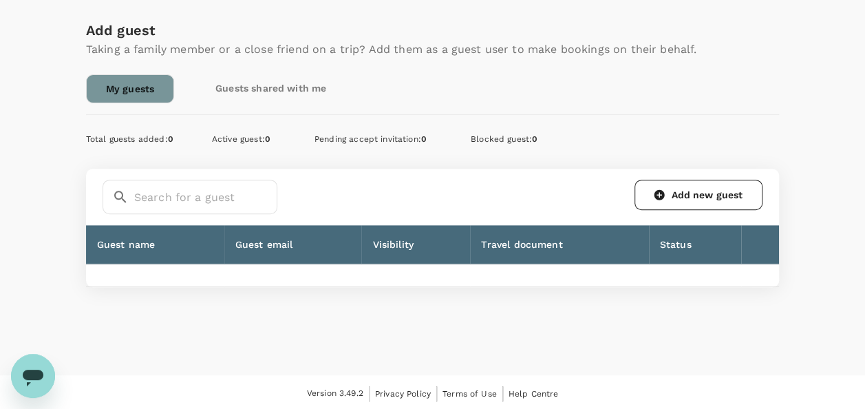
scroll to position [215, 0]
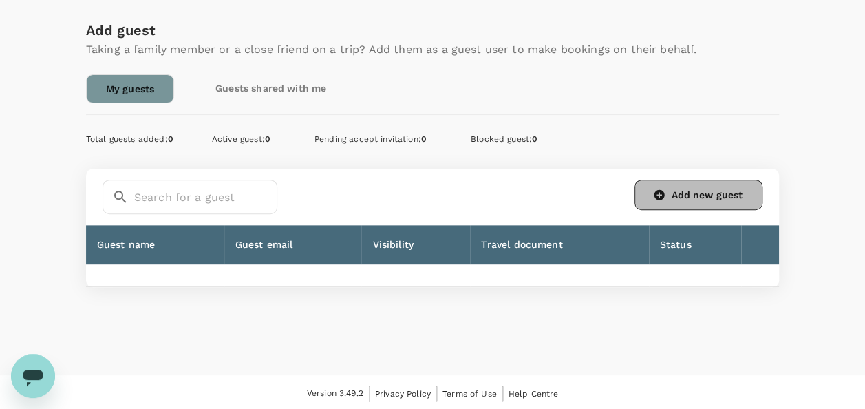
click at [689, 197] on link "Add new guest" at bounding box center [699, 195] width 128 height 30
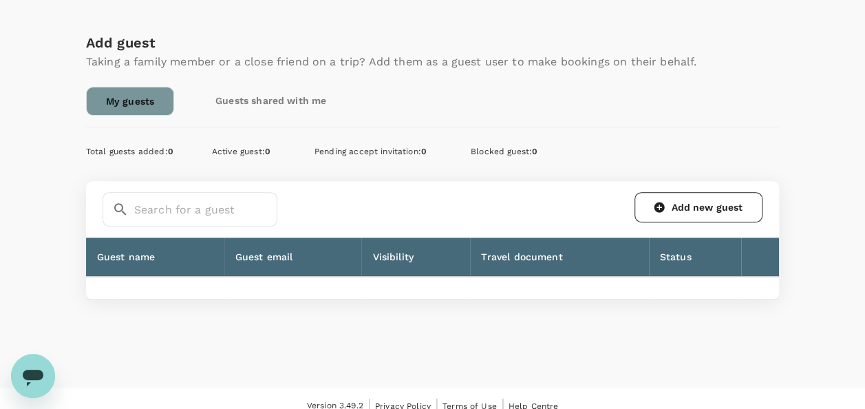
scroll to position [215, 0]
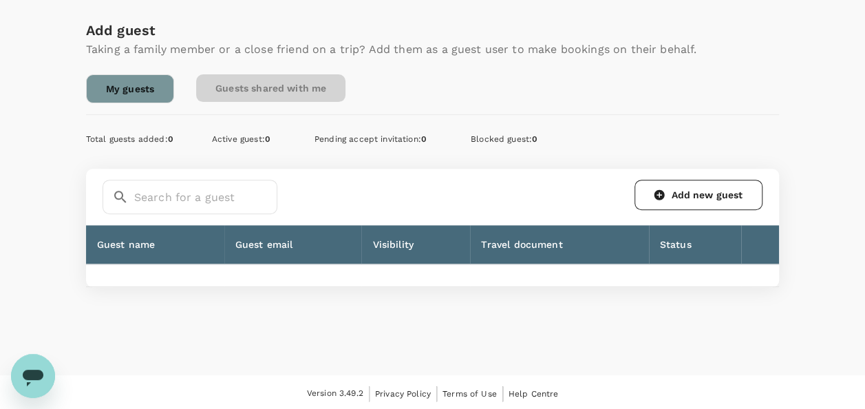
click at [295, 89] on link "Guests shared with me" at bounding box center [270, 88] width 149 height 28
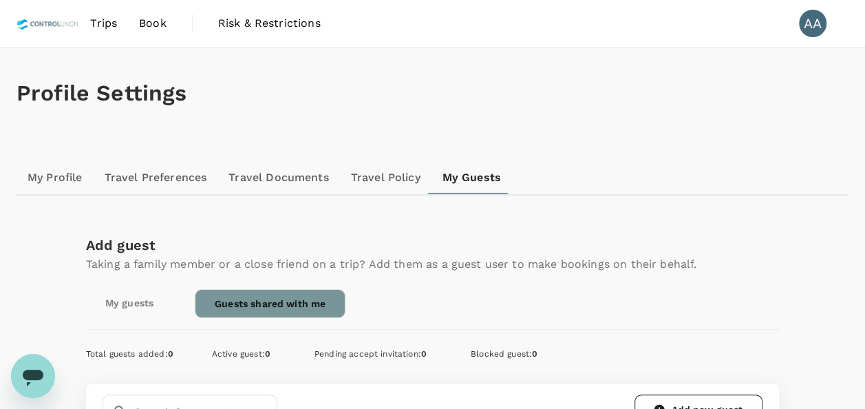
click at [142, 34] on link "Book" at bounding box center [153, 23] width 50 height 47
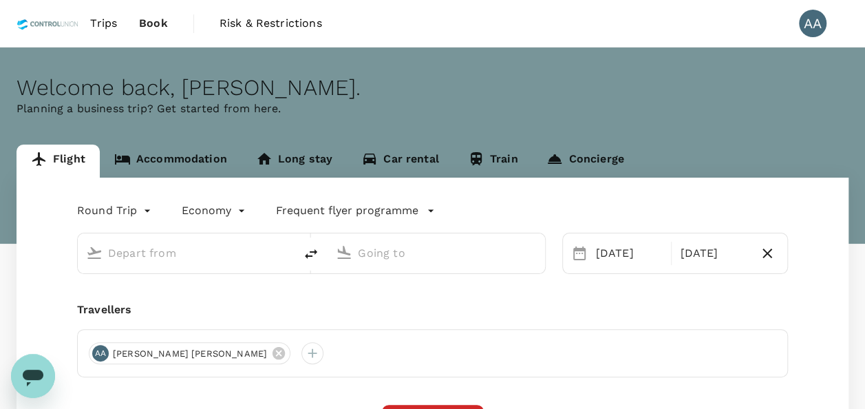
click at [145, 26] on span "Book" at bounding box center [153, 23] width 29 height 17
type input "[GEOGRAPHIC_DATA], [GEOGRAPHIC_DATA] (any)"
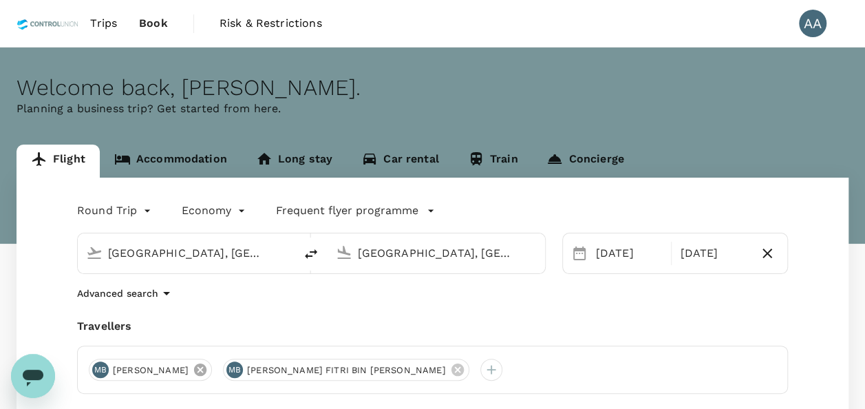
click at [208, 373] on icon at bounding box center [200, 369] width 15 height 15
click at [317, 366] on icon at bounding box center [323, 370] width 12 height 12
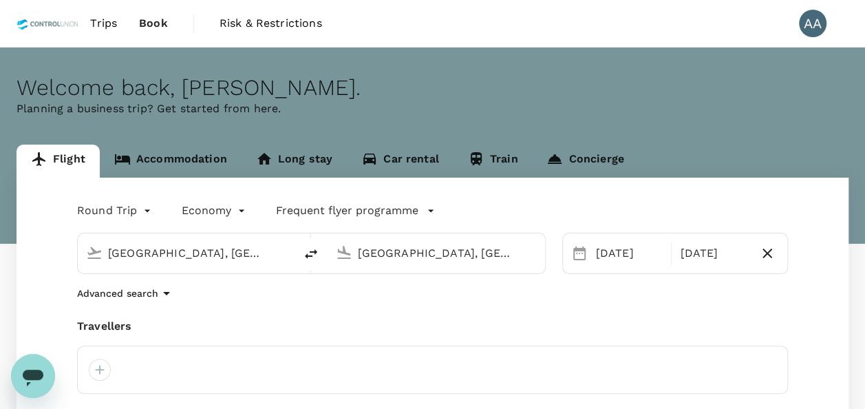
click at [424, 258] on input "[GEOGRAPHIC_DATA], [GEOGRAPHIC_DATA] (any)" at bounding box center [437, 252] width 158 height 21
click at [490, 245] on input "[GEOGRAPHIC_DATA], [GEOGRAPHIC_DATA] (any)" at bounding box center [437, 252] width 158 height 21
drag, startPoint x: 499, startPoint y: 251, endPoint x: 317, endPoint y: 248, distance: 181.8
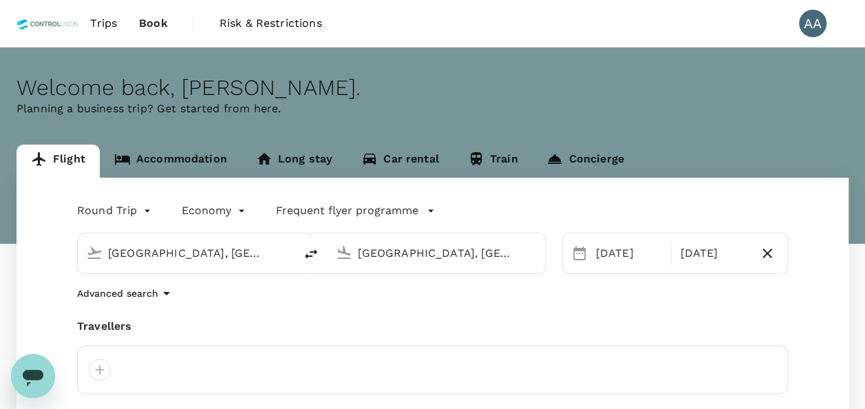
click at [317, 248] on div "[GEOGRAPHIC_DATA], [GEOGRAPHIC_DATA] (any) [GEOGRAPHIC_DATA], [GEOGRAPHIC_DATA]…" at bounding box center [311, 253] width 469 height 41
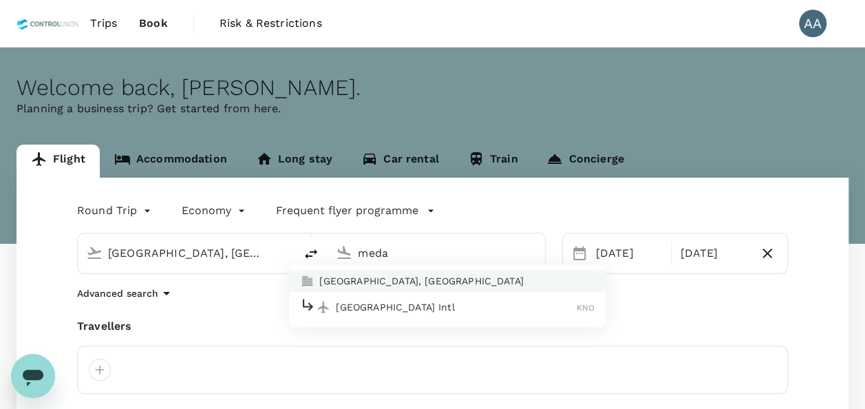
click at [391, 306] on p "[GEOGRAPHIC_DATA] Intl" at bounding box center [456, 307] width 241 height 14
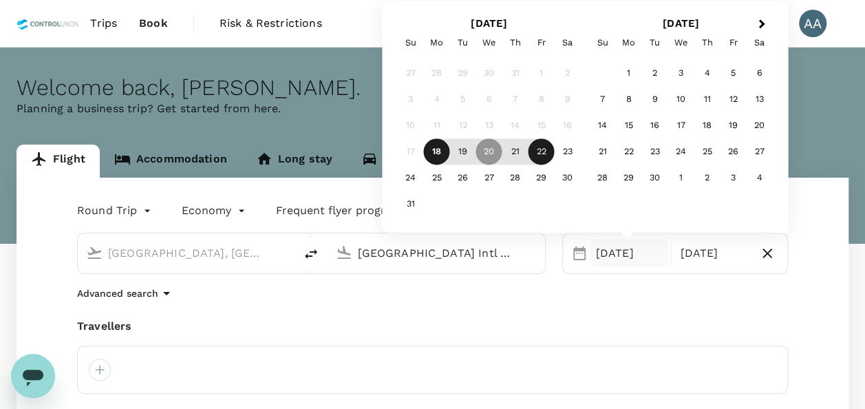
type input "[GEOGRAPHIC_DATA] Intl (KNO)"
click at [435, 179] on div "25" at bounding box center [437, 178] width 26 height 26
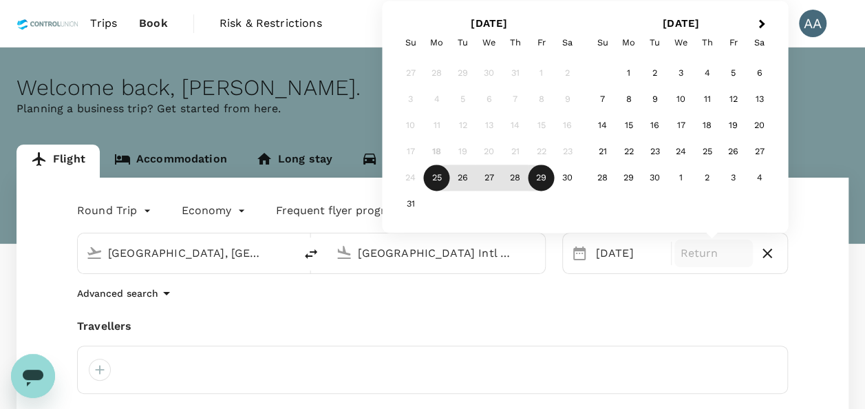
click at [543, 172] on div "29" at bounding box center [542, 178] width 26 height 26
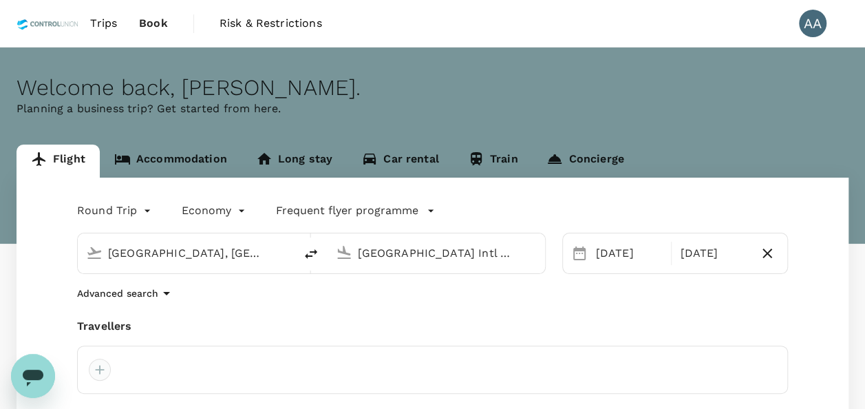
click at [96, 366] on div at bounding box center [100, 370] width 22 height 22
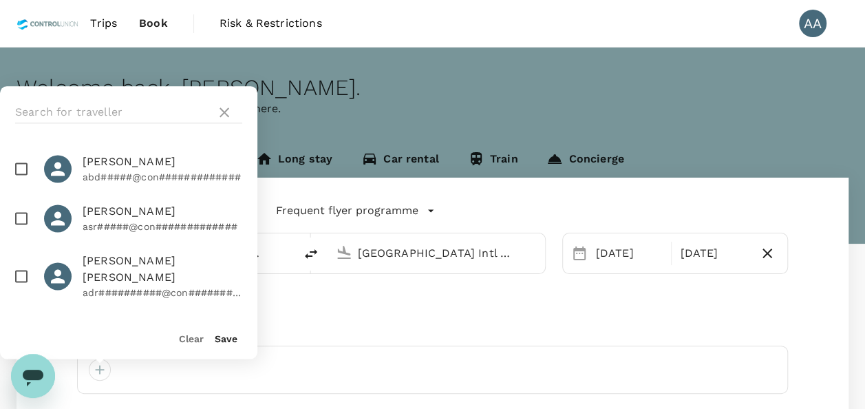
click at [111, 101] on div at bounding box center [129, 112] width 258 height 52
click at [114, 113] on input "text" at bounding box center [113, 112] width 196 height 22
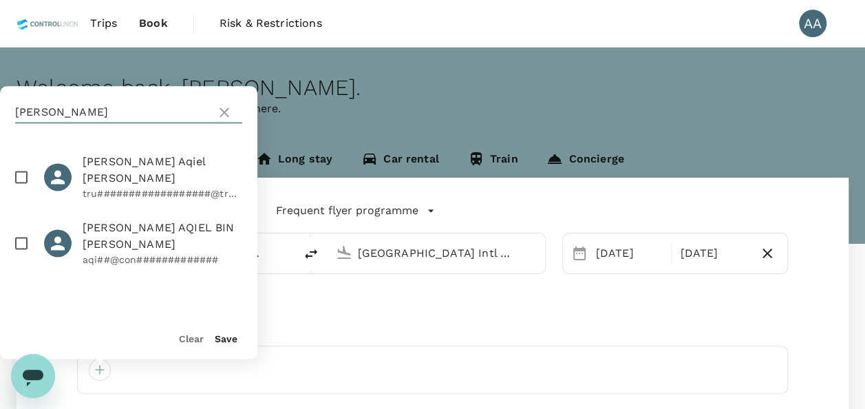
type input "[PERSON_NAME]"
click at [14, 229] on input "checkbox" at bounding box center [21, 243] width 29 height 29
checkbox input "true"
click at [229, 340] on button "Save" at bounding box center [226, 338] width 23 height 11
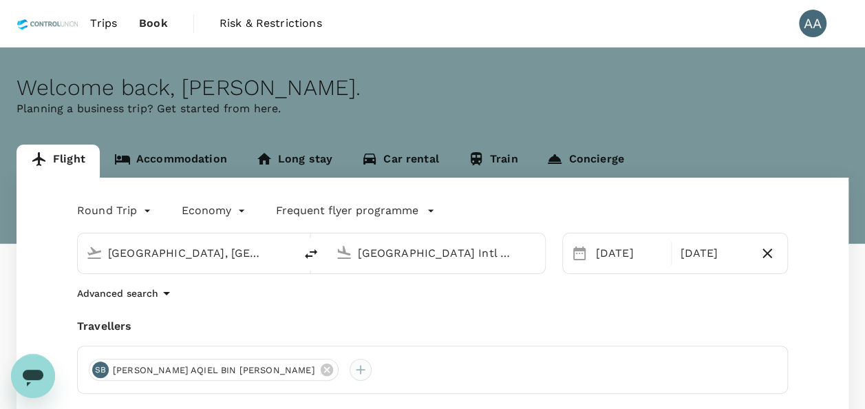
click at [350, 372] on div at bounding box center [361, 370] width 22 height 22
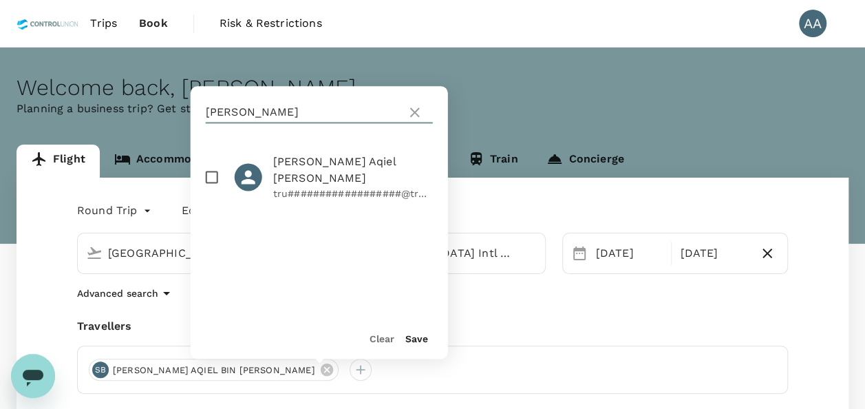
drag, startPoint x: 275, startPoint y: 112, endPoint x: 59, endPoint y: 103, distance: 216.4
click at [59, 103] on div "Welcome back , [PERSON_NAME] . Planning a business trip? Get started from here.…" at bounding box center [432, 314] width 865 height 532
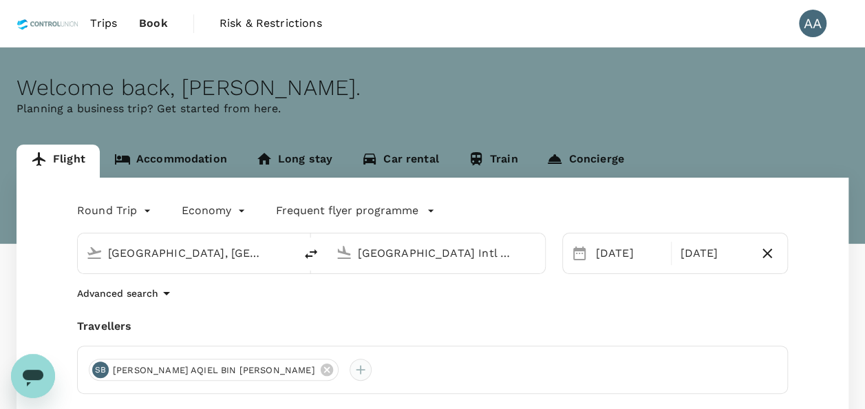
click at [350, 373] on div at bounding box center [361, 370] width 22 height 22
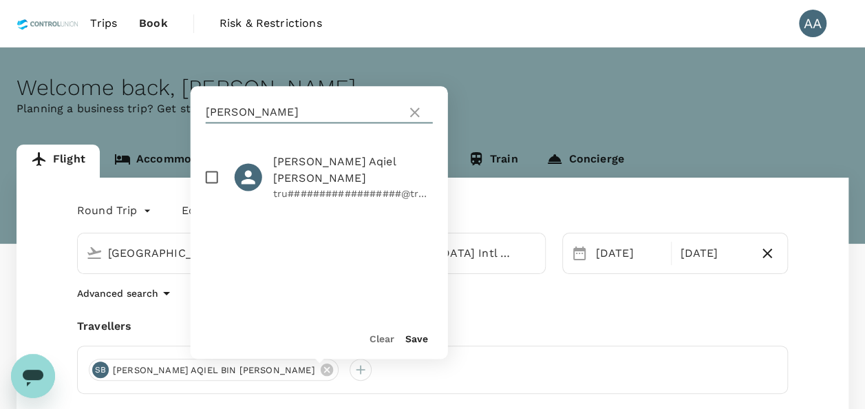
drag, startPoint x: 229, startPoint y: 116, endPoint x: 150, endPoint y: 113, distance: 78.5
click at [150, 113] on div "Welcome back , [PERSON_NAME] . Planning a business trip? Get started from here.…" at bounding box center [432, 314] width 865 height 532
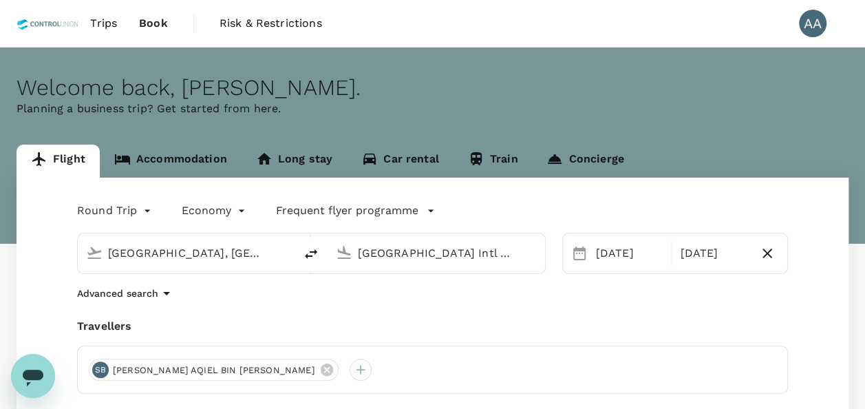
click at [350, 364] on div at bounding box center [361, 370] width 22 height 22
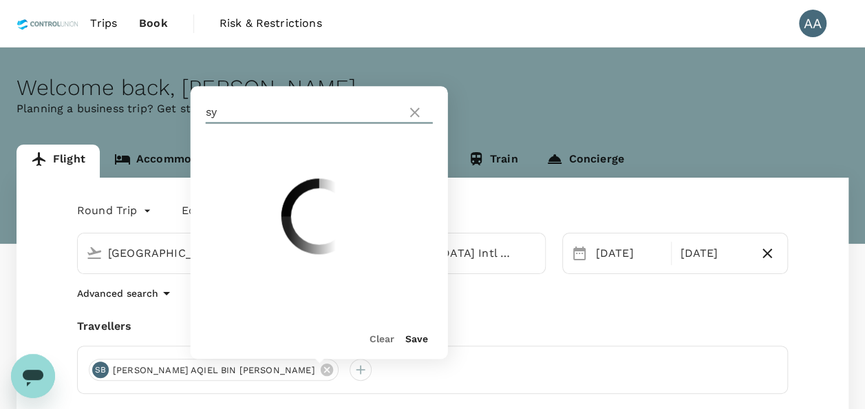
type input "s"
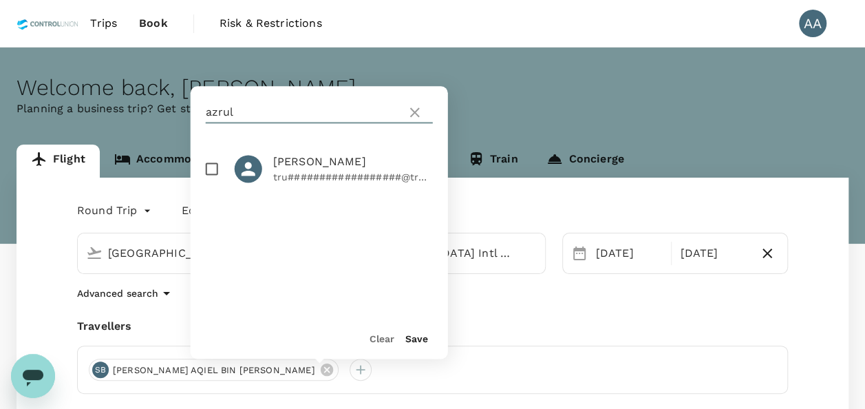
type input "azrul"
click at [213, 174] on input "checkbox" at bounding box center [212, 168] width 29 height 29
checkbox input "true"
click at [410, 342] on button "Save" at bounding box center [417, 338] width 23 height 11
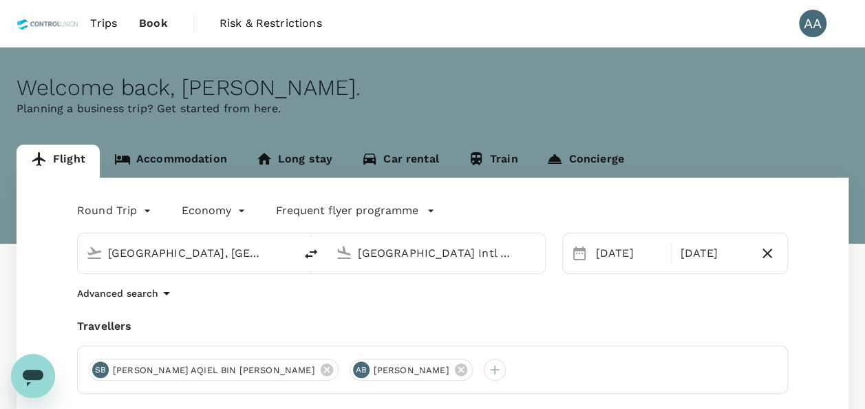
scroll to position [69, 0]
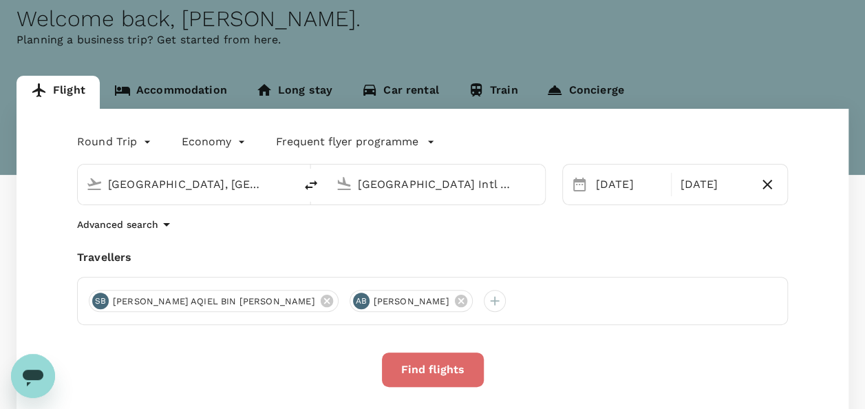
click at [432, 359] on button "Find flights" at bounding box center [433, 370] width 102 height 34
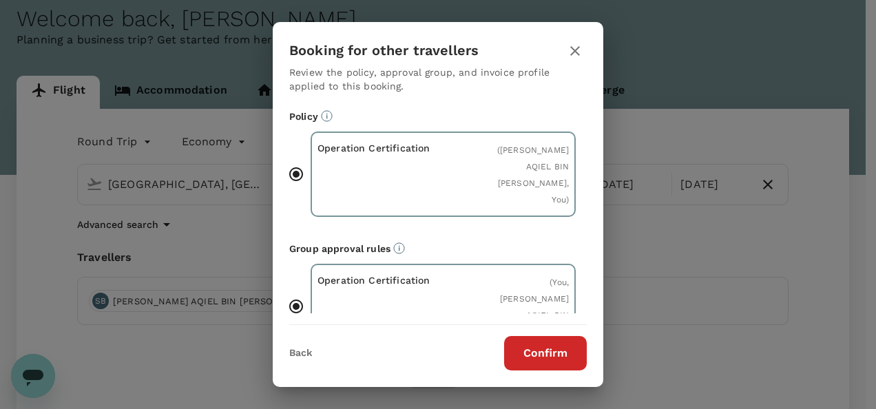
click at [559, 353] on button "Confirm" at bounding box center [545, 353] width 83 height 34
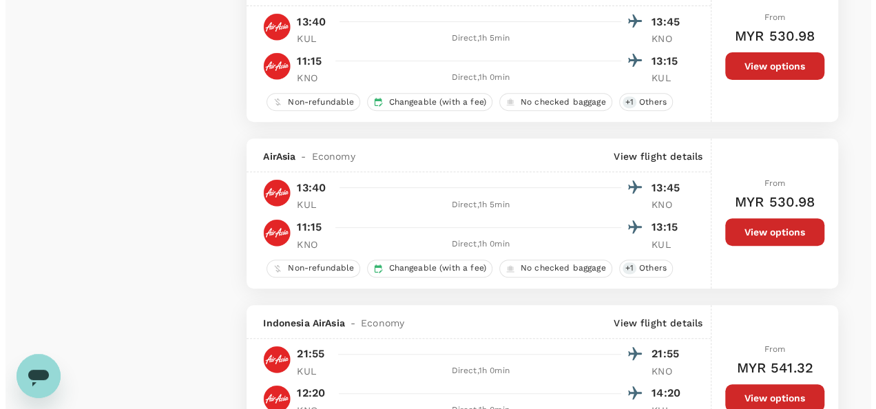
scroll to position [2823, 0]
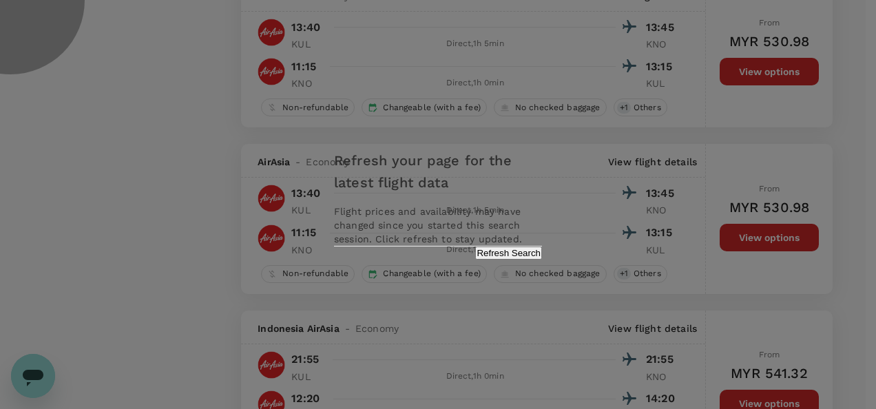
click at [475, 260] on button "Refresh Search" at bounding box center [508, 252] width 67 height 13
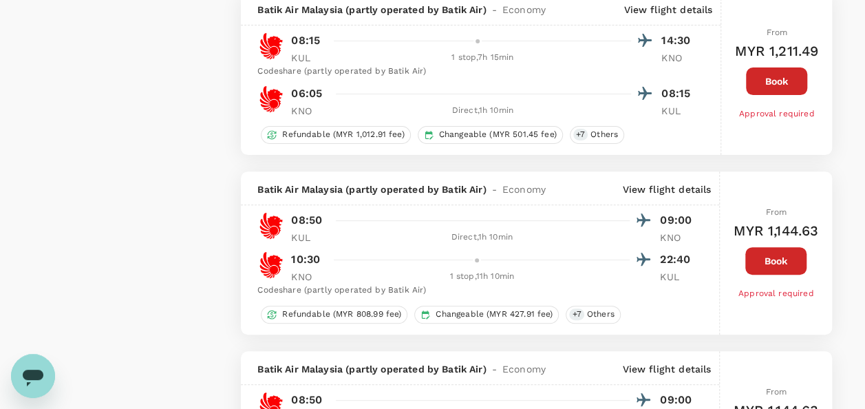
scroll to position [2754, 0]
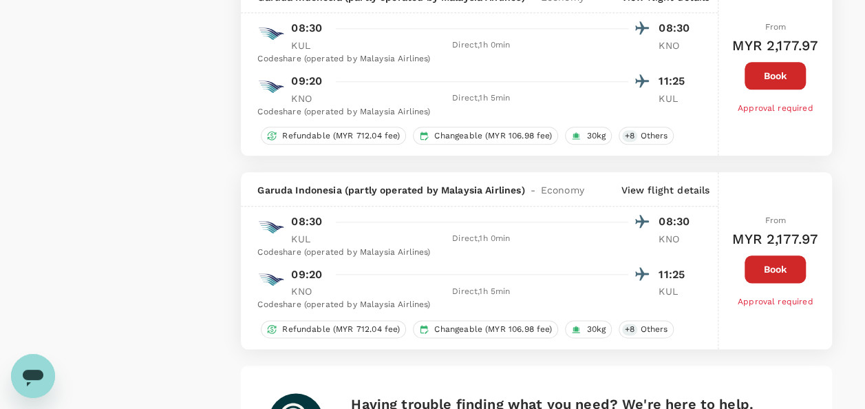
type input "885"
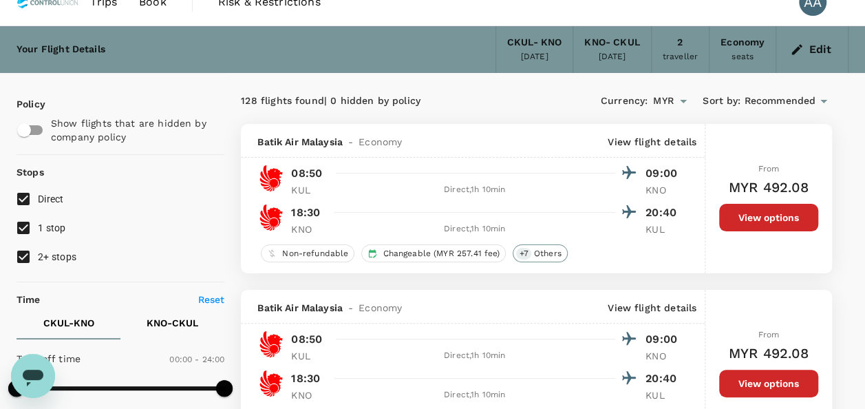
scroll to position [0, 0]
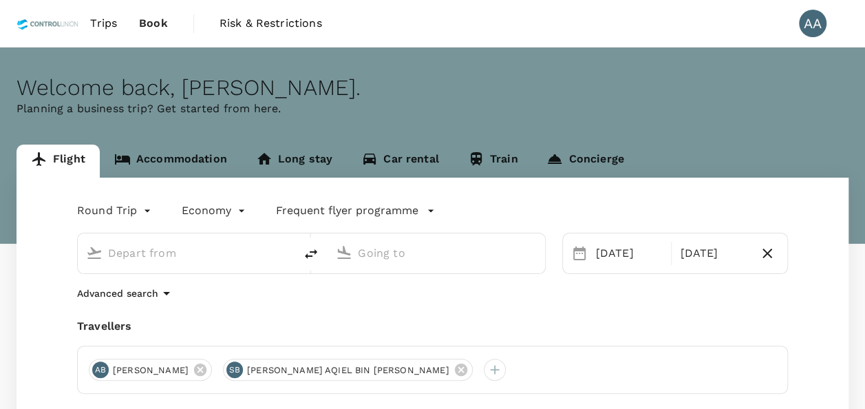
type input "[GEOGRAPHIC_DATA], [GEOGRAPHIC_DATA] (any)"
type input "[GEOGRAPHIC_DATA] Intl (KNO)"
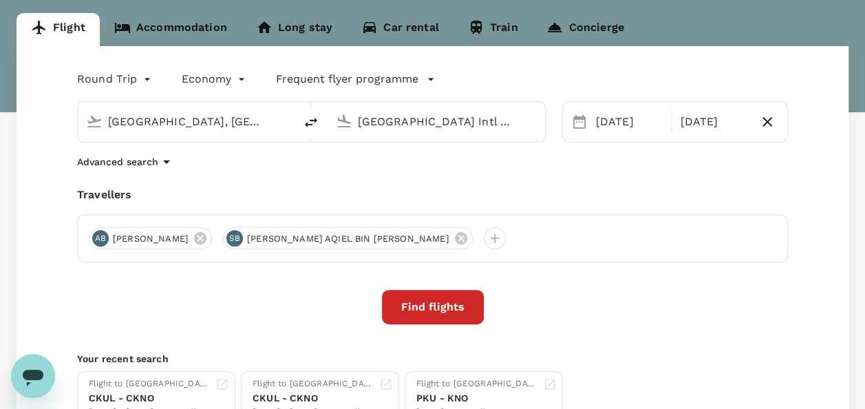
scroll to position [138, 0]
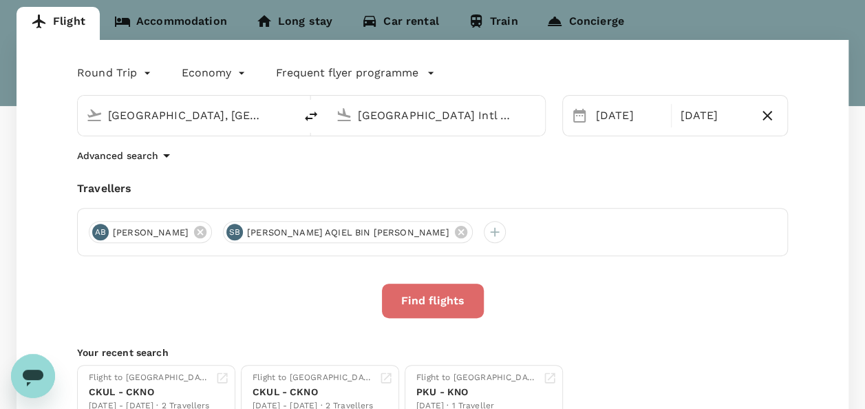
click at [476, 297] on button "Find flights" at bounding box center [433, 301] width 102 height 34
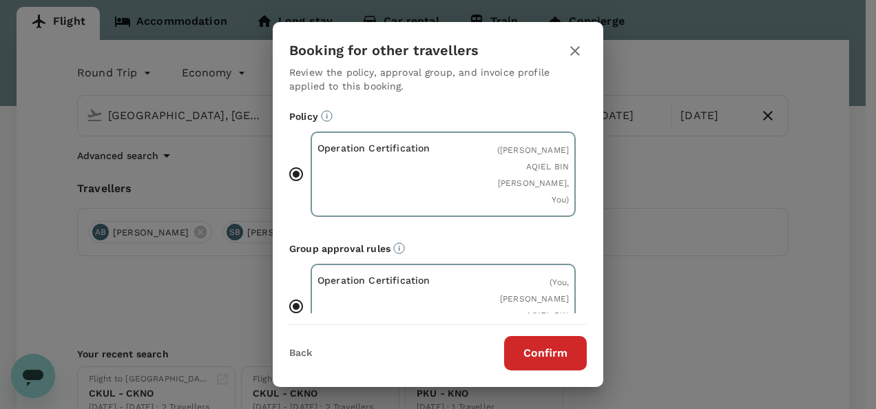
click at [543, 347] on button "Confirm" at bounding box center [545, 353] width 83 height 34
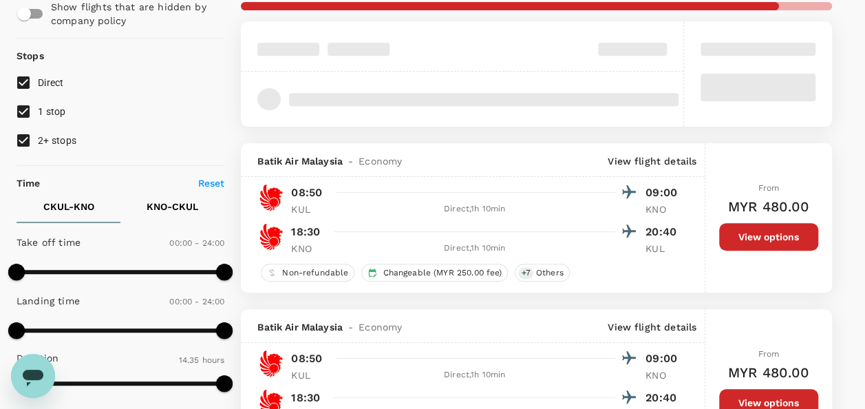
scroll to position [69, 0]
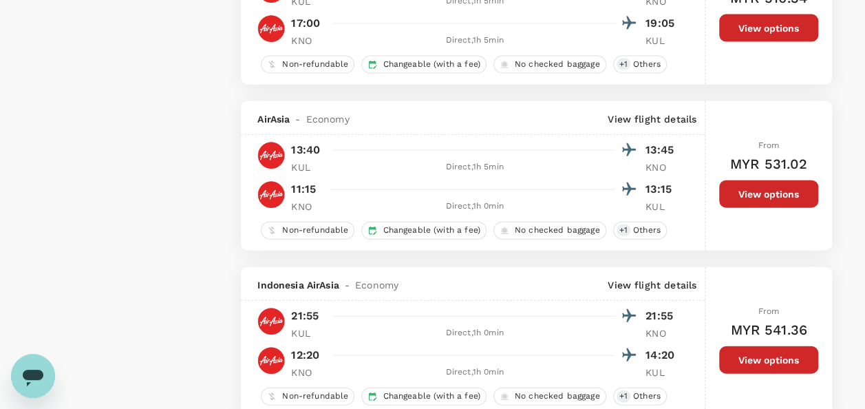
type input "885"
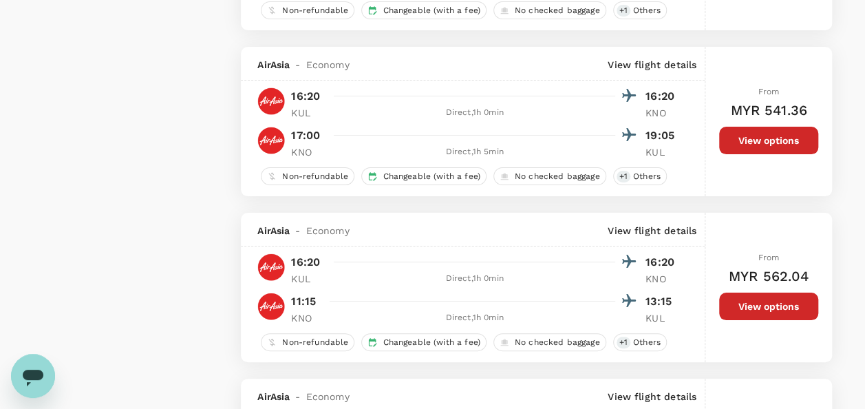
scroll to position [2616, 0]
